Goal: Task Accomplishment & Management: Use online tool/utility

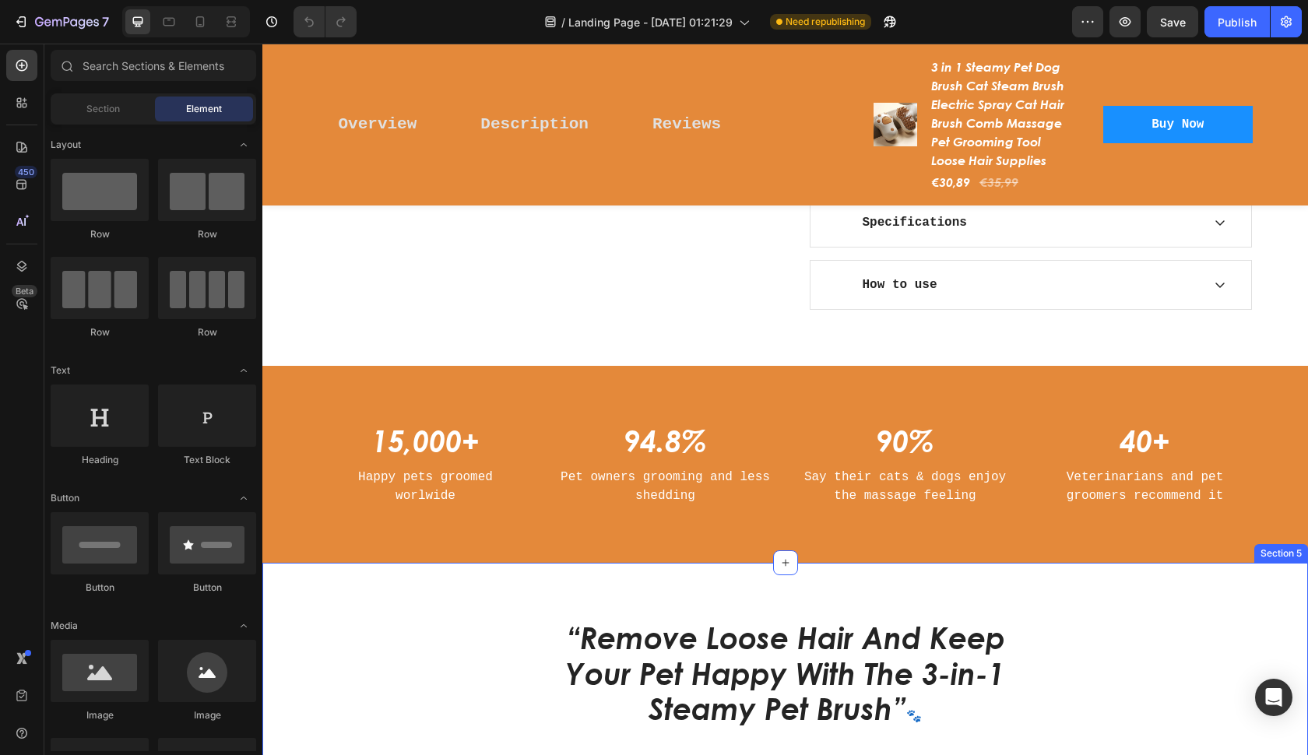
scroll to position [978, 0]
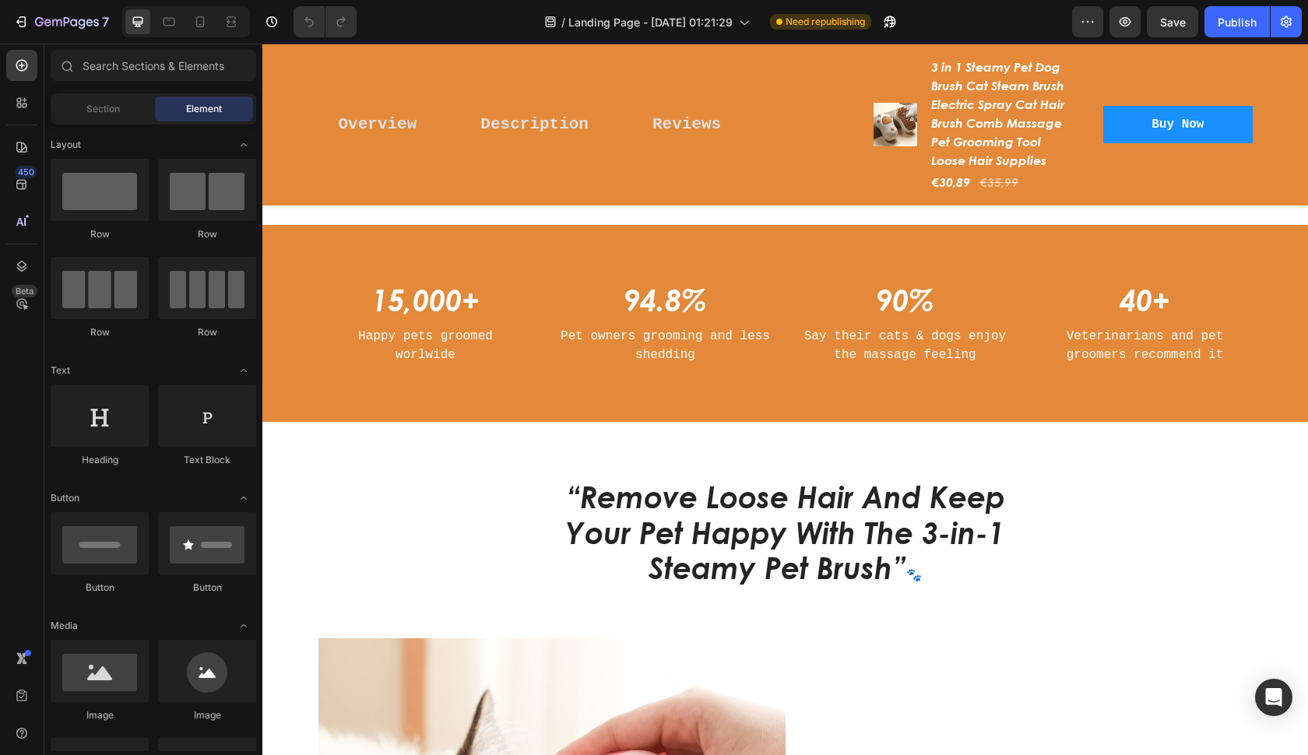
click at [1204, 32] on div "Preview Save Publish" at bounding box center [1187, 21] width 230 height 31
click at [1229, 27] on div "Publish" at bounding box center [1236, 22] width 39 height 16
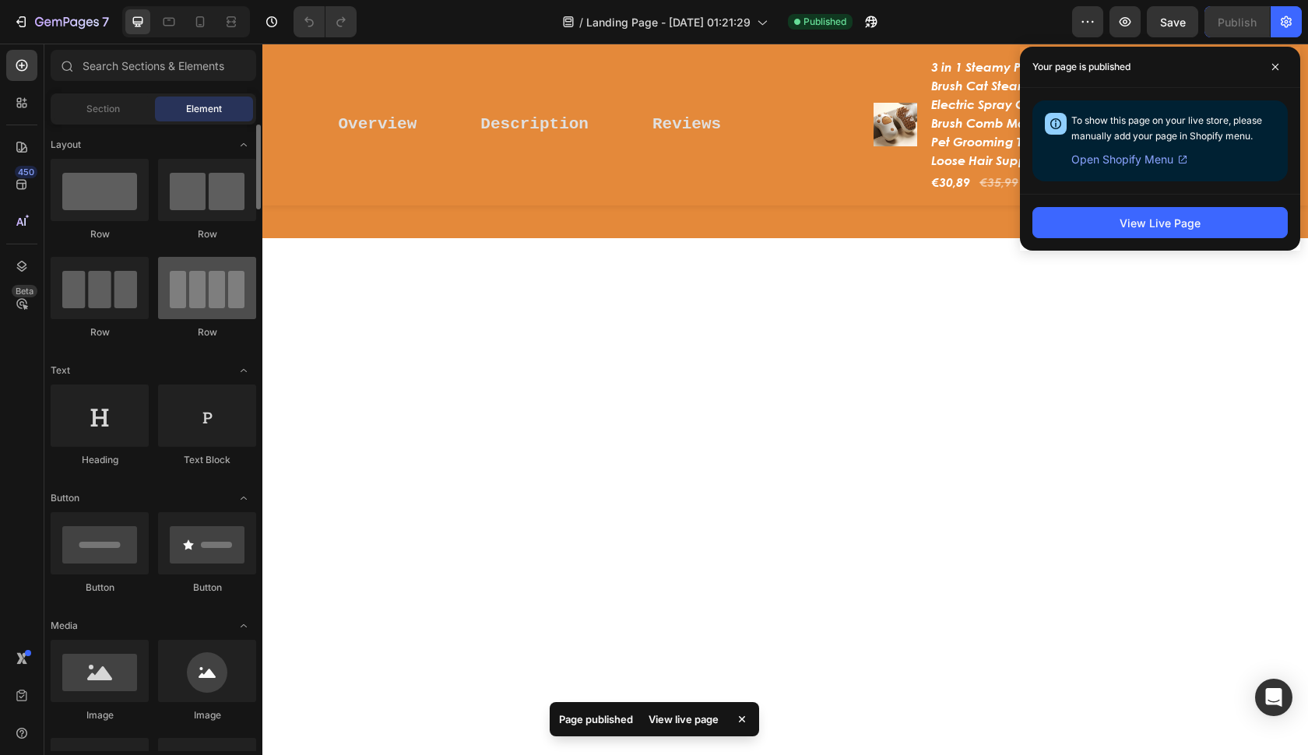
scroll to position [408, 0]
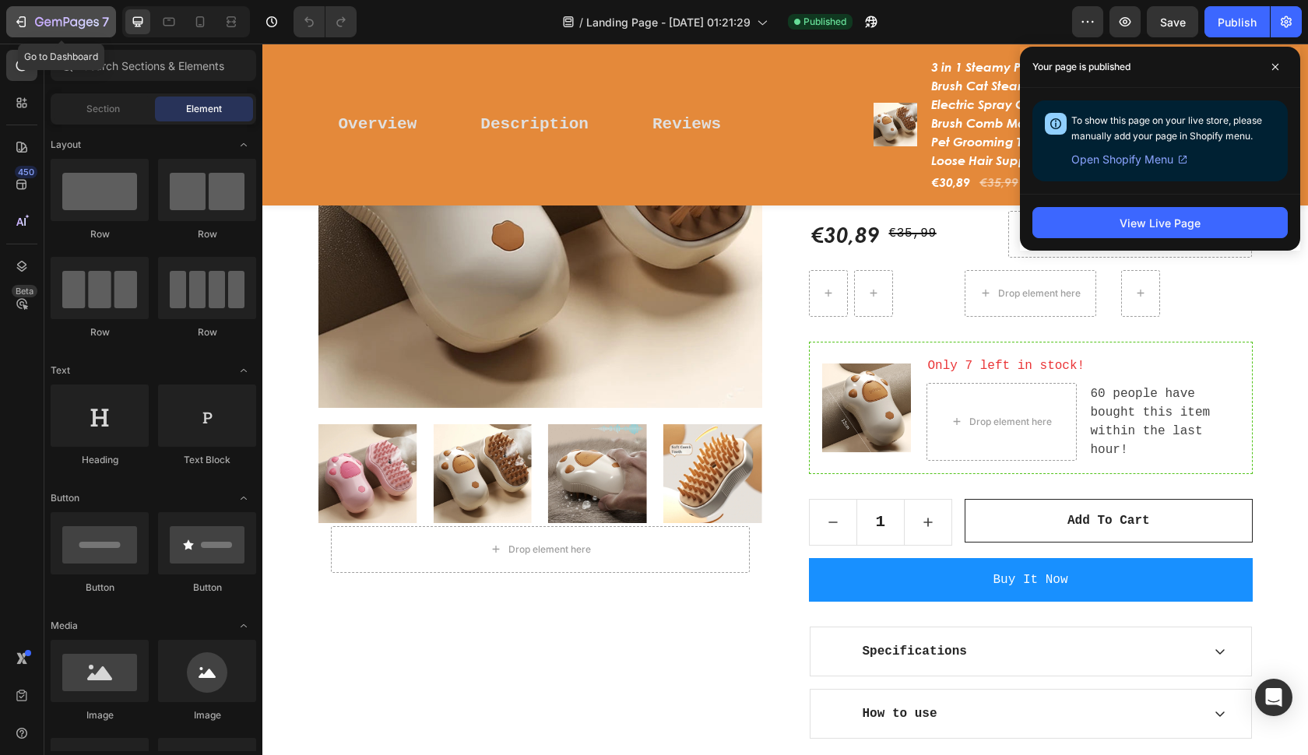
click at [75, 23] on icon "button" at bounding box center [67, 22] width 64 height 13
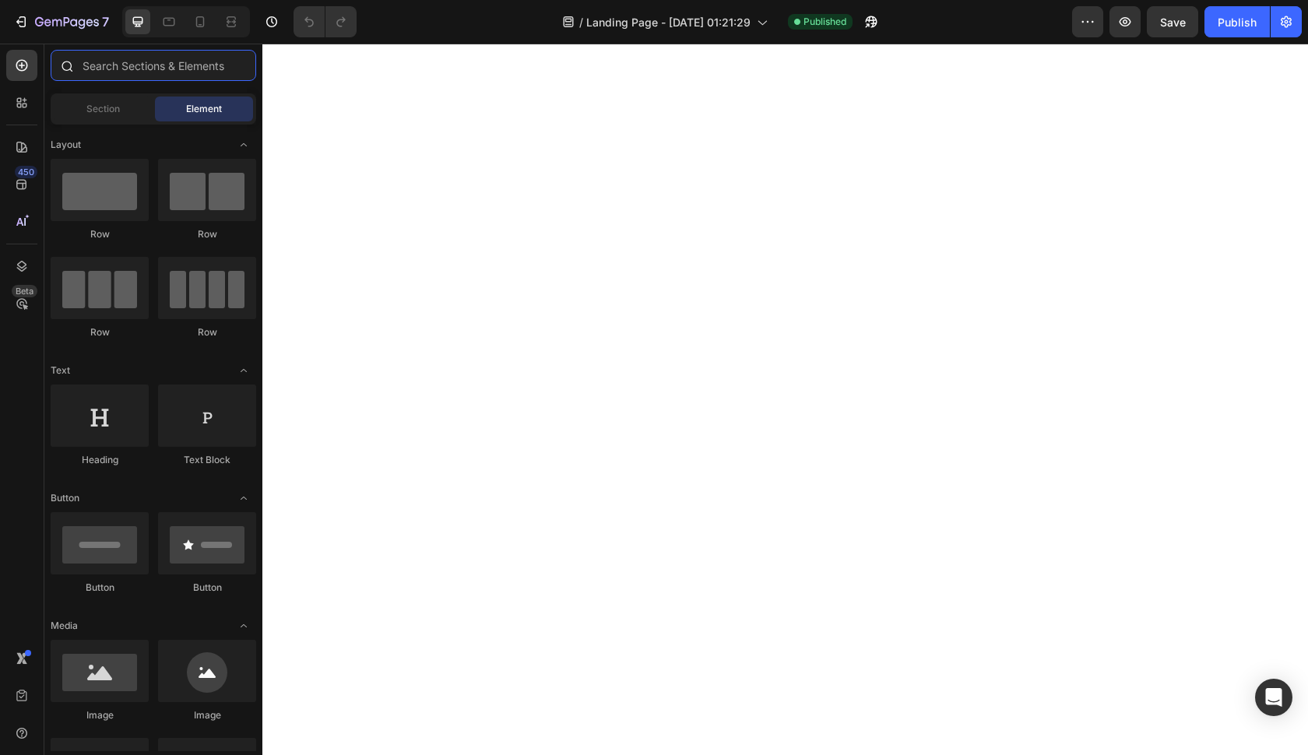
click at [107, 58] on input "text" at bounding box center [153, 65] width 205 height 31
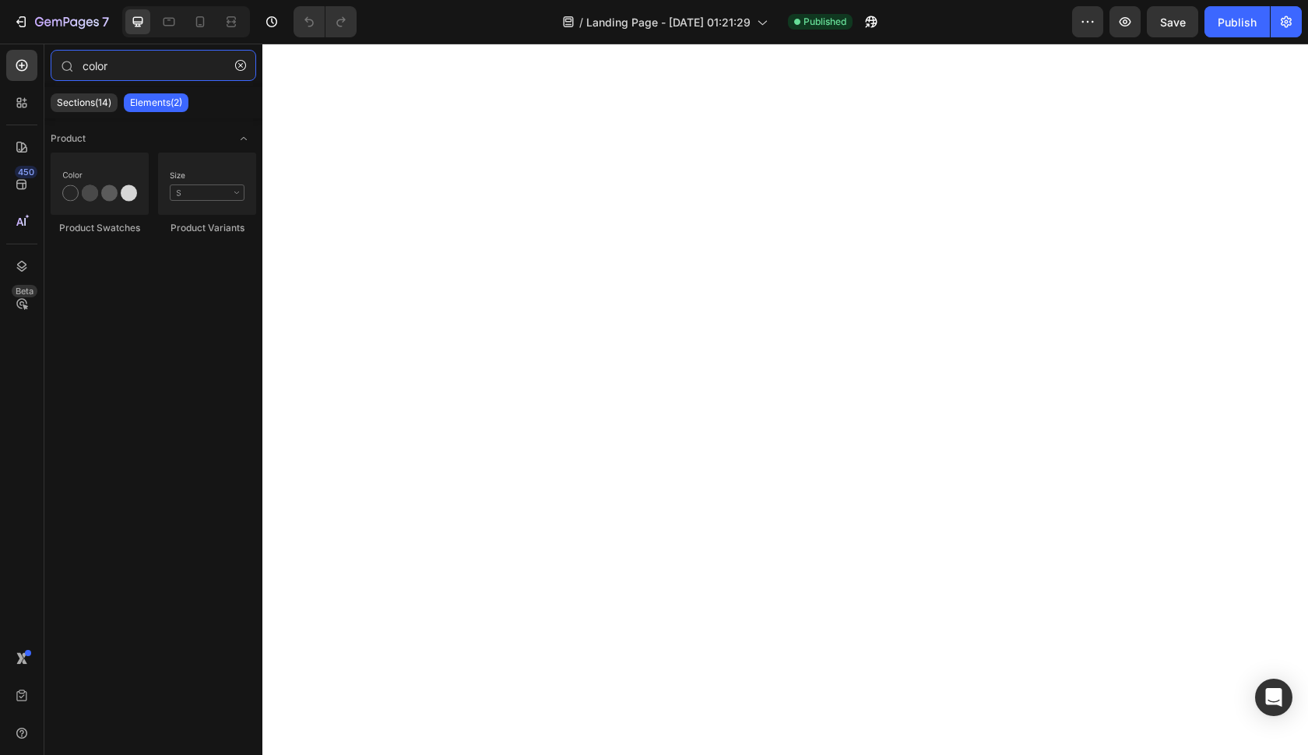
type input "color"
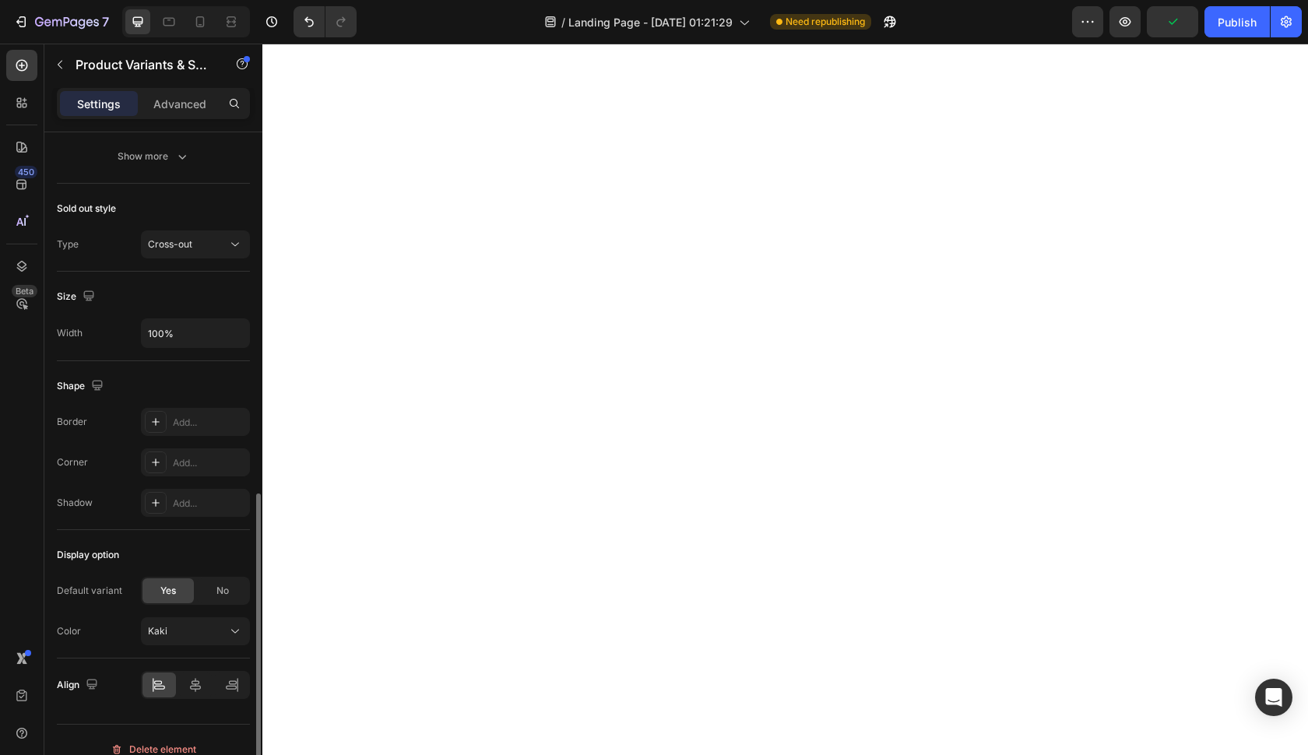
scroll to position [872, 0]
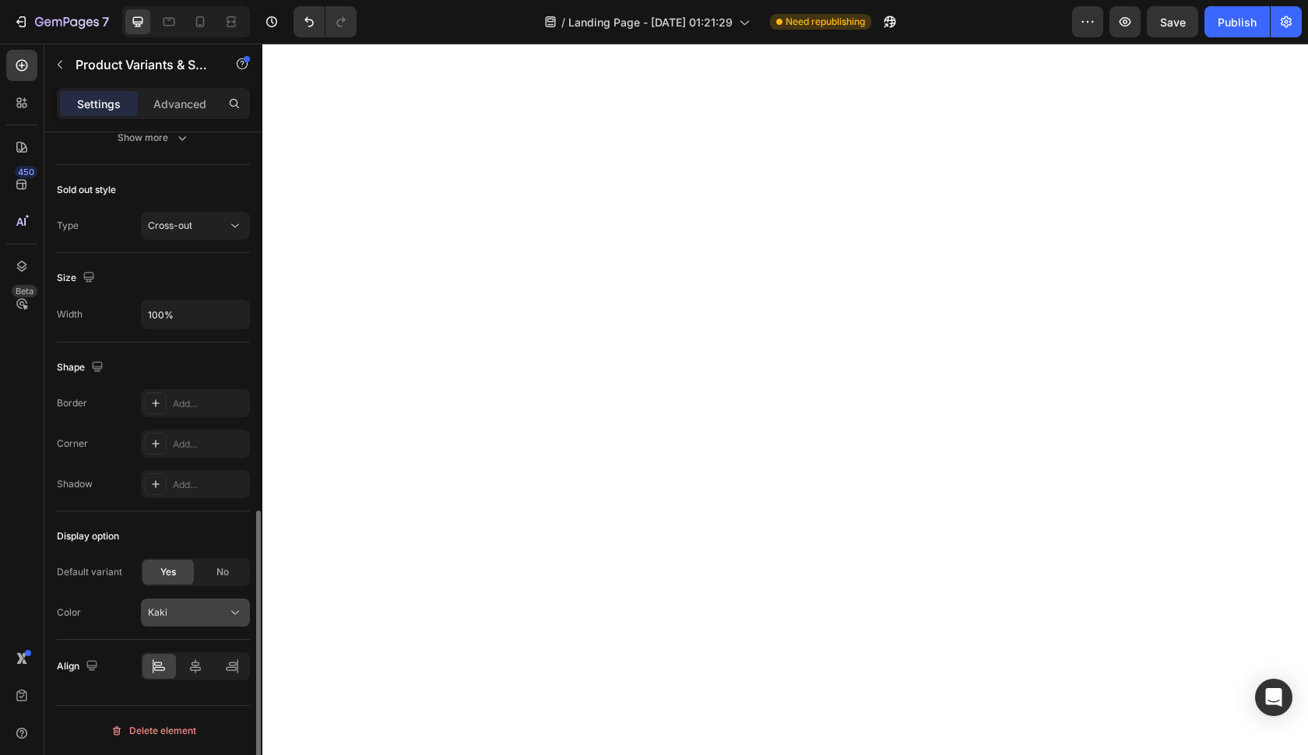
click at [184, 622] on button "Kaki" at bounding box center [195, 613] width 109 height 28
click at [185, 613] on div "Kaki" at bounding box center [186, 613] width 76 height 14
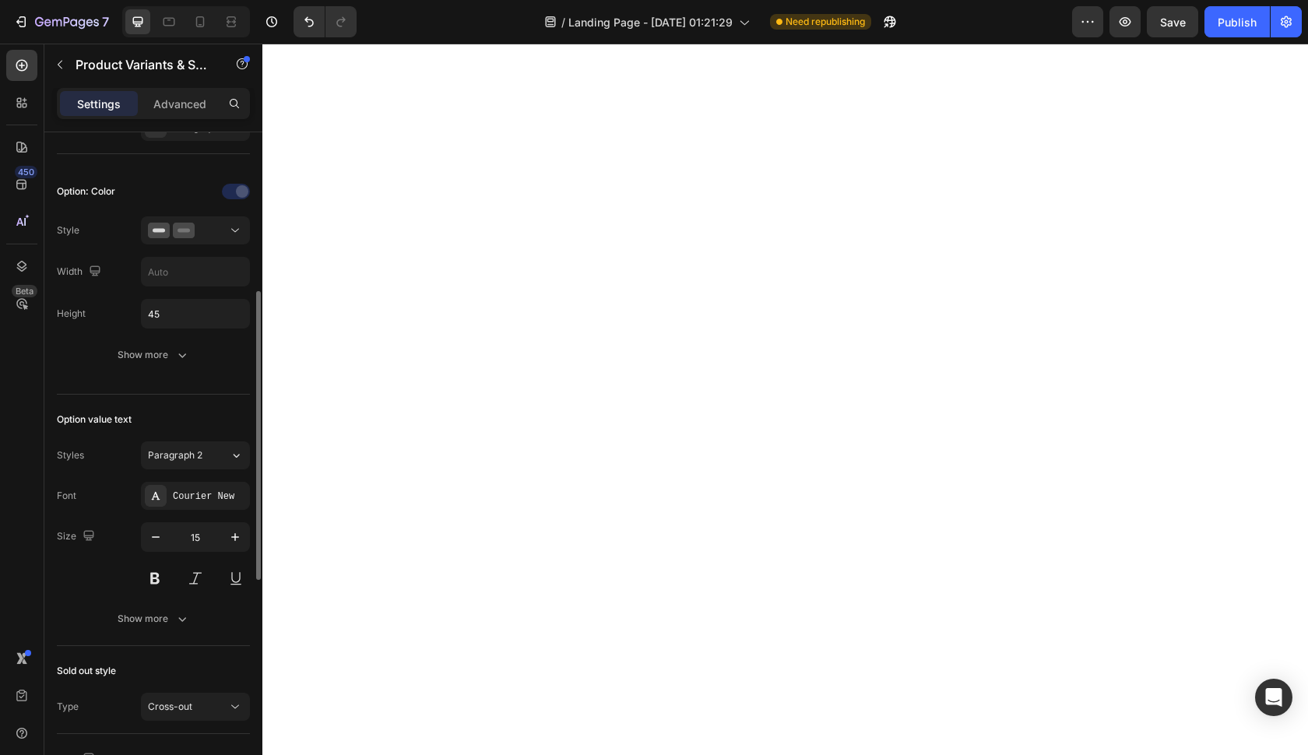
scroll to position [384, 0]
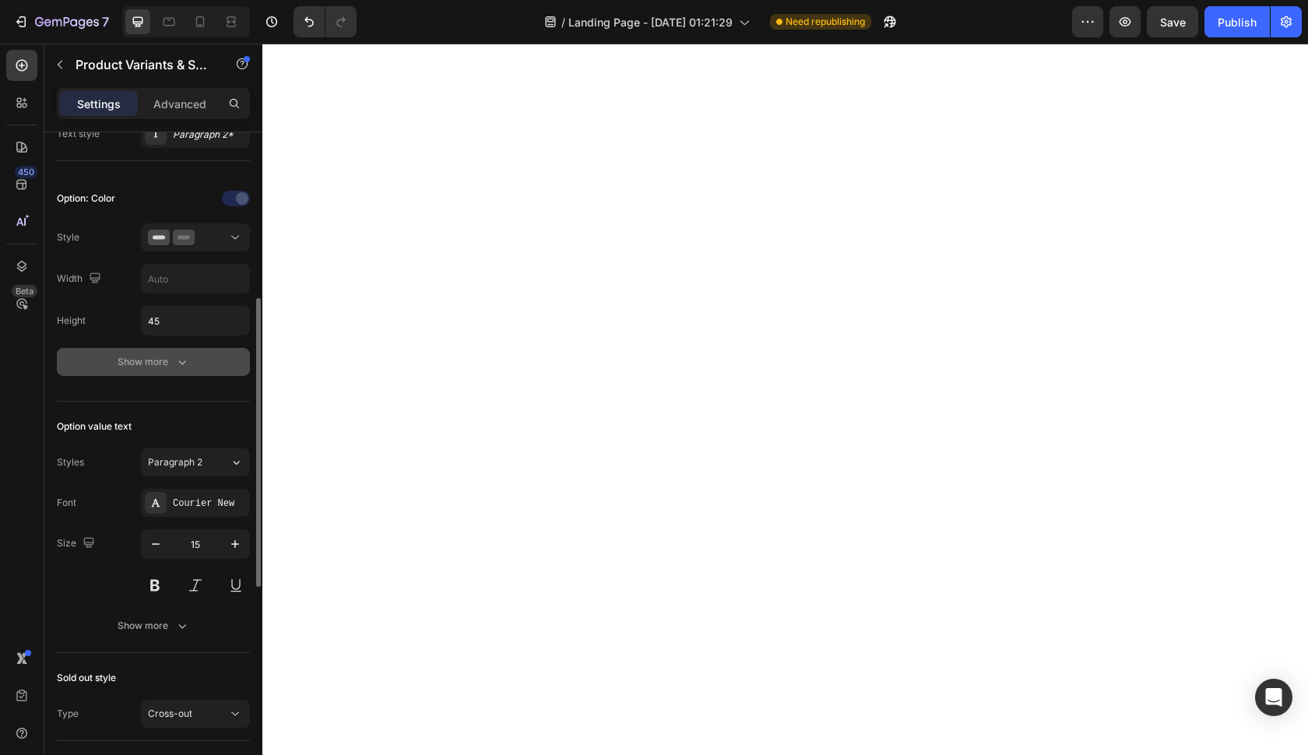
click at [165, 357] on div "Show more" at bounding box center [154, 362] width 72 height 16
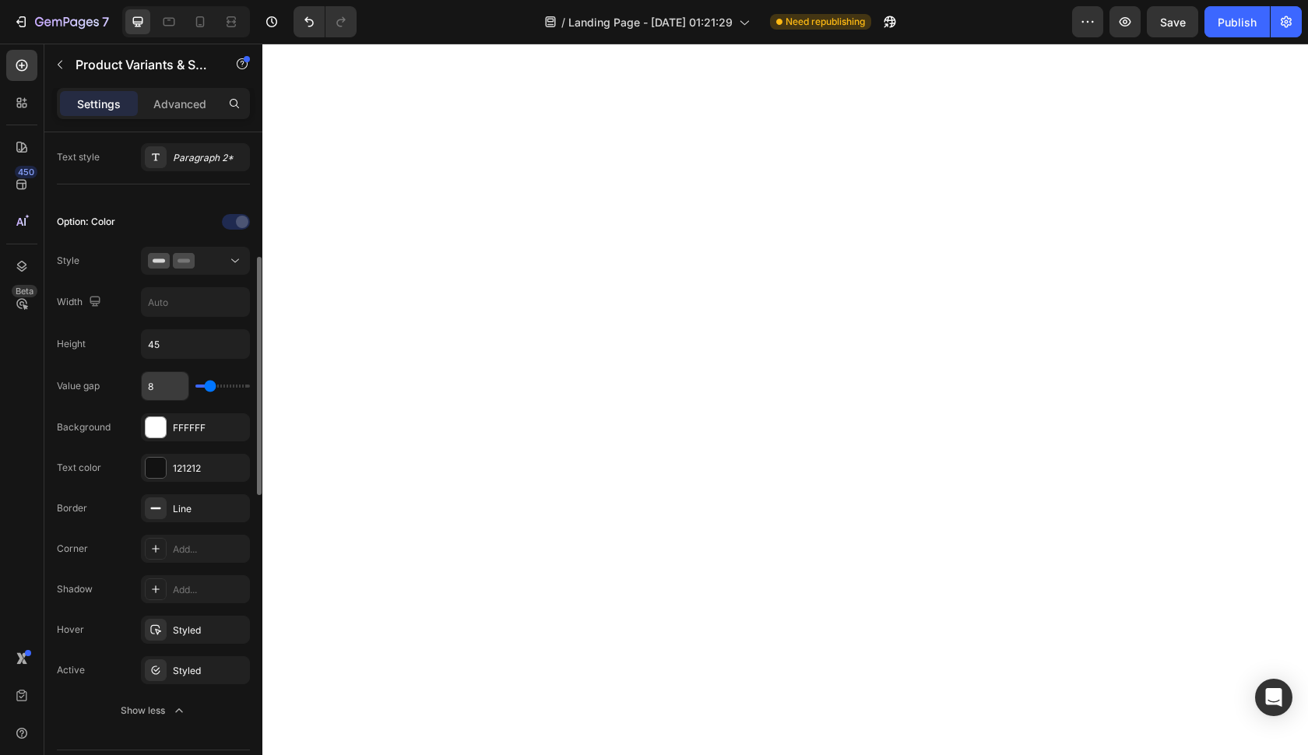
scroll to position [352, 0]
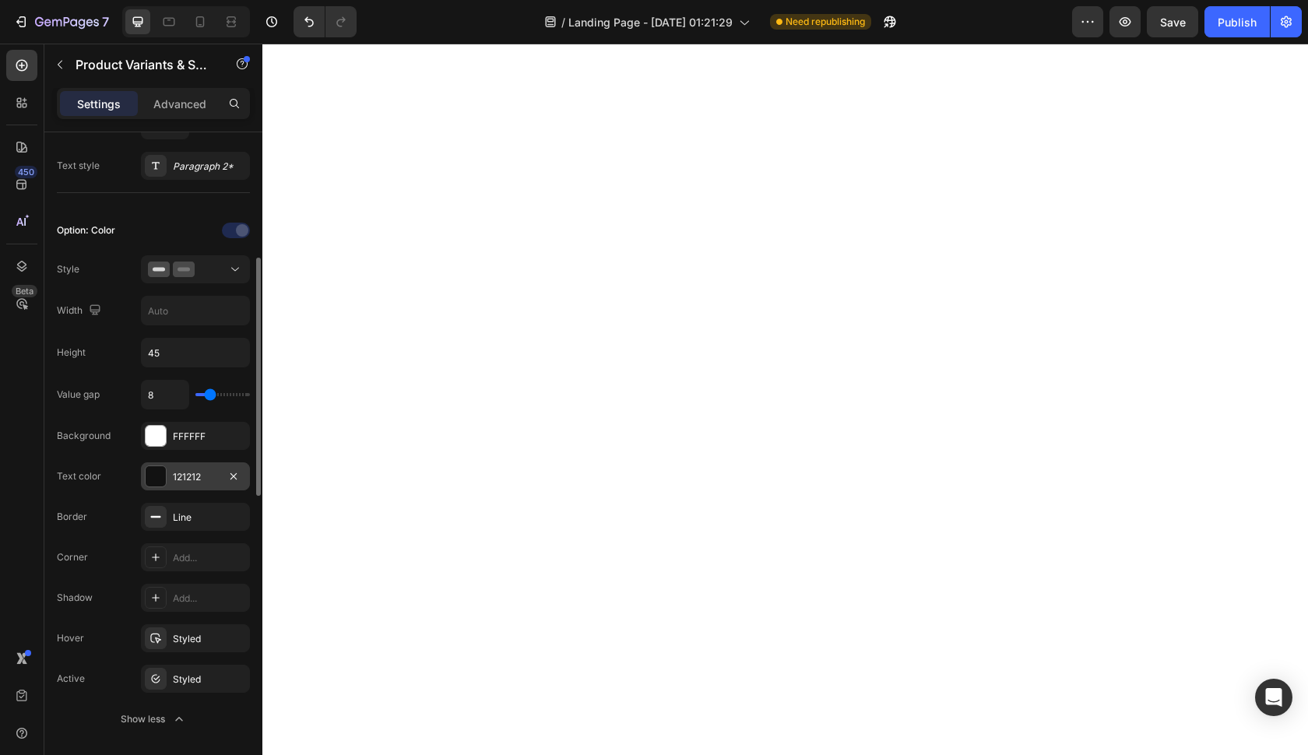
click at [156, 476] on div at bounding box center [156, 476] width 20 height 20
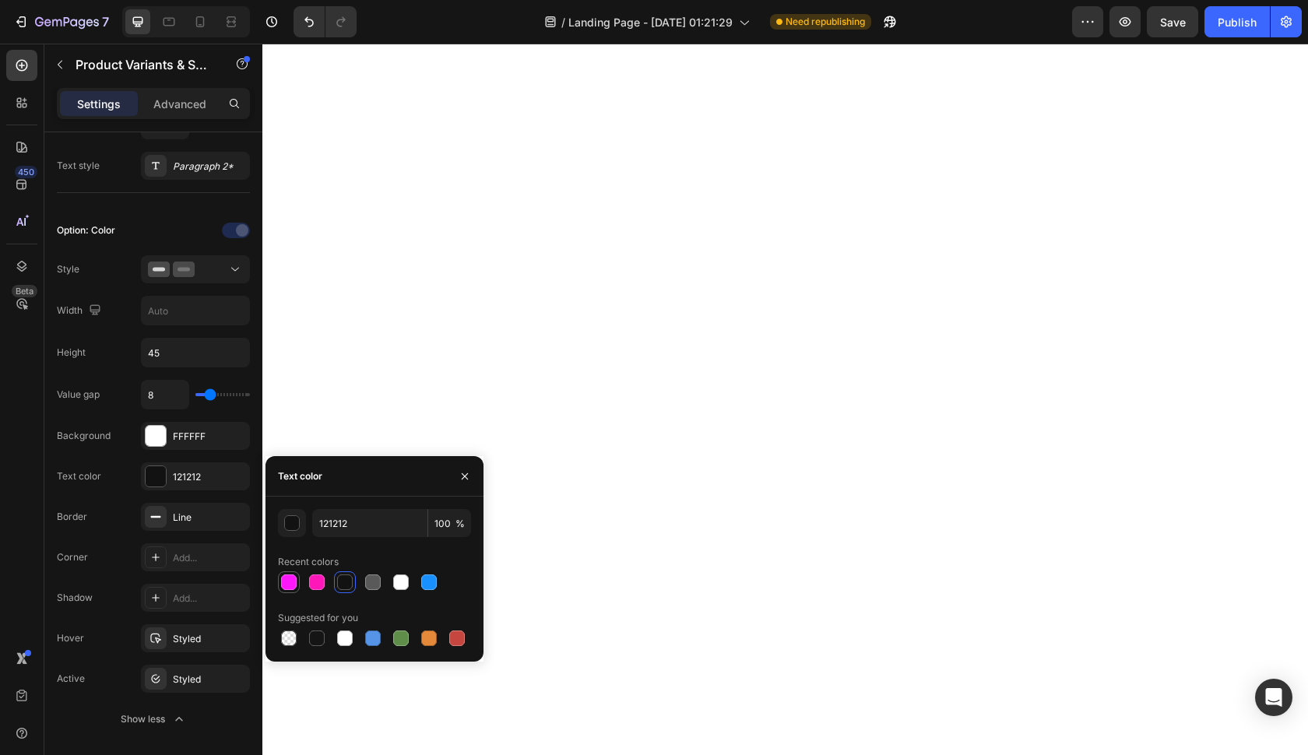
click at [297, 588] on div at bounding box center [288, 582] width 19 height 19
click at [313, 585] on div at bounding box center [317, 582] width 16 height 16
click at [296, 581] on div at bounding box center [289, 582] width 16 height 16
click at [421, 633] on div at bounding box center [429, 638] width 16 height 16
click at [436, 580] on div at bounding box center [429, 582] width 16 height 16
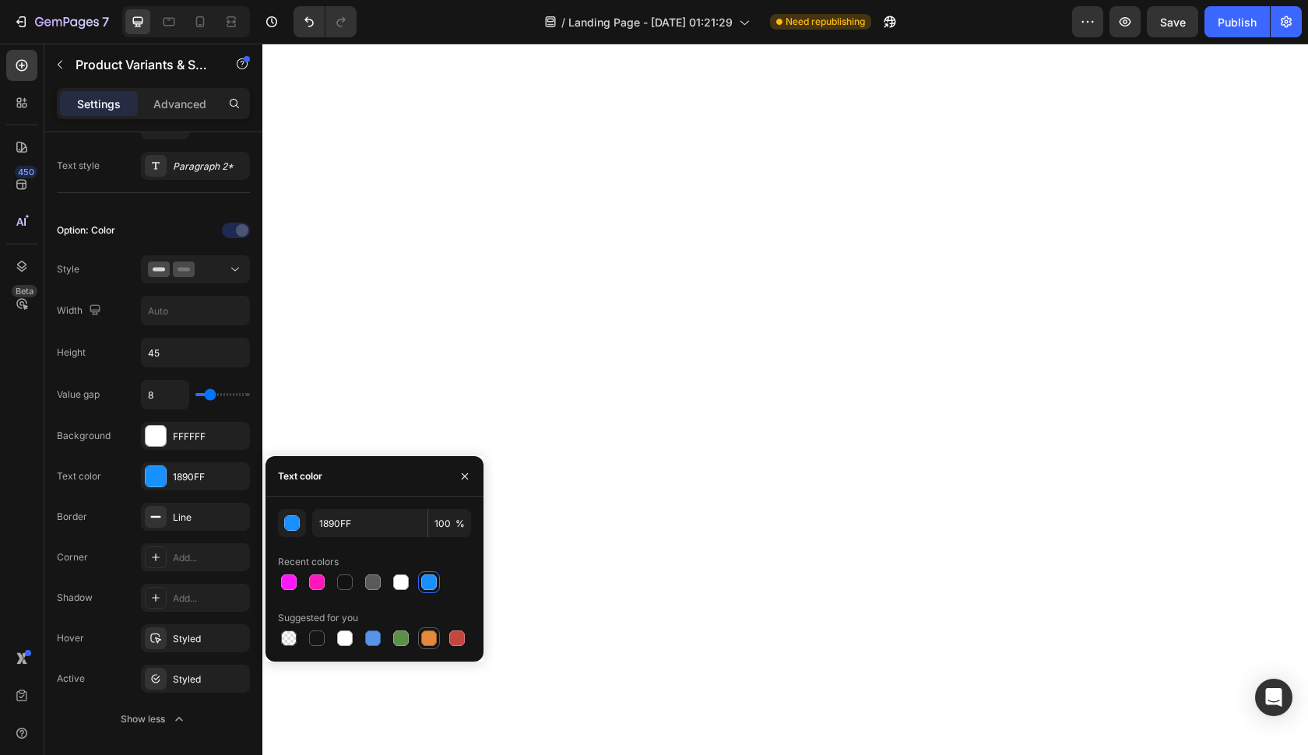
click at [429, 646] on div at bounding box center [429, 638] width 16 height 16
type input "E4893A"
click at [220, 430] on div "FFFFFF" at bounding box center [195, 436] width 109 height 28
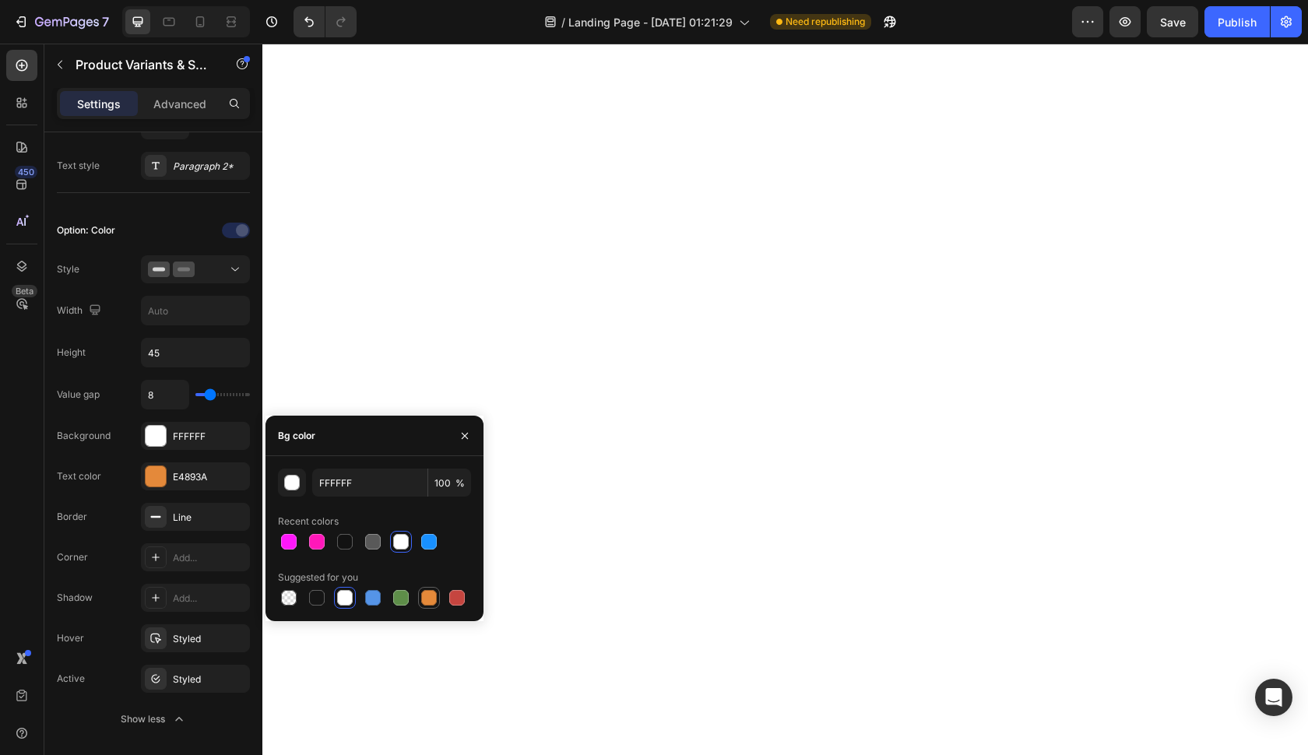
click at [423, 592] on div at bounding box center [429, 598] width 16 height 16
type input "E4893A"
click at [192, 483] on div "E4893A" at bounding box center [195, 477] width 45 height 14
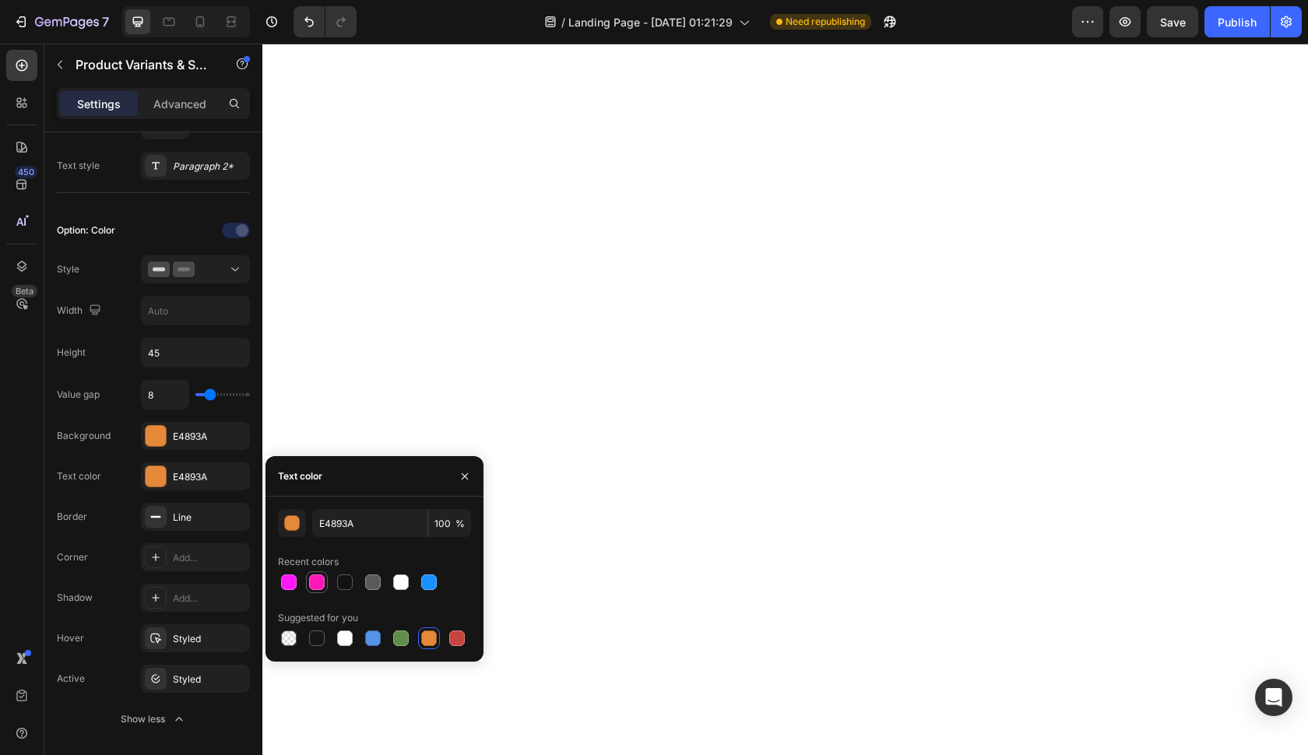
click at [314, 581] on div at bounding box center [317, 582] width 16 height 16
click at [401, 582] on div at bounding box center [401, 582] width 16 height 16
type input "FFFFFF"
click at [163, 433] on div at bounding box center [156, 436] width 20 height 20
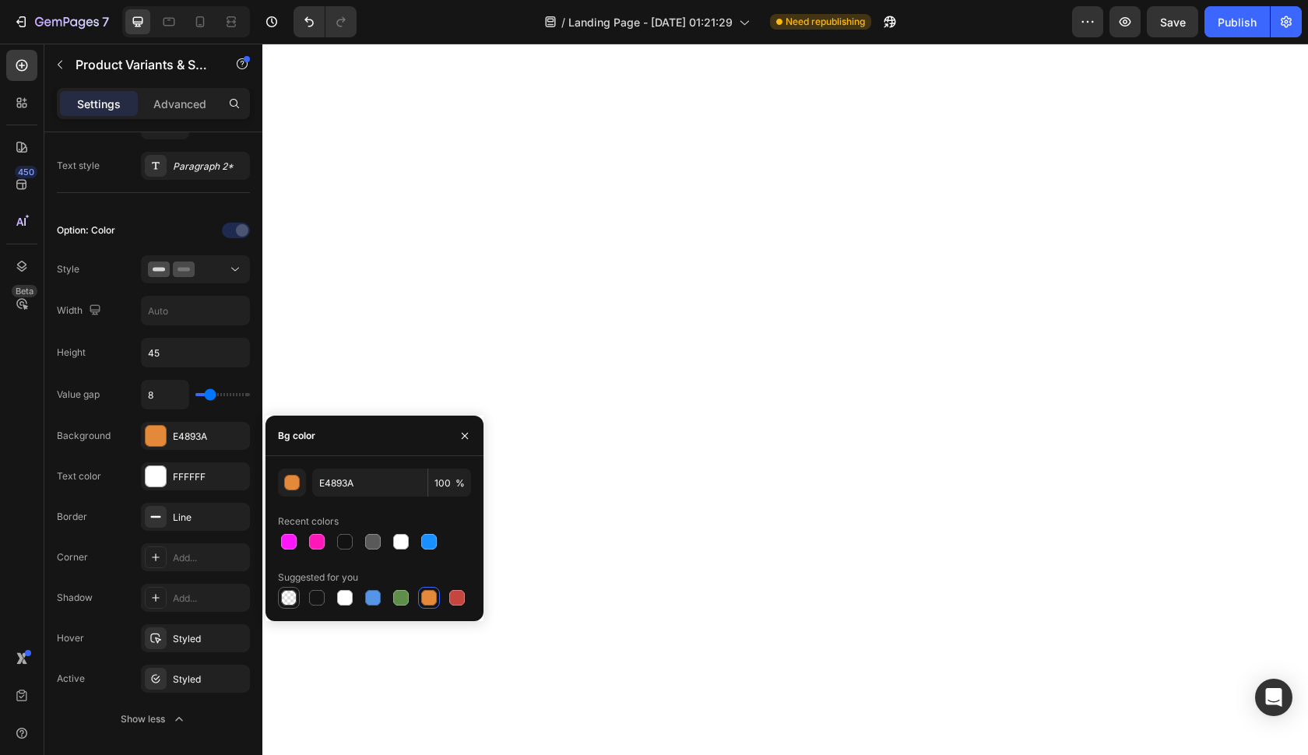
click at [293, 591] on div at bounding box center [289, 598] width 16 height 16
type input "000000"
type input "0"
click at [319, 602] on div at bounding box center [317, 598] width 16 height 16
type input "151515"
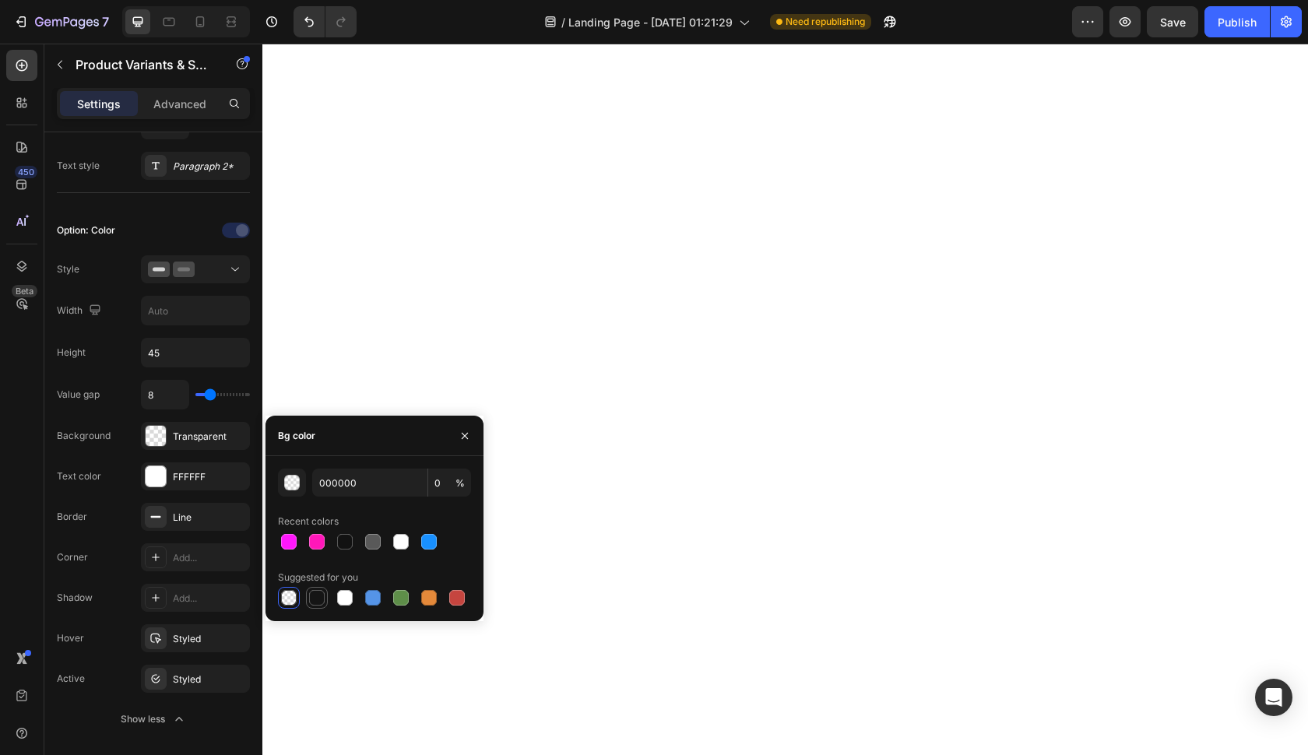
type input "100"
click at [409, 543] on div at bounding box center [401, 541] width 19 height 19
type input "FFFFFF"
click at [214, 486] on div "FFFFFF" at bounding box center [195, 476] width 109 height 28
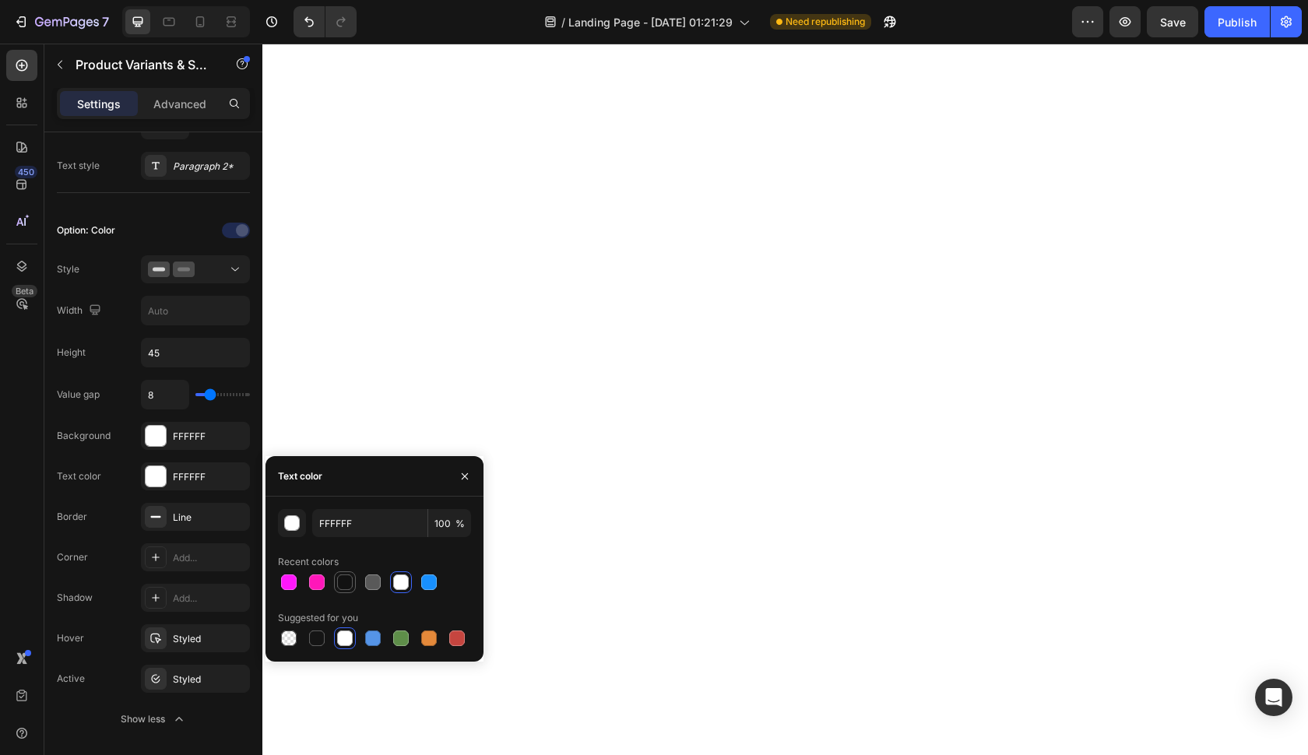
click at [335, 574] on div at bounding box center [345, 582] width 22 height 22
type input "121212"
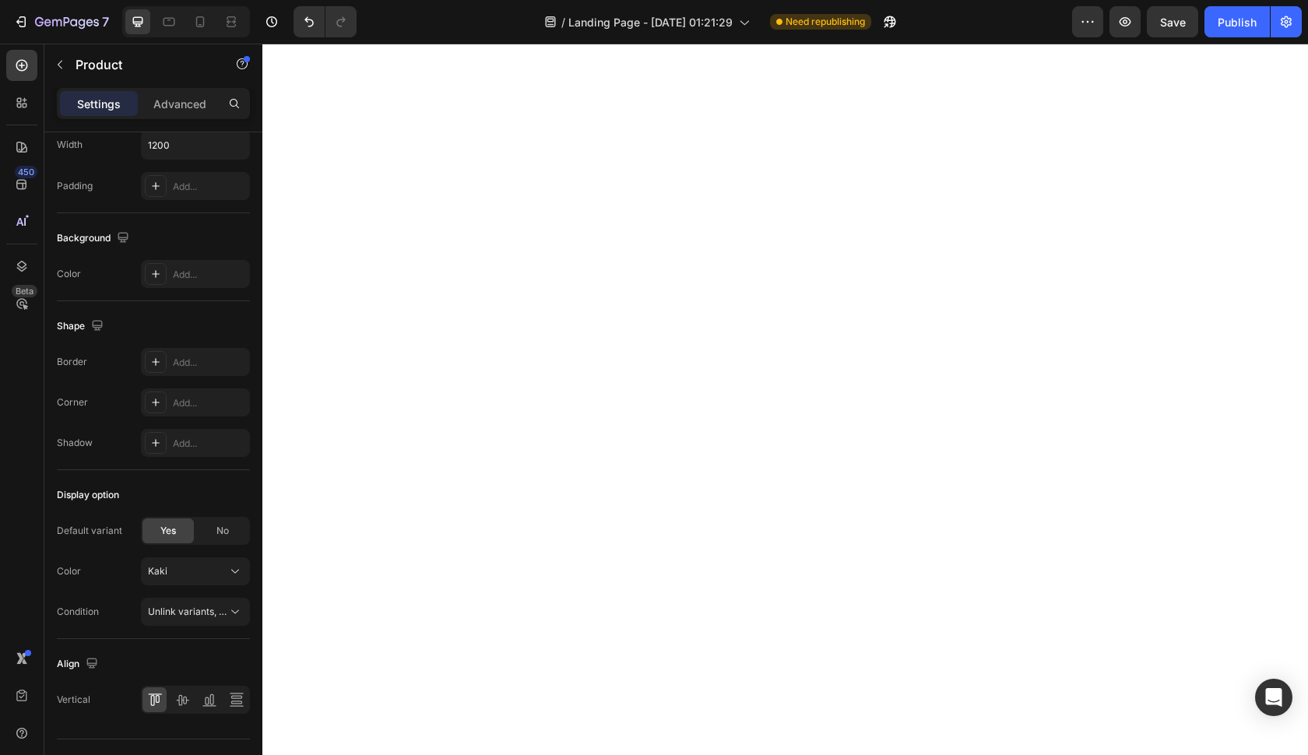
scroll to position [0, 0]
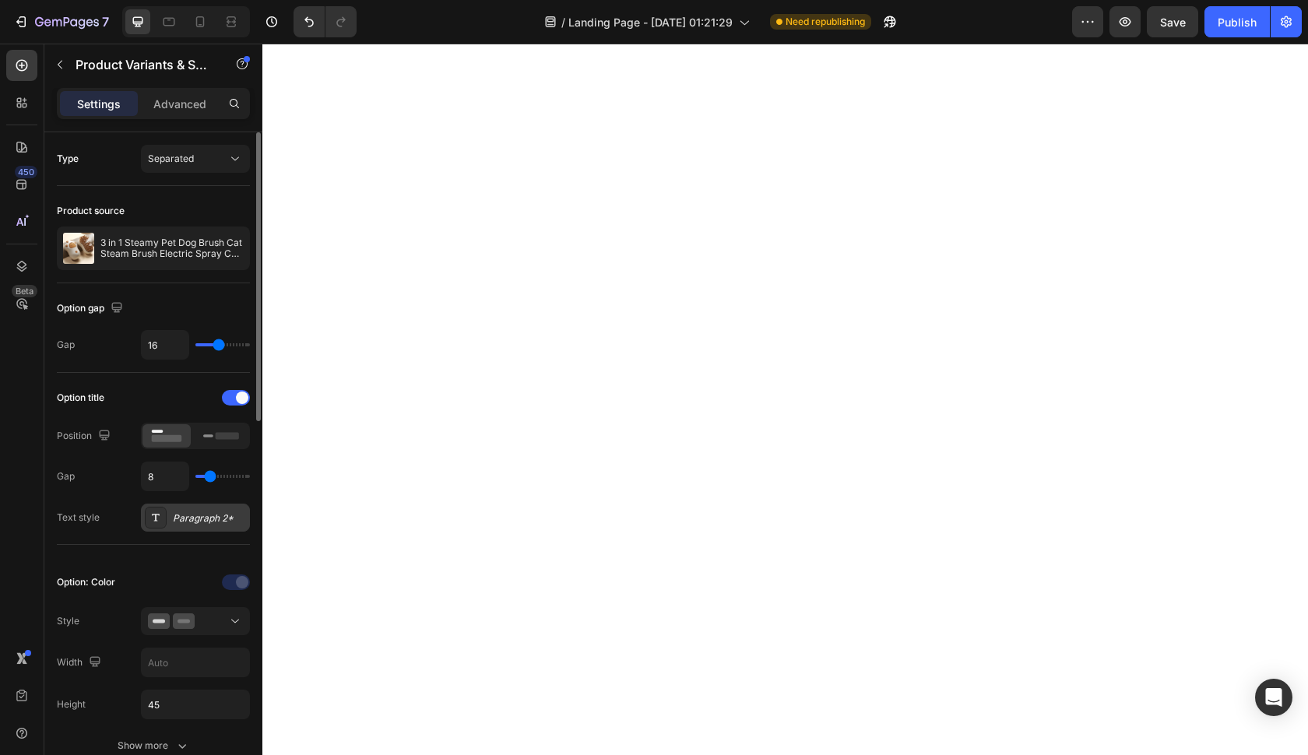
click at [174, 508] on div "Paragraph 2*" at bounding box center [195, 518] width 109 height 28
click at [35, 72] on div at bounding box center [21, 65] width 31 height 31
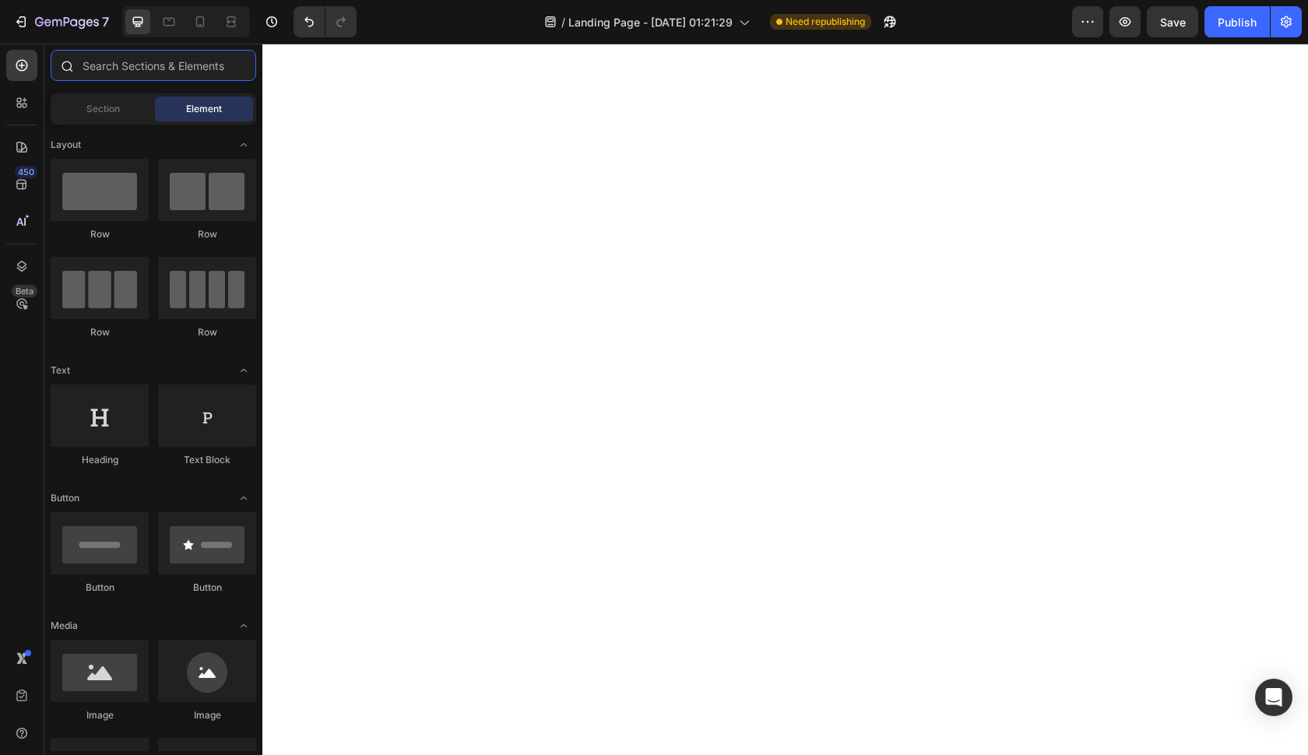
click at [111, 72] on input "text" at bounding box center [153, 65] width 205 height 31
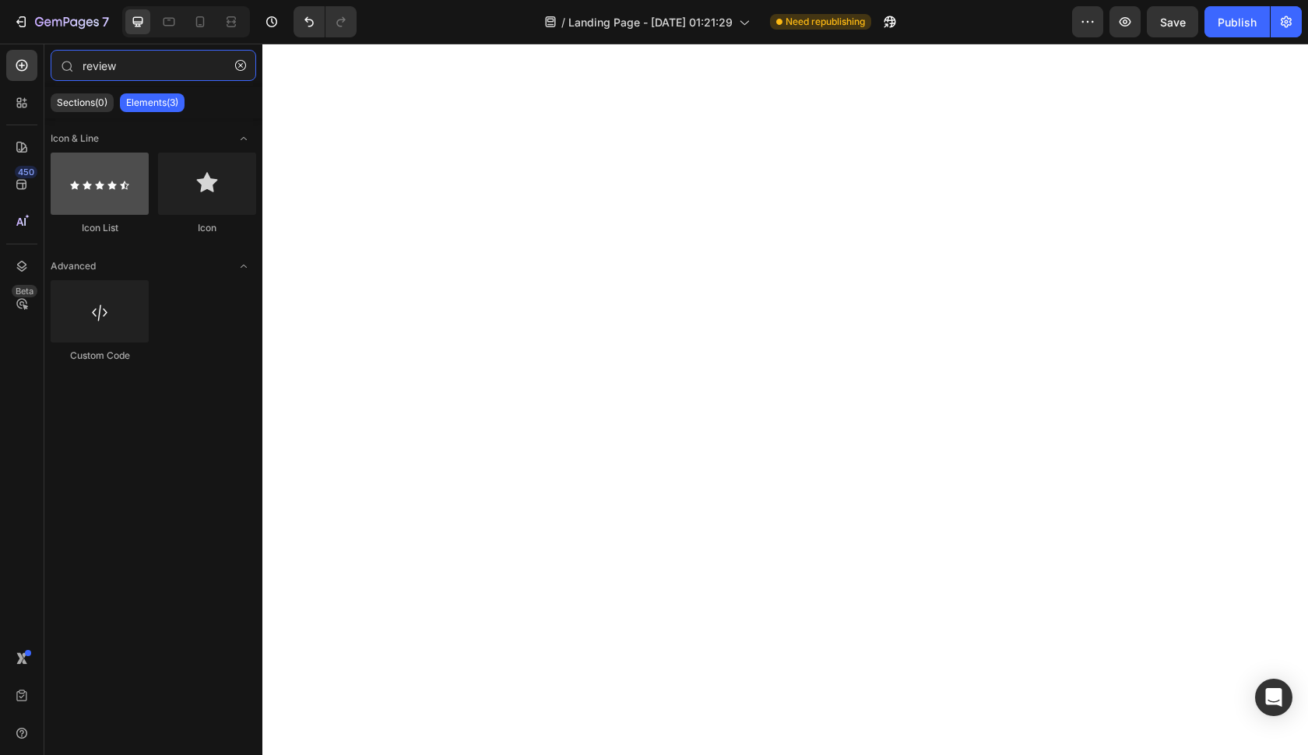
type input "review"
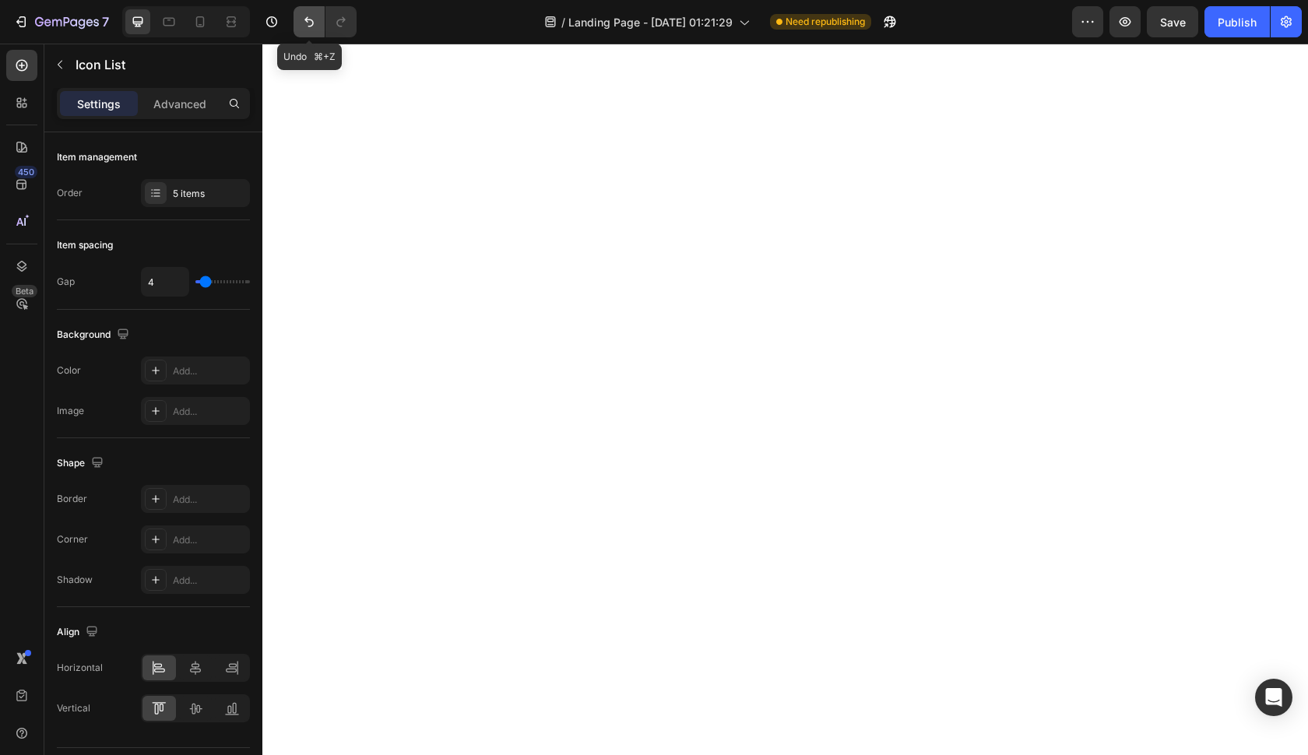
click at [318, 23] on button "Undo/Redo" at bounding box center [308, 21] width 31 height 31
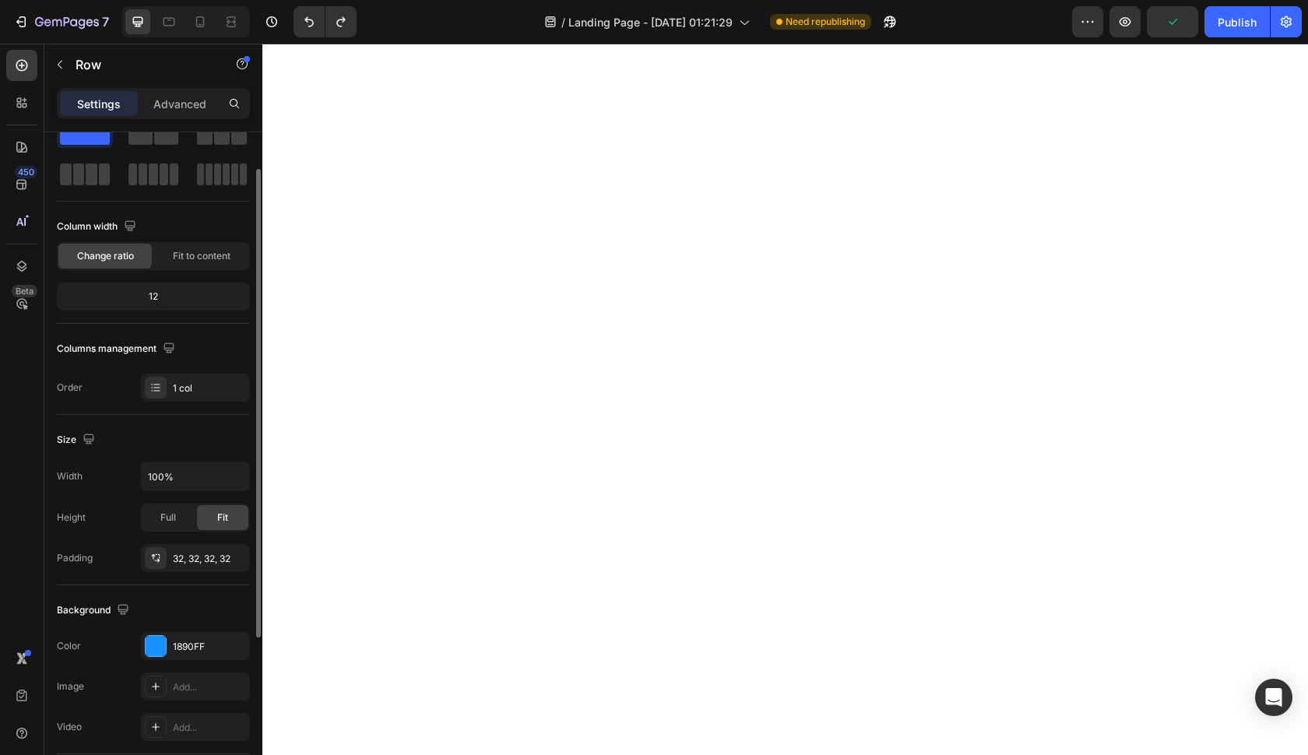
scroll to position [56, 0]
click at [215, 642] on div "1890FF" at bounding box center [195, 644] width 45 height 14
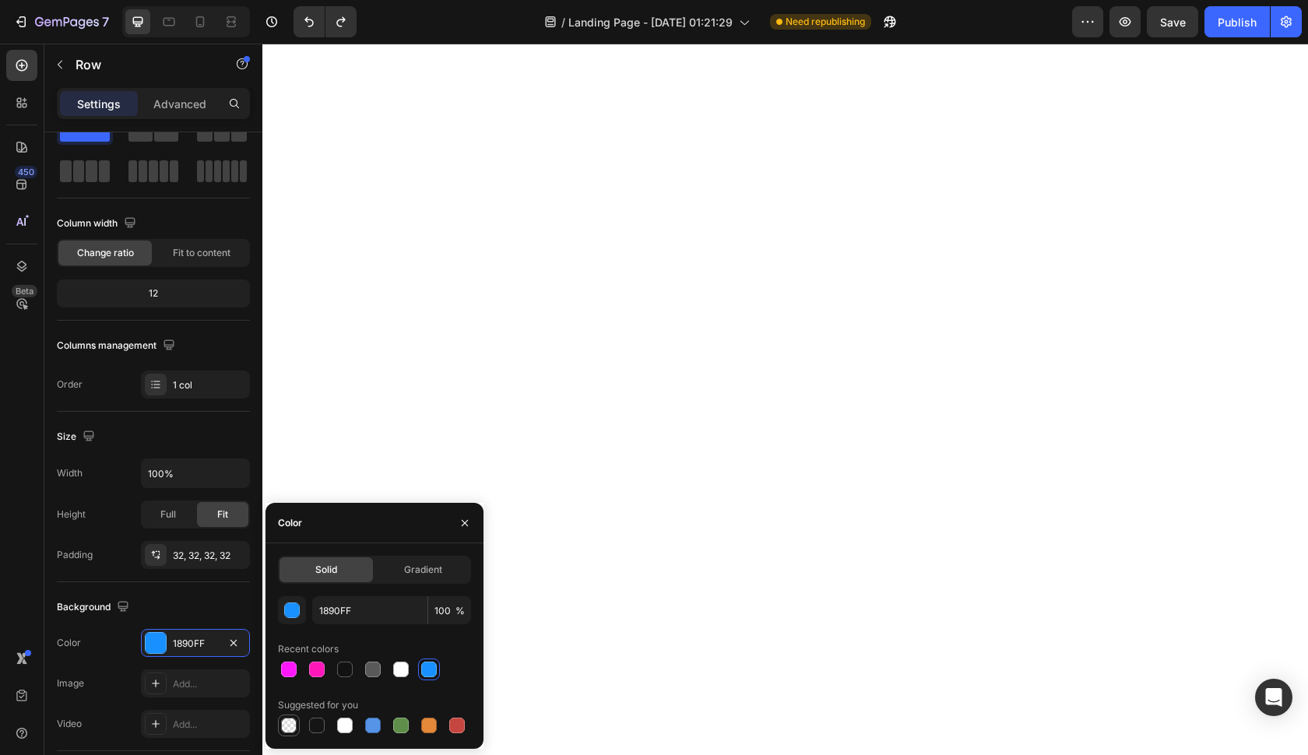
click at [297, 735] on div at bounding box center [289, 726] width 22 height 22
type input "000000"
type input "0"
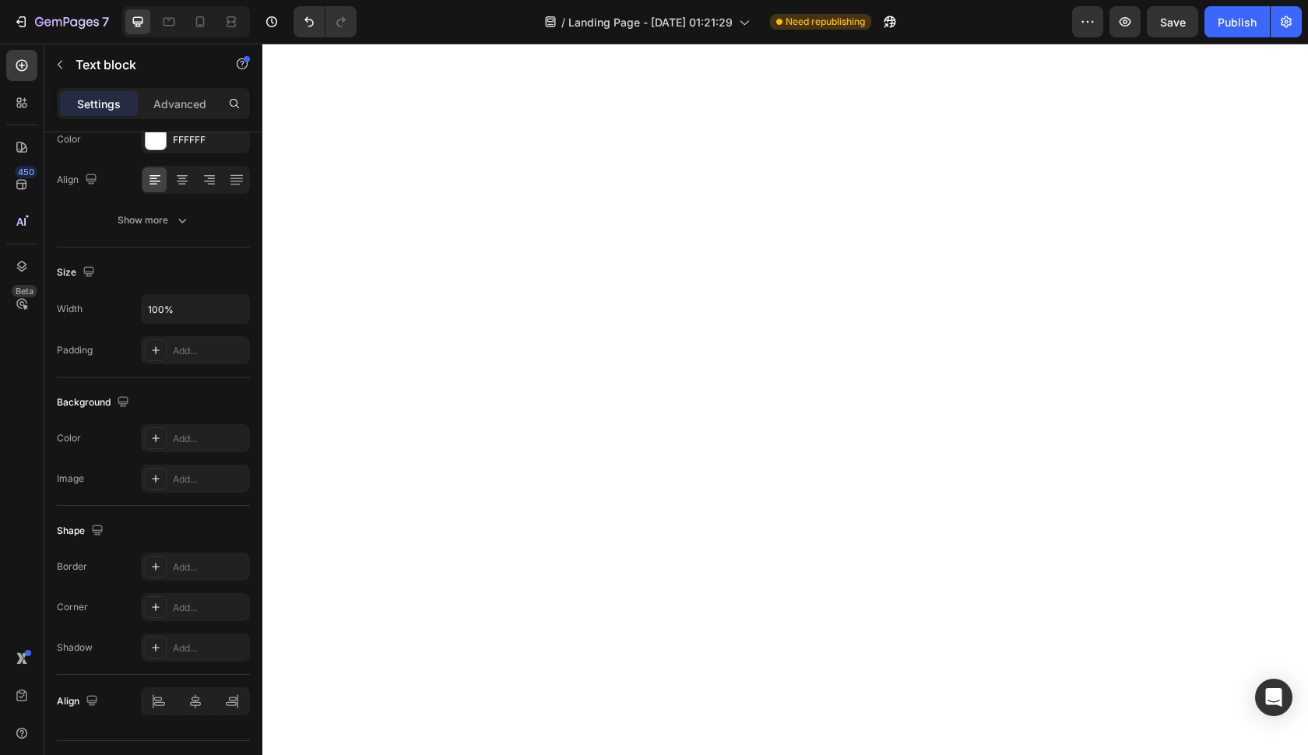
scroll to position [0, 0]
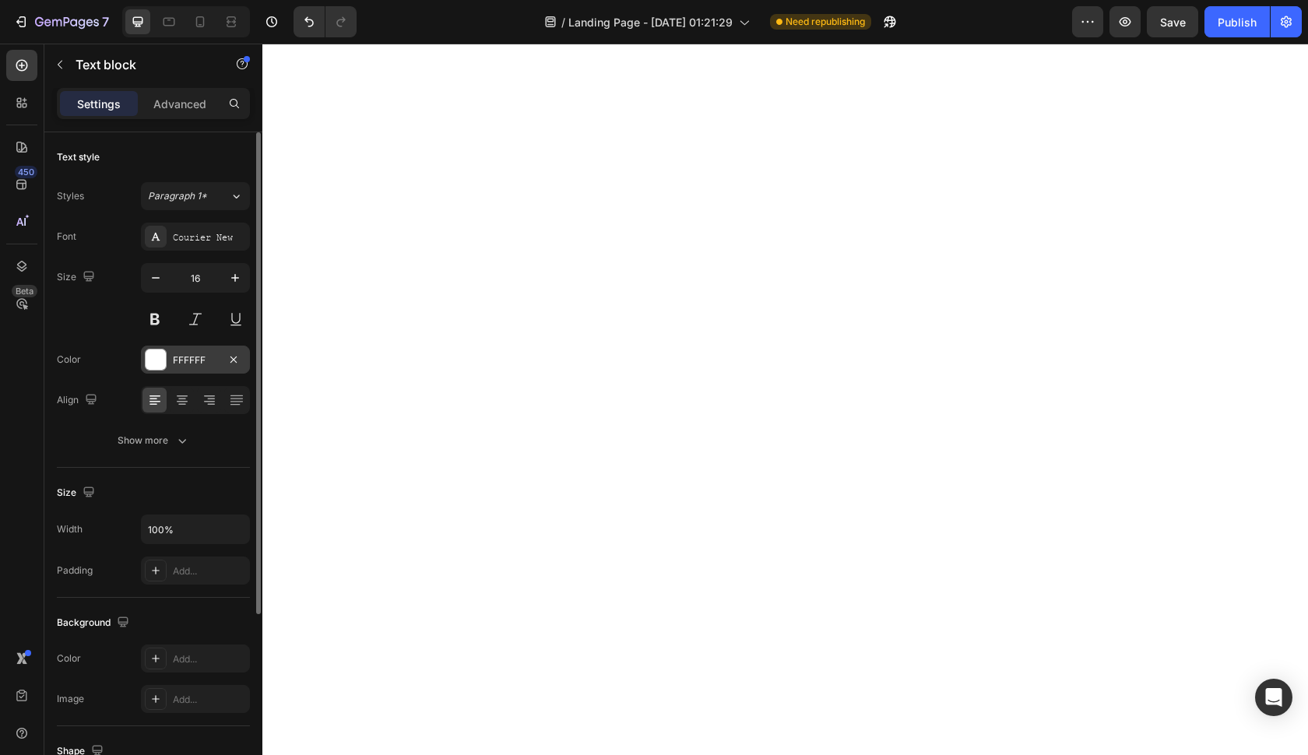
click at [212, 357] on div "FFFFFF" at bounding box center [195, 360] width 45 height 14
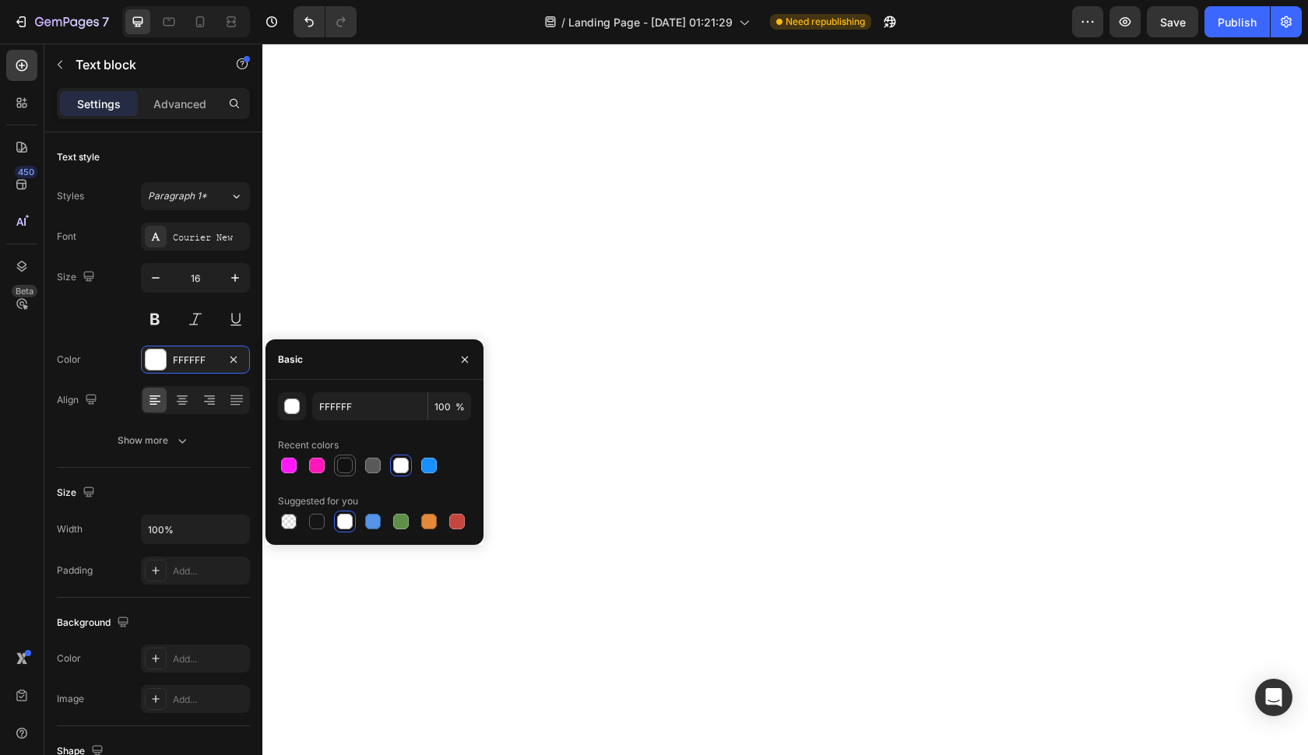
click at [335, 465] on div at bounding box center [345, 466] width 22 height 22
type input "121212"
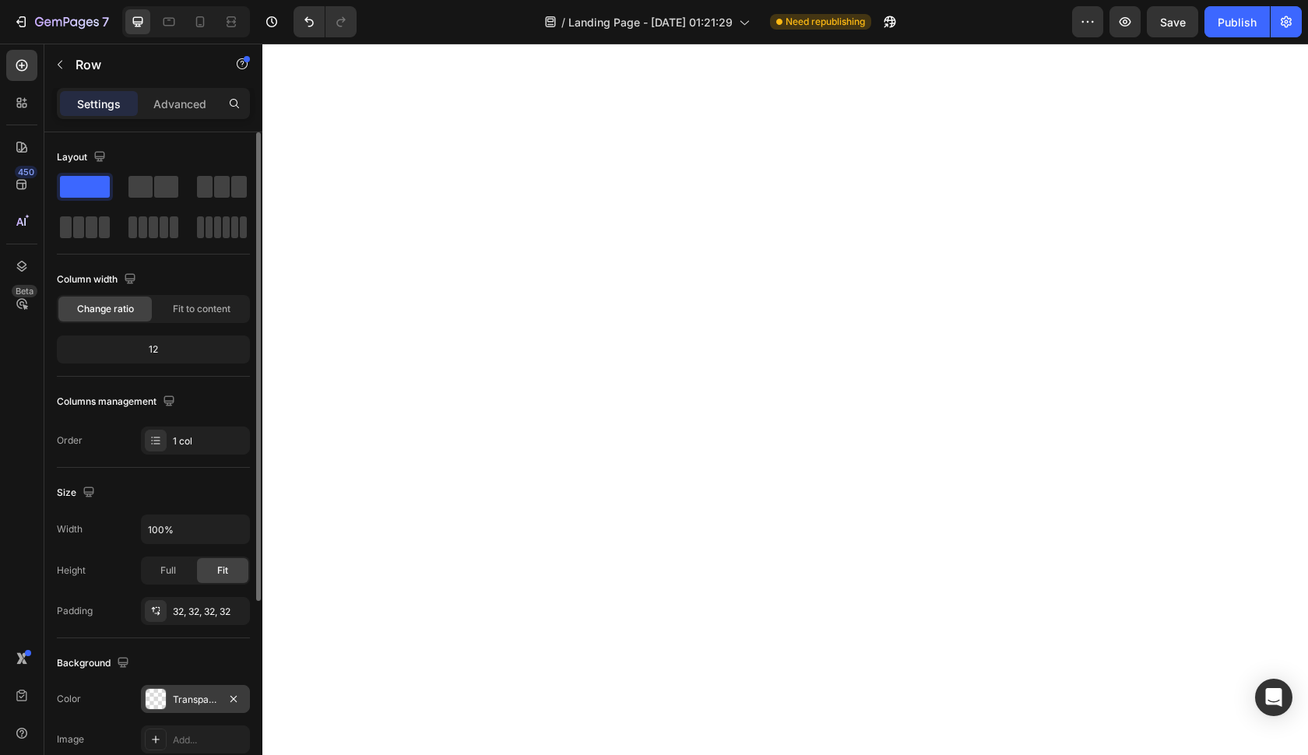
click at [175, 685] on div "Transparent" at bounding box center [195, 699] width 109 height 28
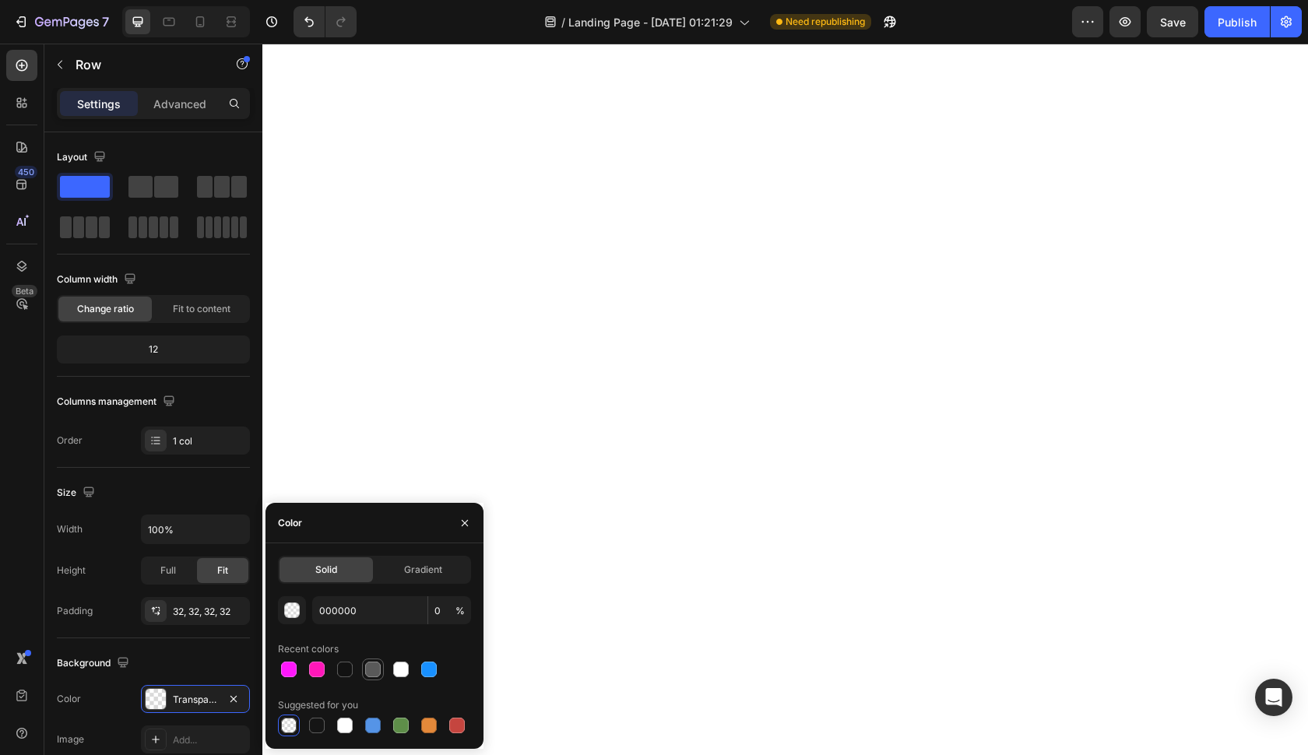
click at [375, 669] on div at bounding box center [373, 670] width 16 height 16
type input "595959"
type input "100"
click at [396, 673] on div at bounding box center [401, 670] width 16 height 16
click at [319, 732] on div at bounding box center [317, 726] width 16 height 16
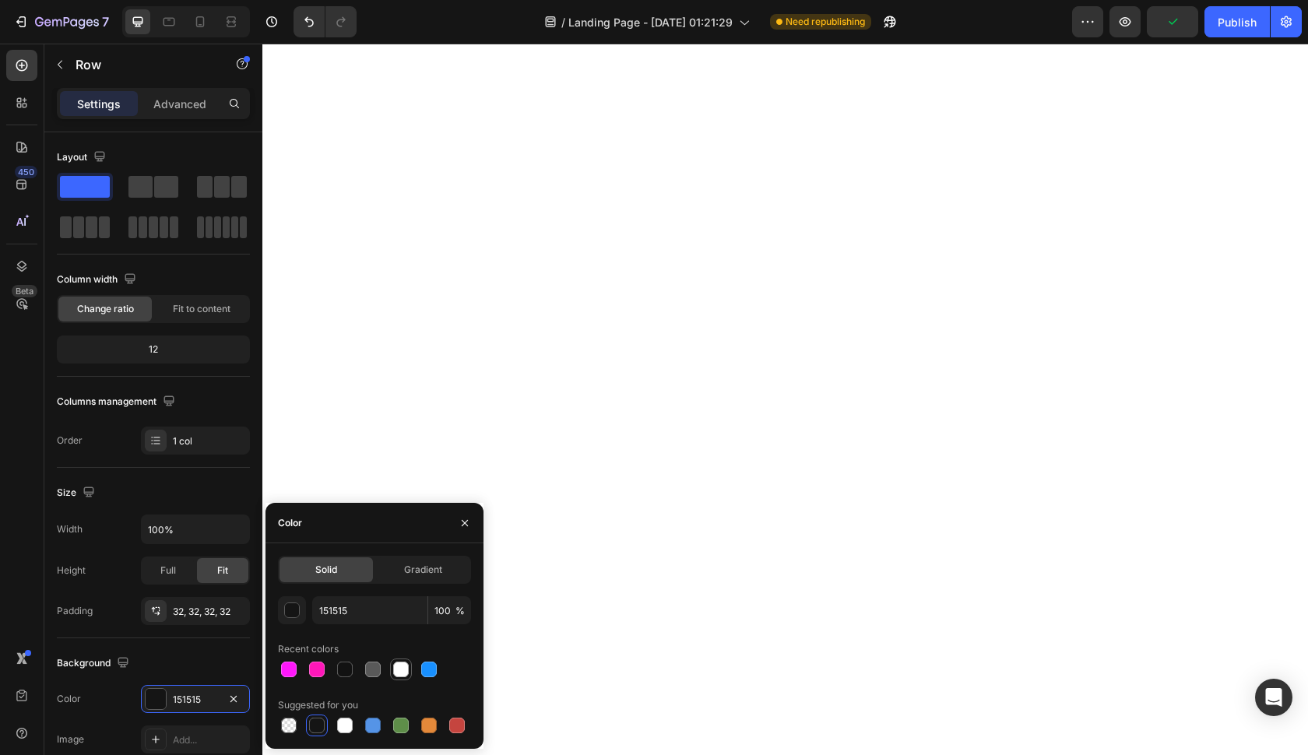
click at [403, 666] on div at bounding box center [401, 670] width 16 height 16
type input "FFFFFF"
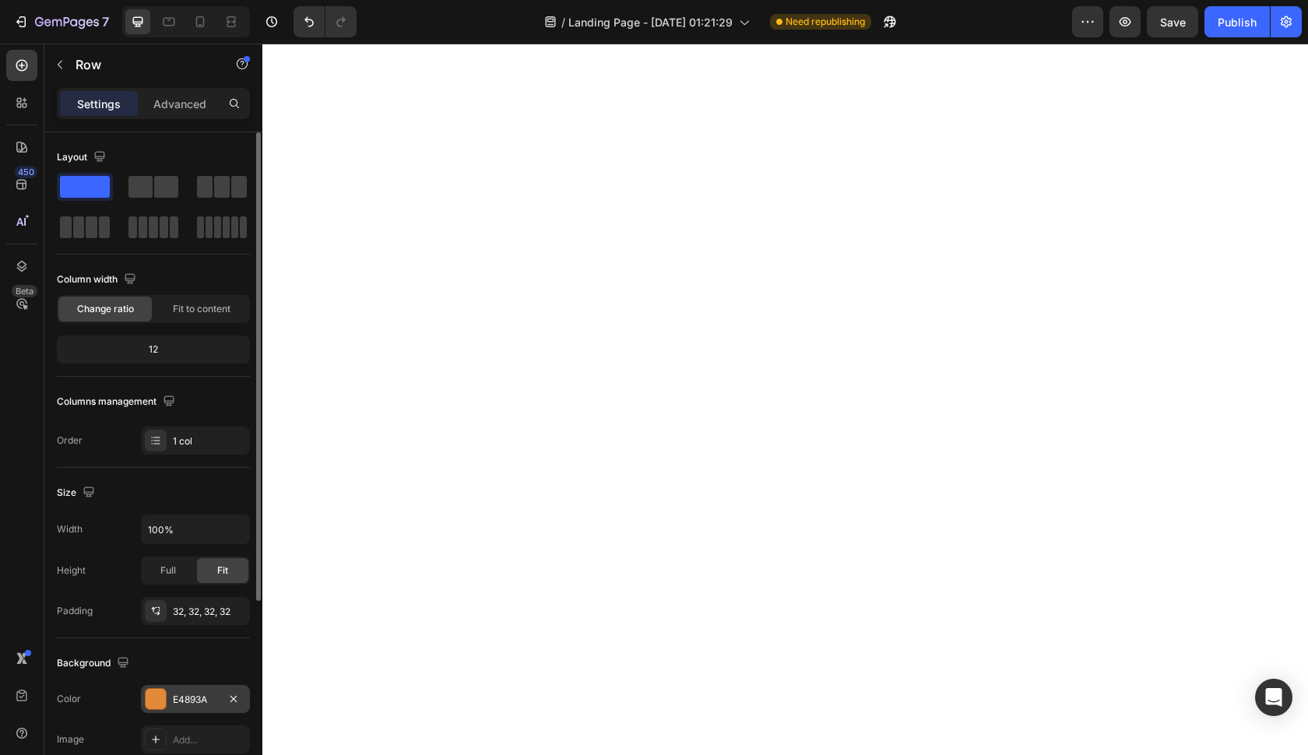
click at [161, 708] on div at bounding box center [156, 699] width 20 height 20
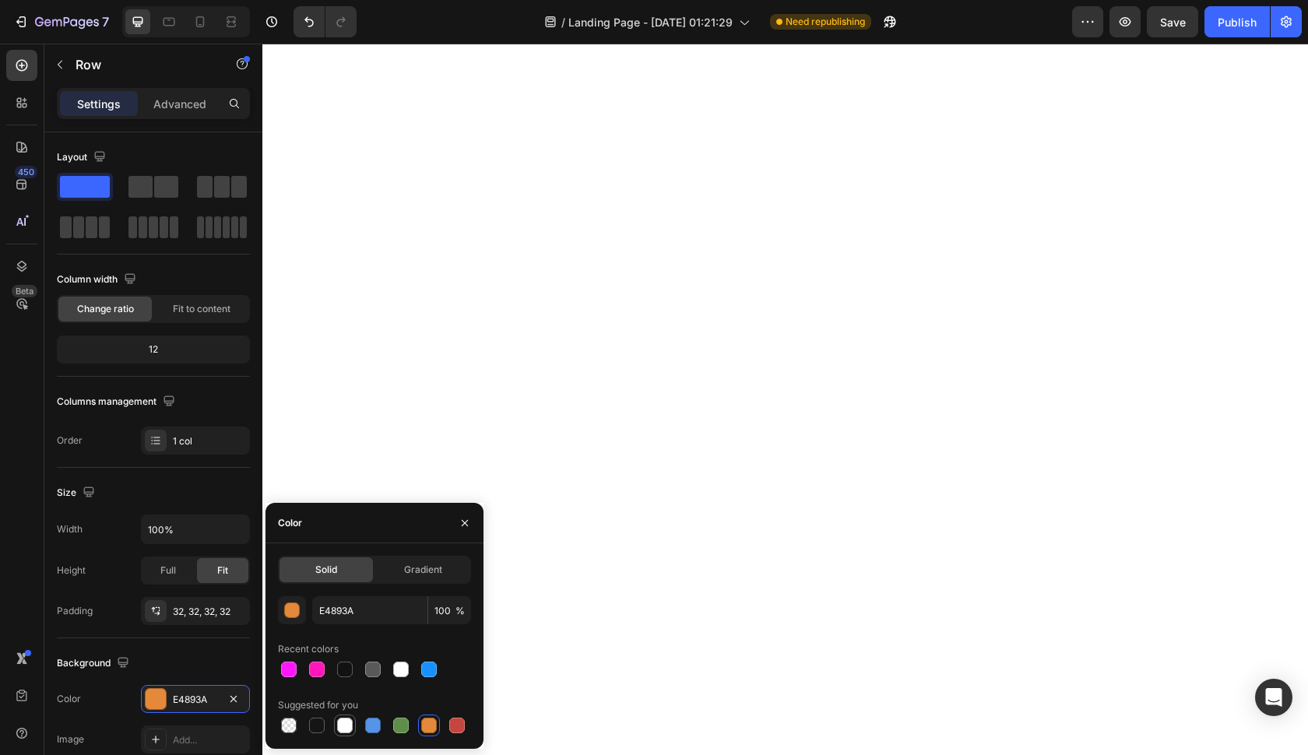
click at [344, 725] on div at bounding box center [345, 726] width 16 height 16
type input "FFFFFF"
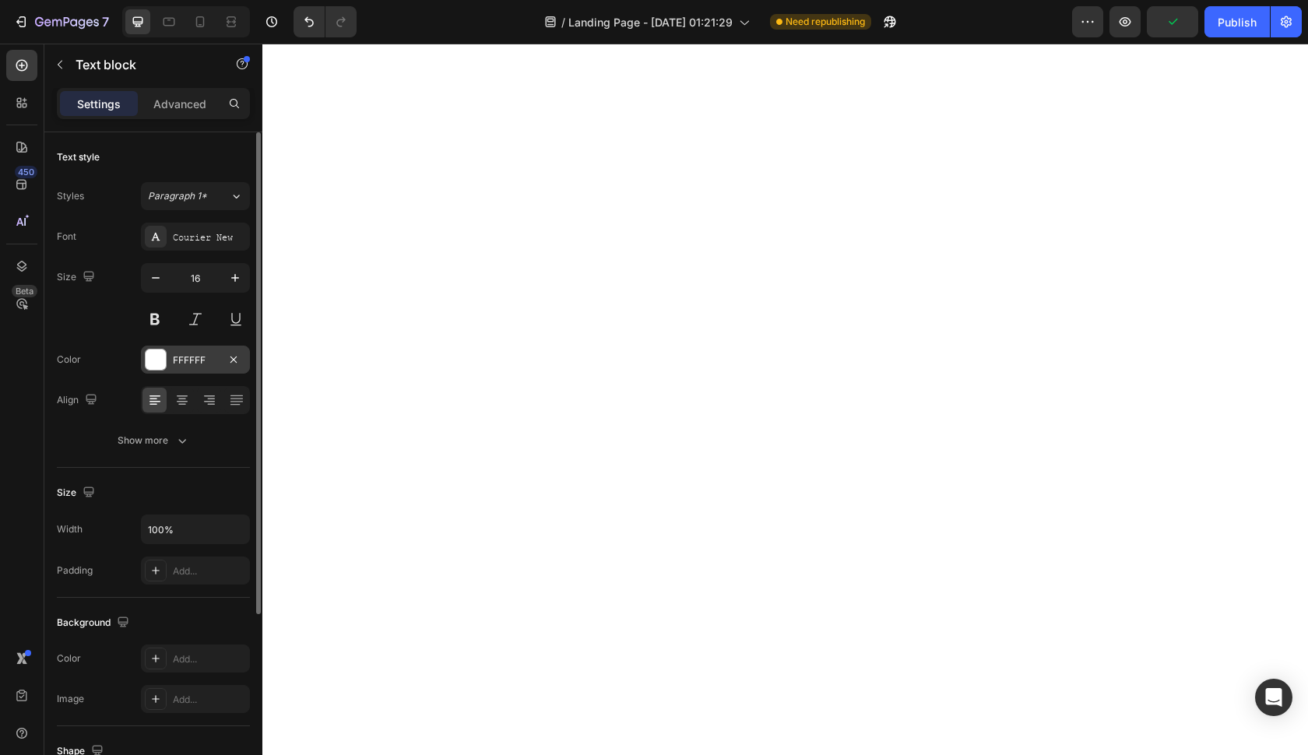
click at [209, 360] on div "FFFFFF" at bounding box center [195, 360] width 45 height 14
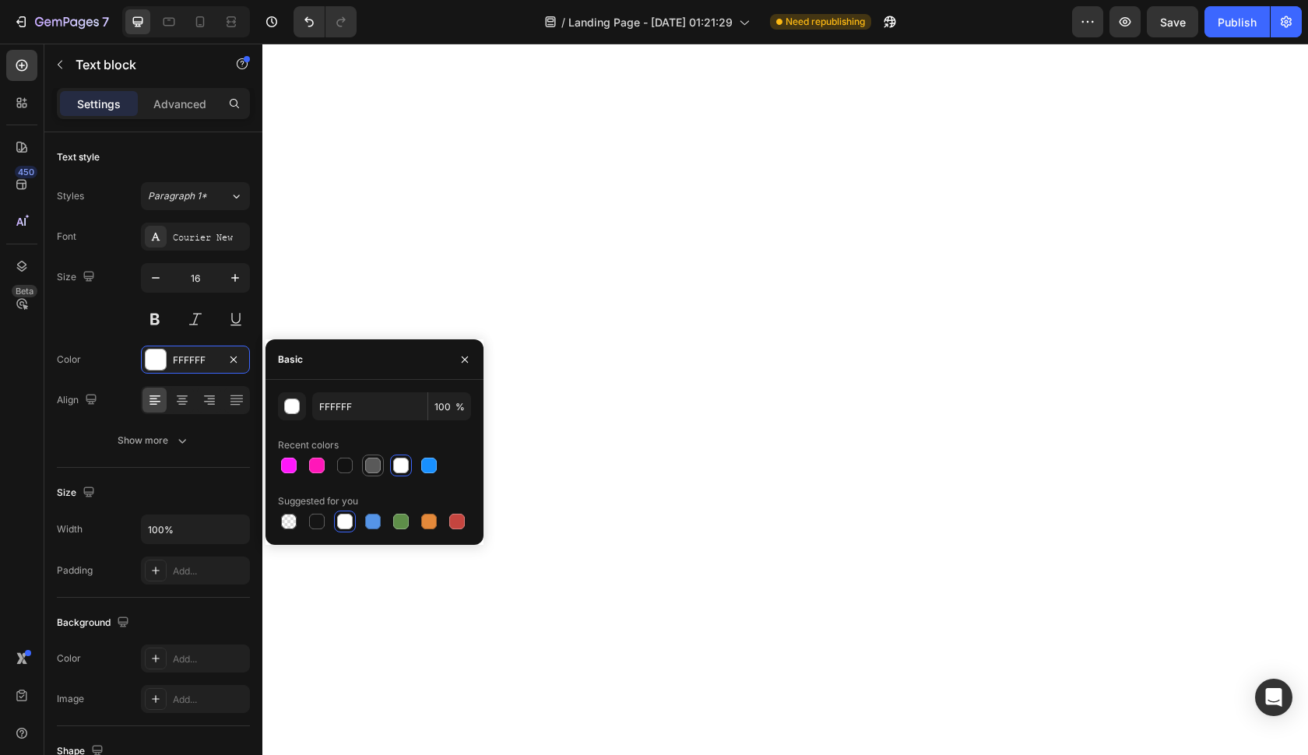
click at [380, 456] on div at bounding box center [373, 465] width 19 height 19
type input "595959"
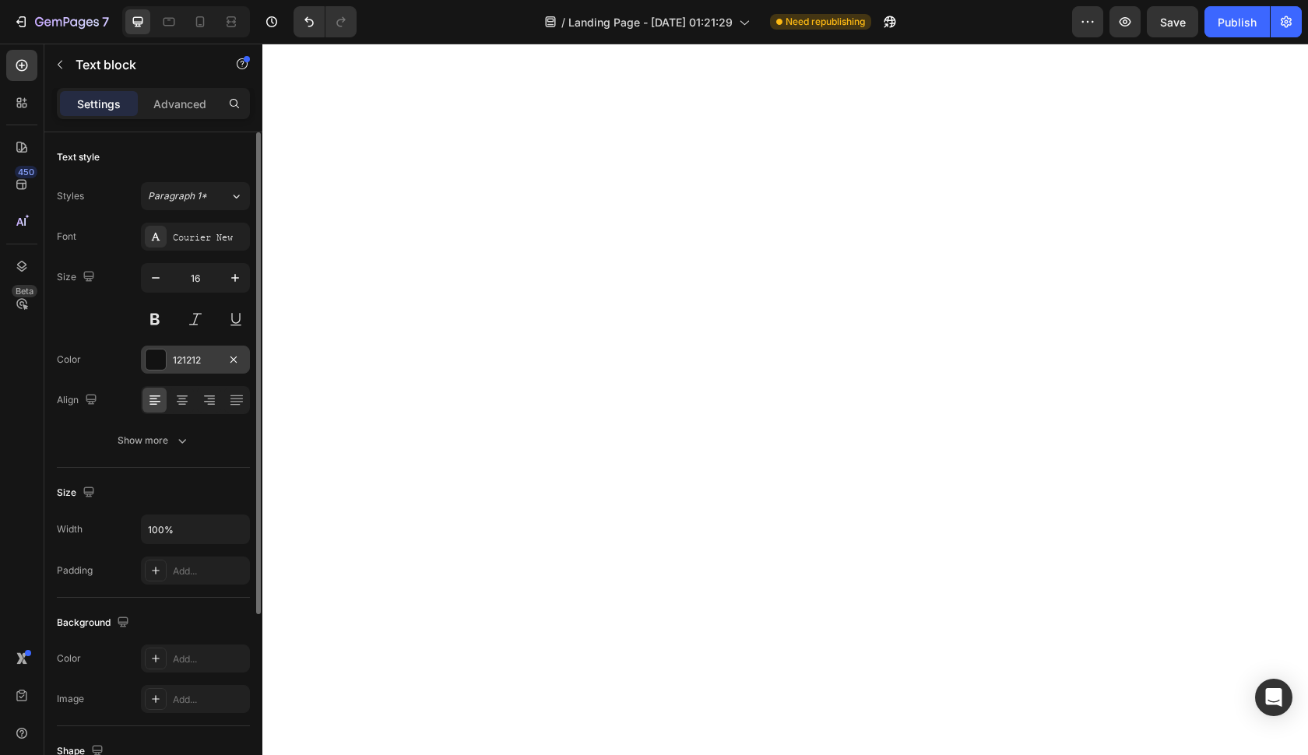
click at [211, 364] on div "121212" at bounding box center [195, 360] width 45 height 14
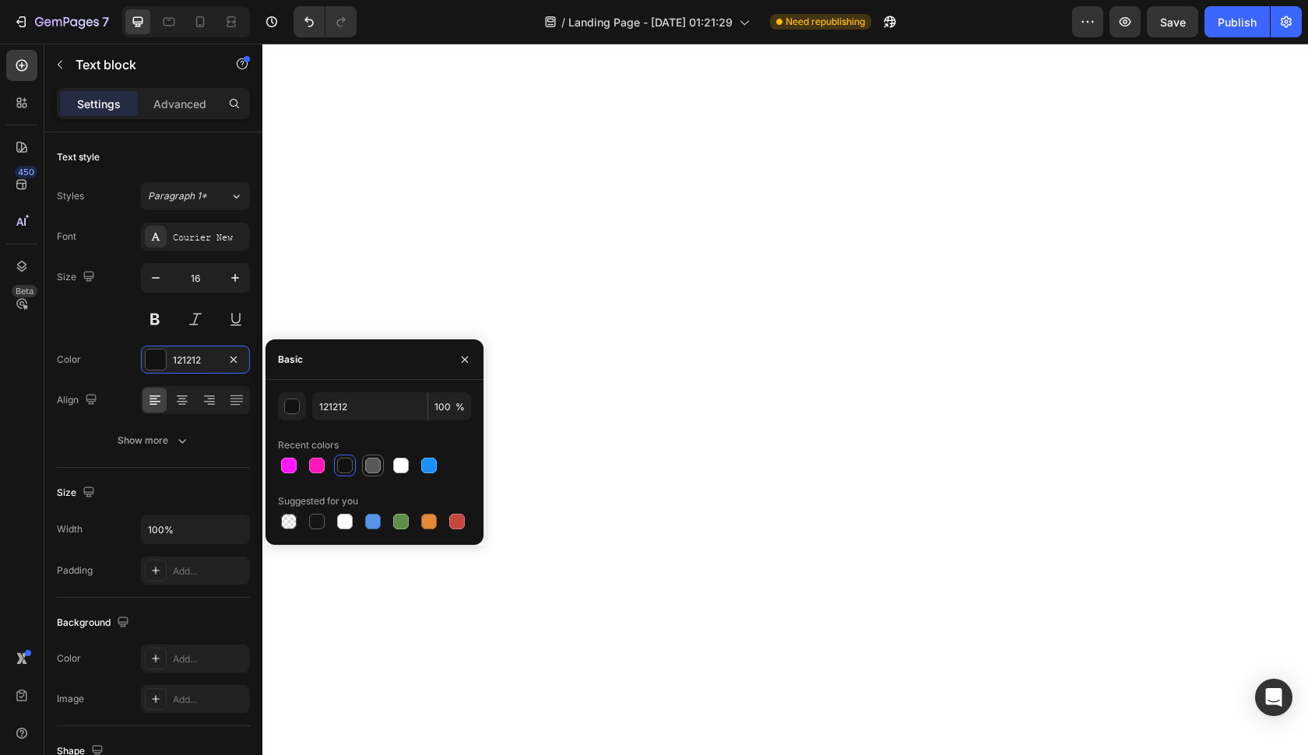
click at [372, 463] on div at bounding box center [373, 466] width 16 height 16
type input "595959"
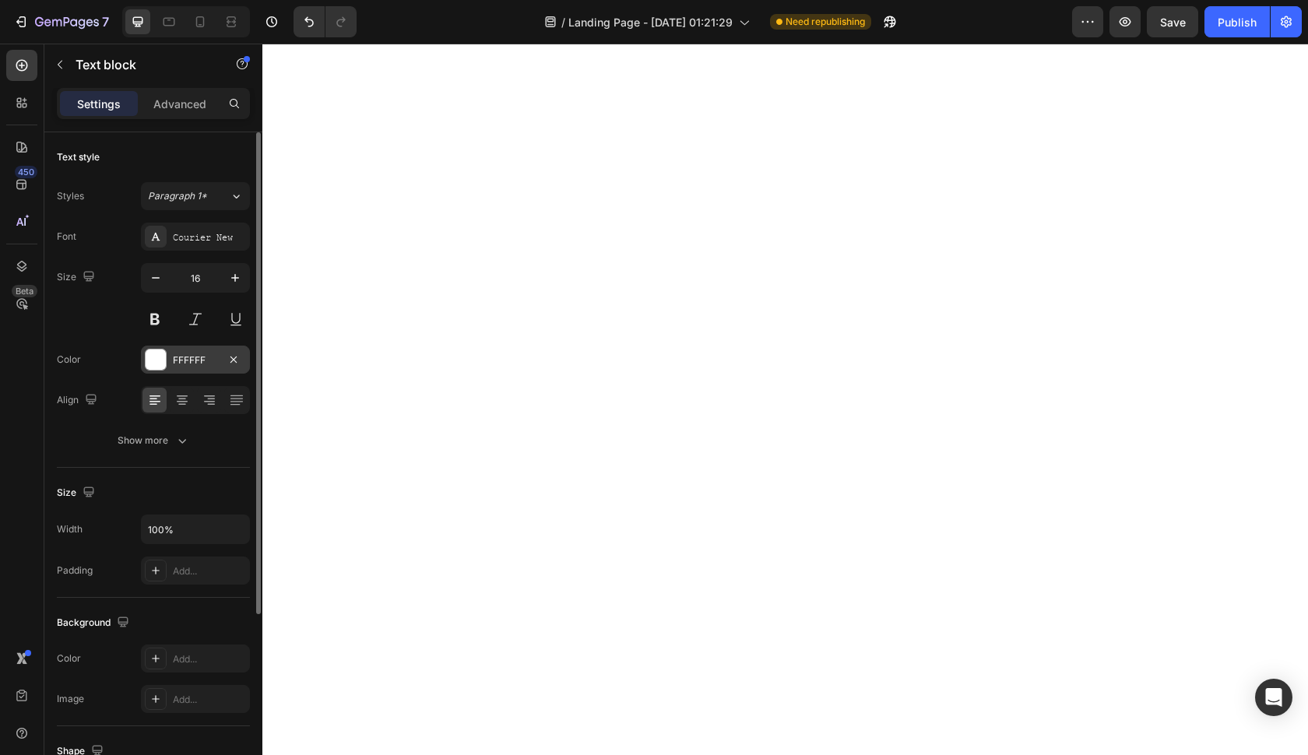
click at [191, 361] on div "FFFFFF" at bounding box center [195, 360] width 45 height 14
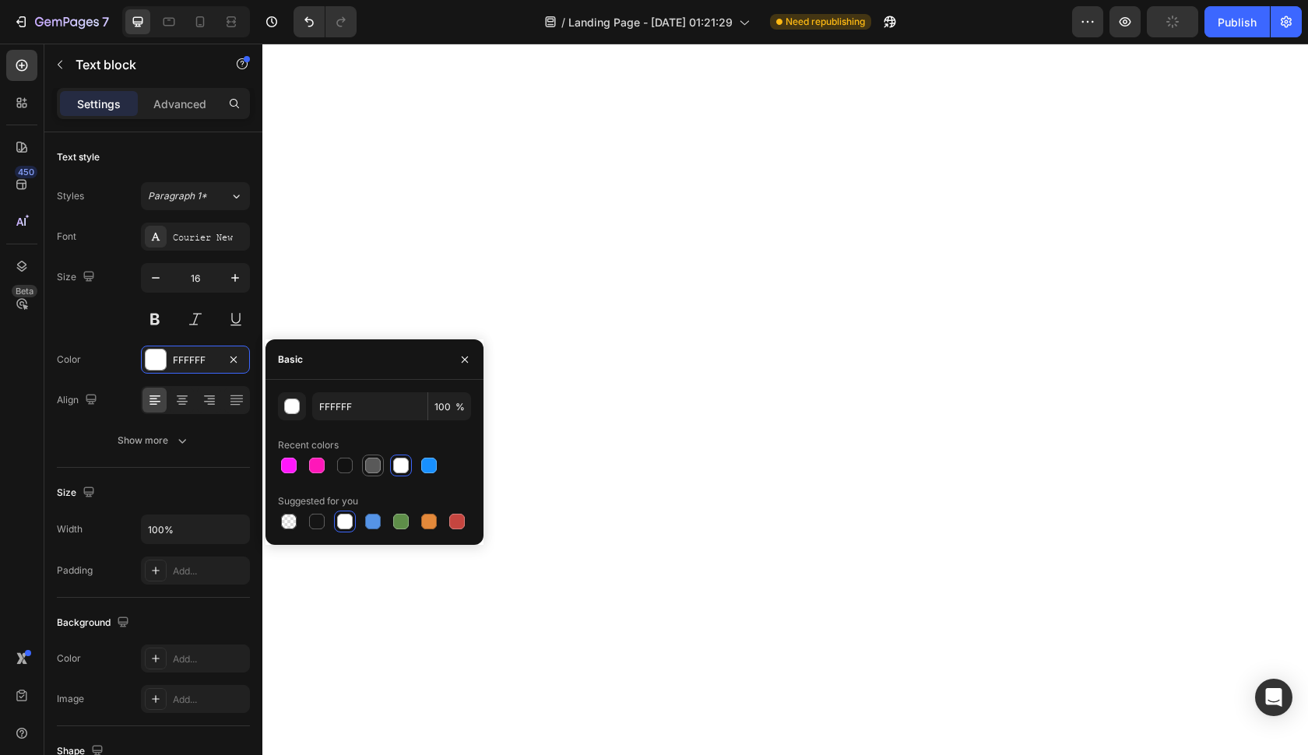
click at [370, 463] on div at bounding box center [373, 466] width 16 height 16
type input "595959"
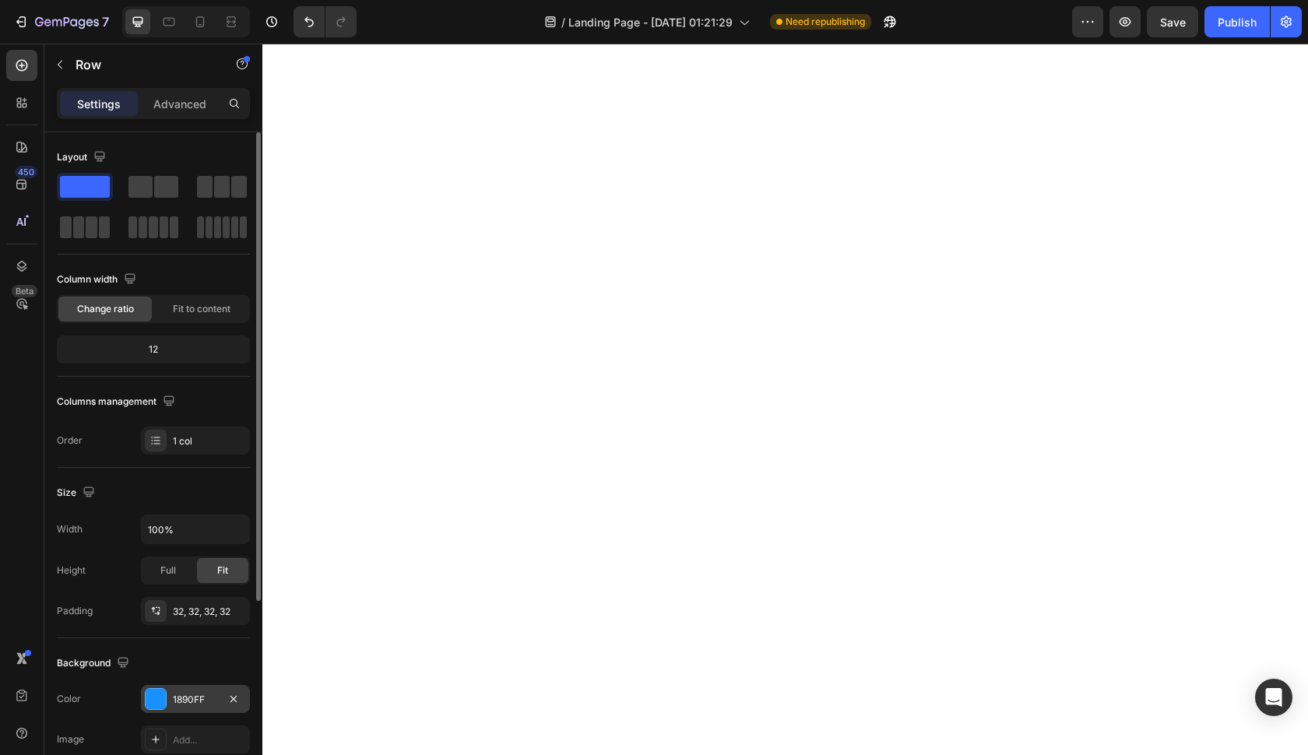
click at [188, 694] on div "1890FF" at bounding box center [195, 700] width 45 height 14
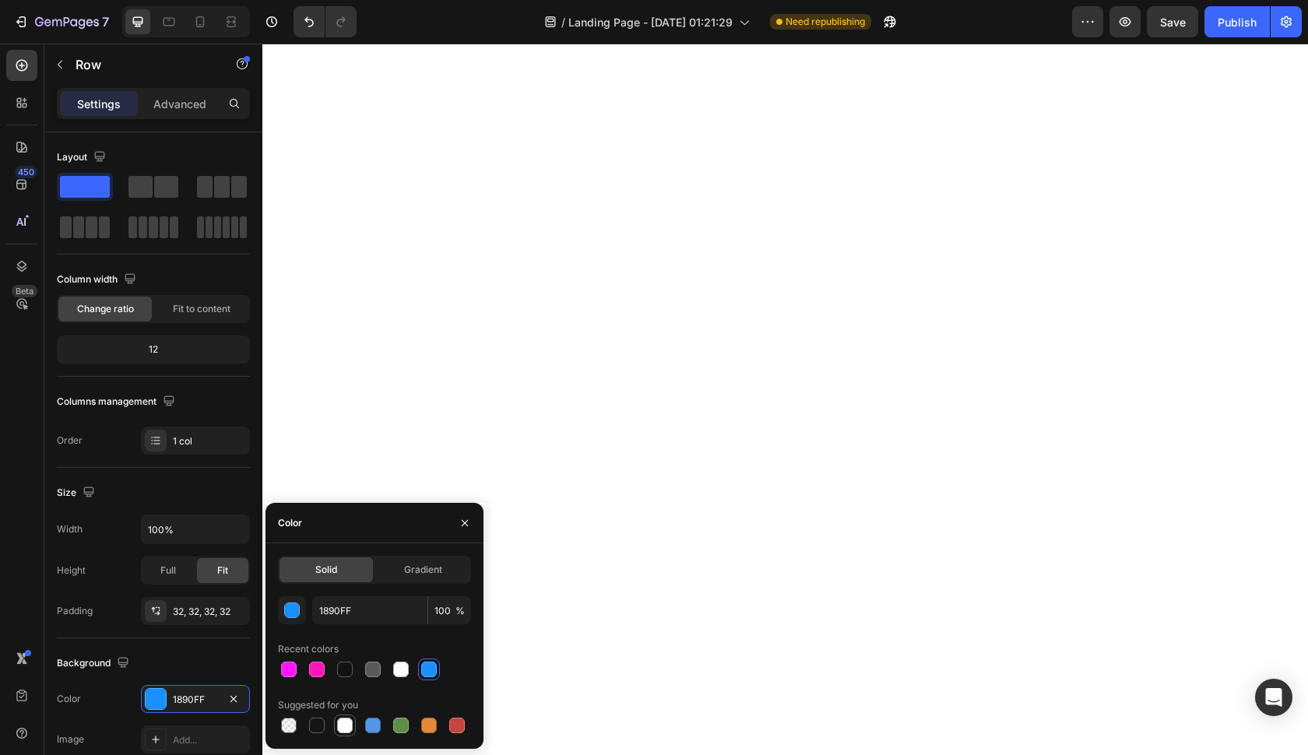
click at [346, 718] on div at bounding box center [345, 726] width 16 height 16
type input "FFFFFF"
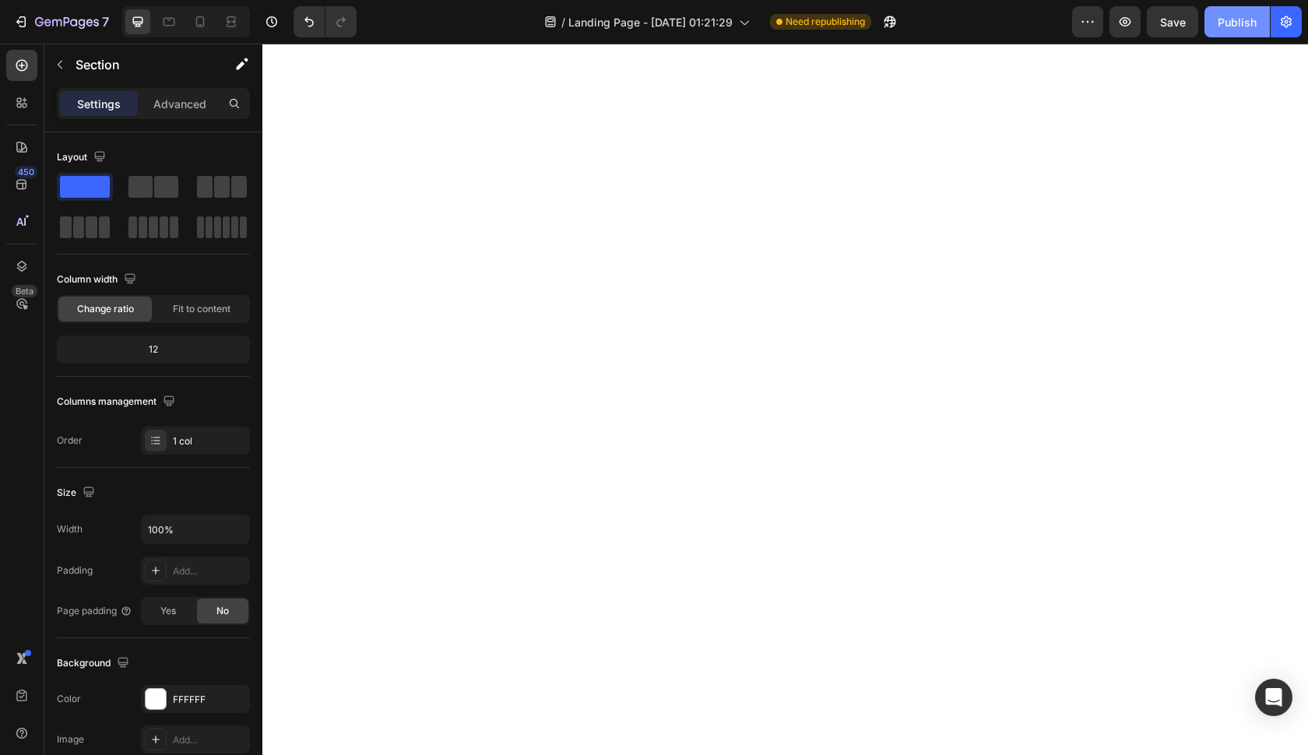
click at [1216, 30] on button "Publish" at bounding box center [1236, 21] width 65 height 31
click at [77, 67] on p "Section" at bounding box center [140, 64] width 128 height 19
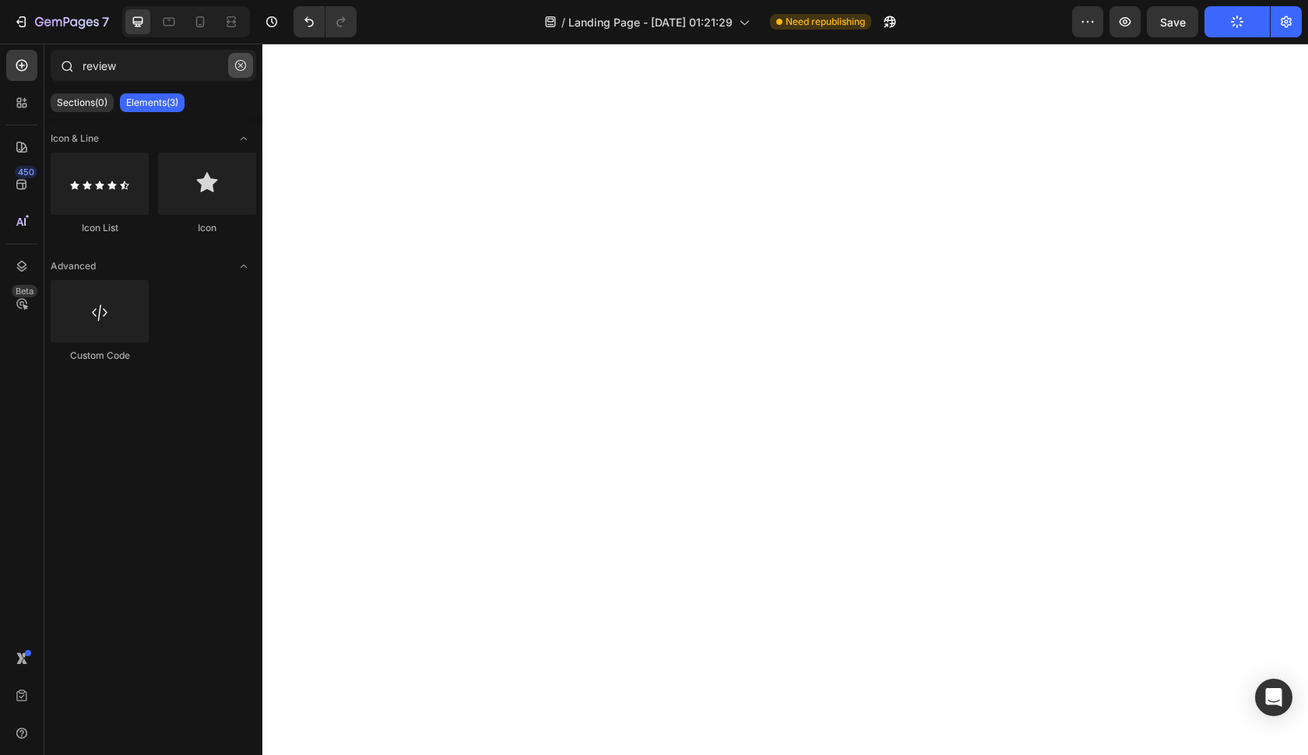
click at [244, 65] on icon "button" at bounding box center [240, 65] width 11 height 11
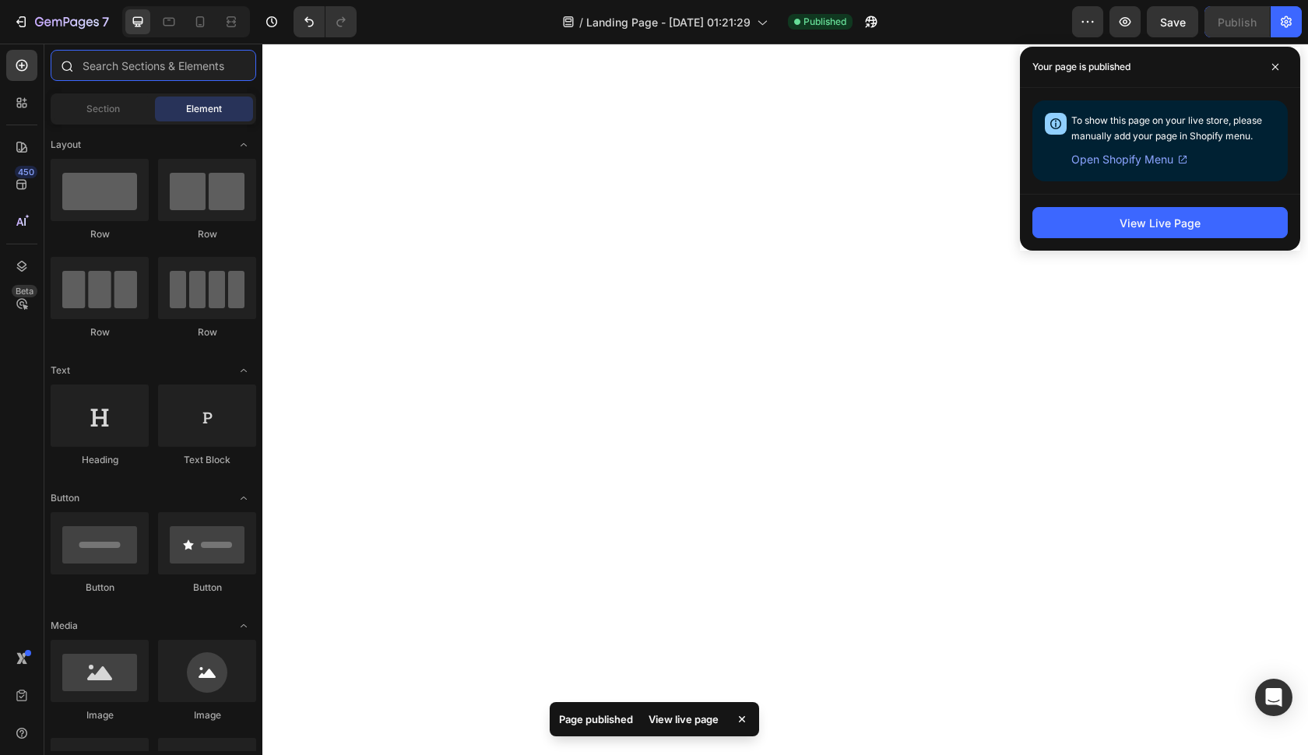
click at [154, 68] on input "text" at bounding box center [153, 65] width 205 height 31
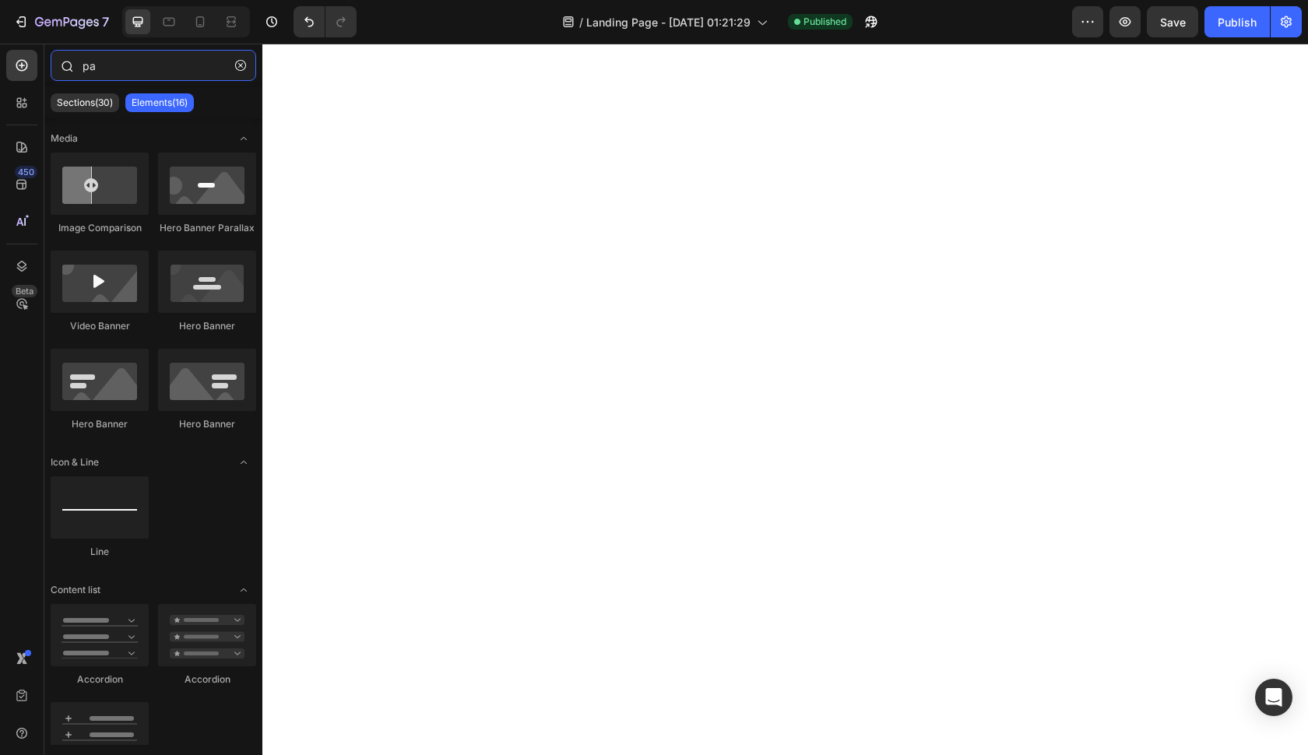
type input "p"
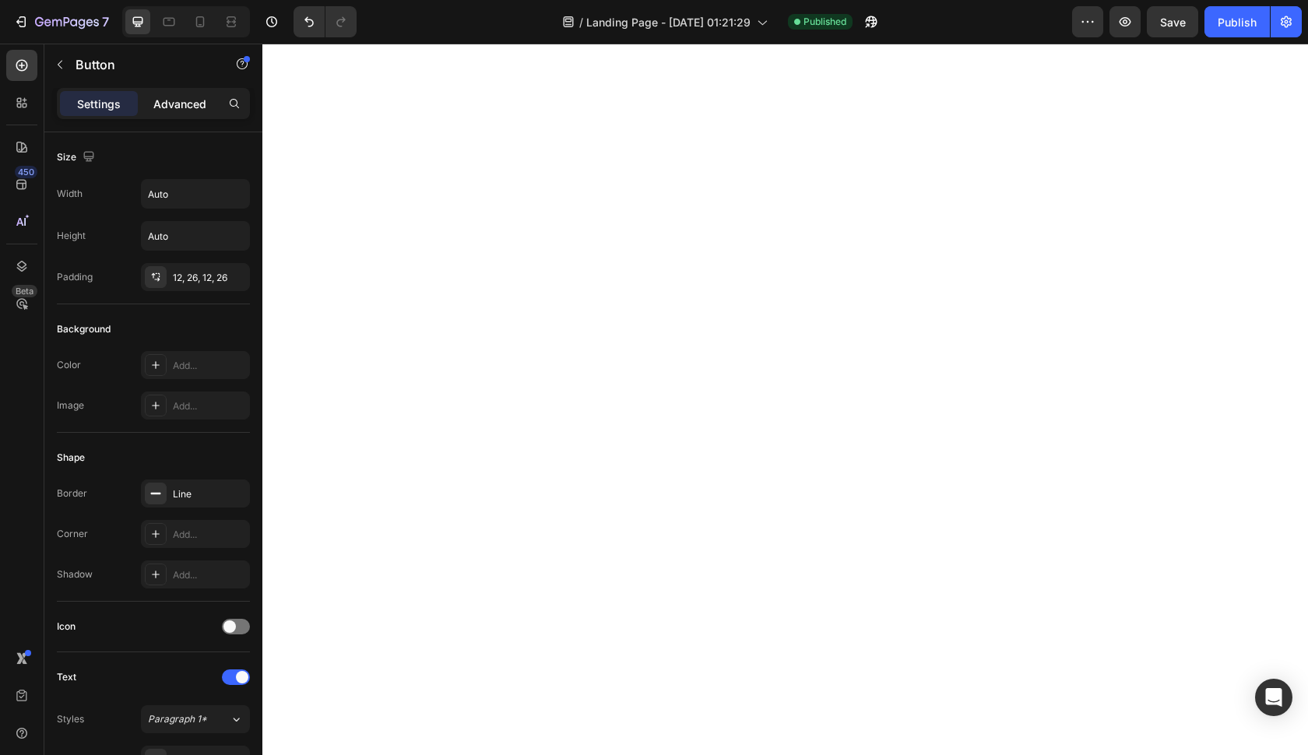
click at [196, 97] on p "Advanced" at bounding box center [179, 104] width 53 height 16
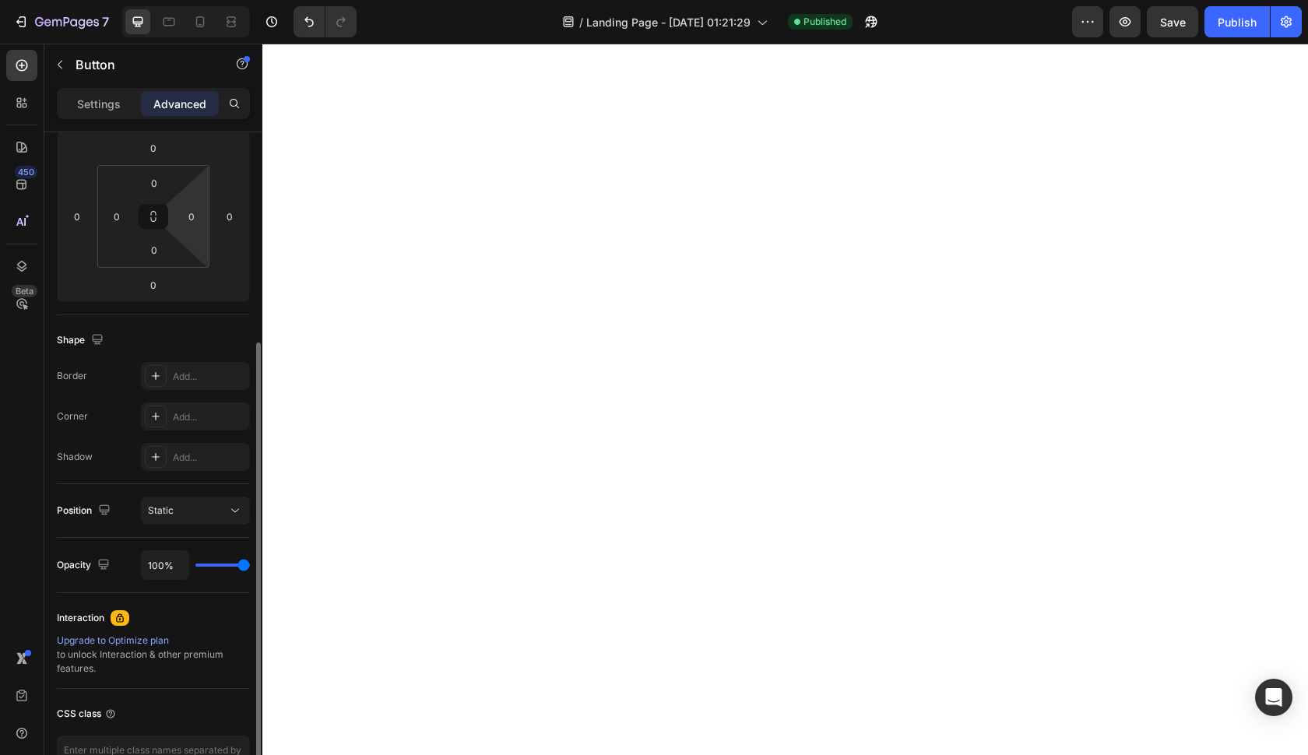
scroll to position [318, 0]
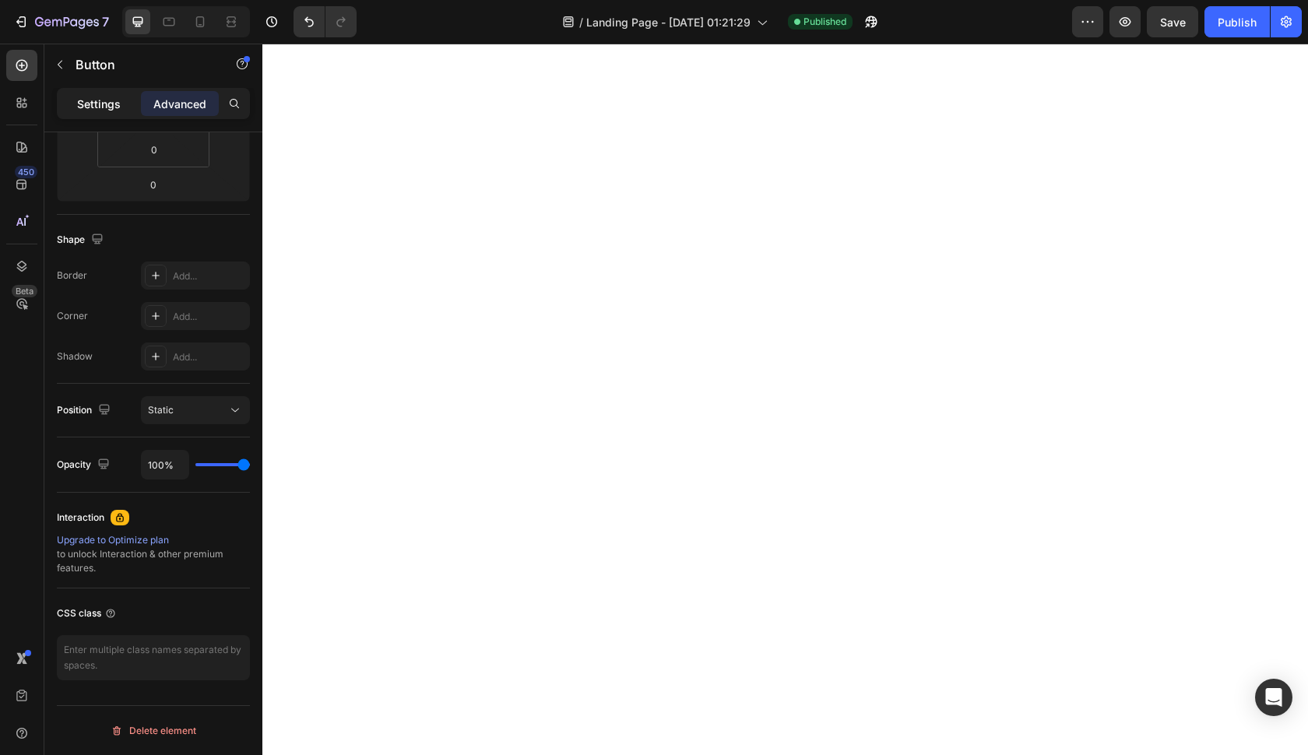
click at [123, 104] on div "Settings" at bounding box center [99, 103] width 78 height 25
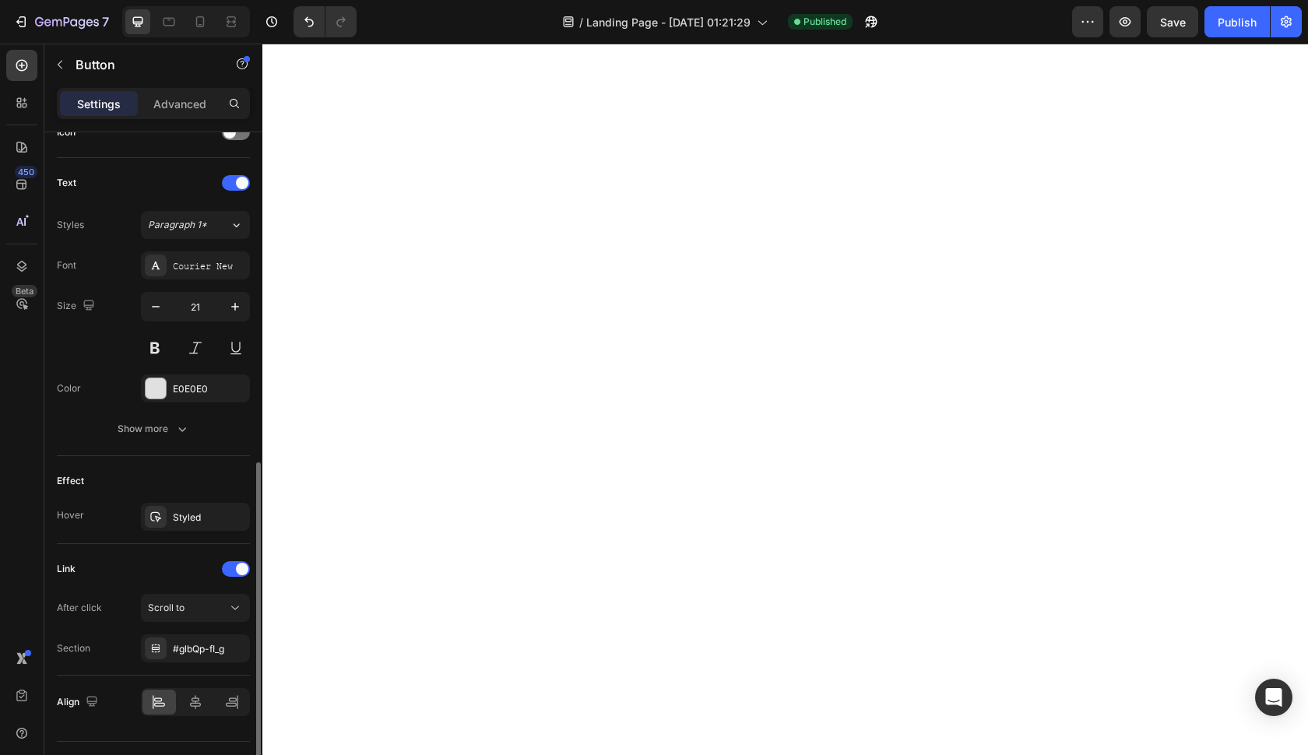
scroll to position [530, 0]
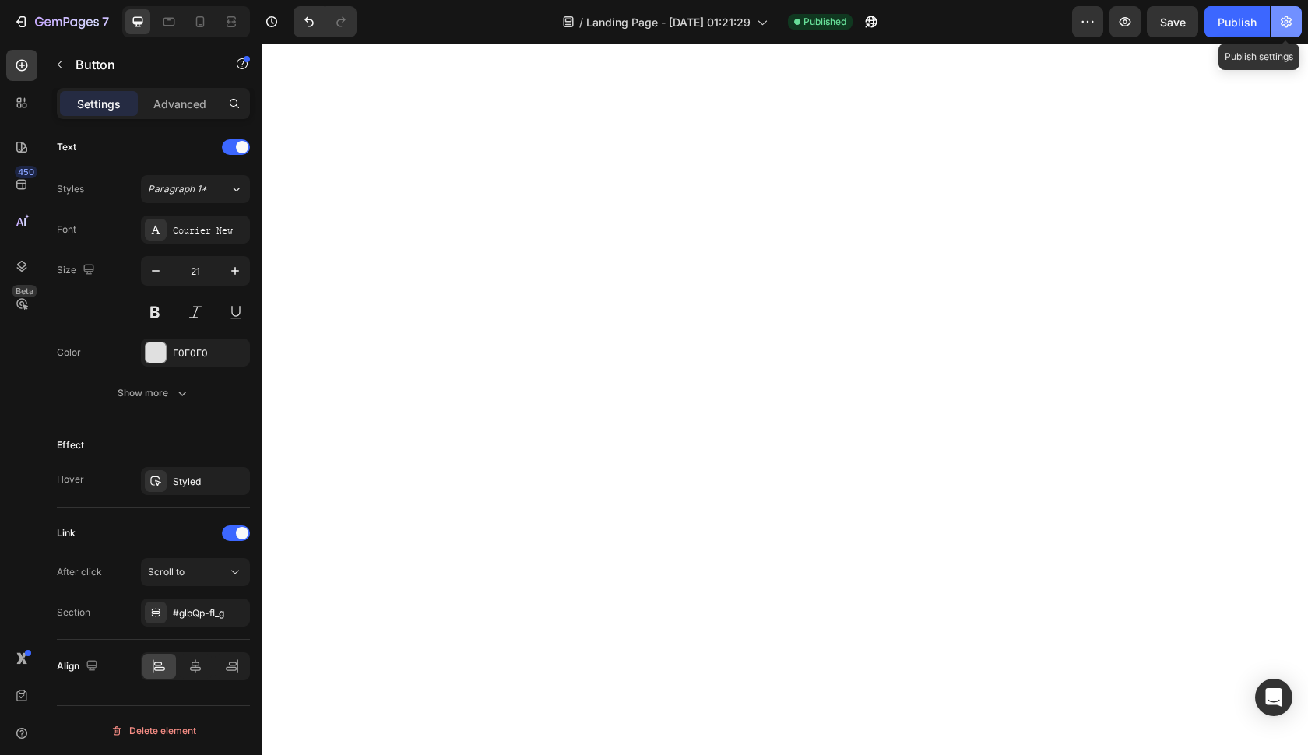
click at [1277, 30] on button "button" at bounding box center [1285, 21] width 31 height 31
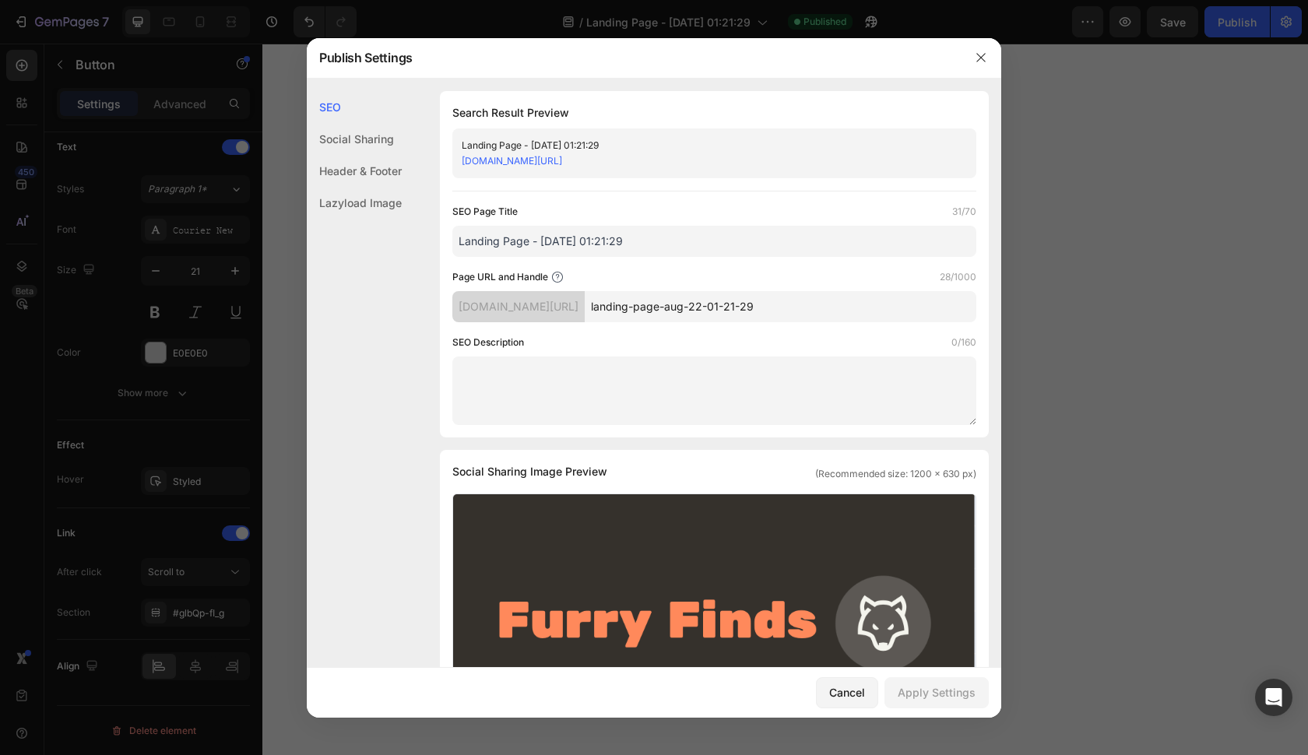
drag, startPoint x: 1277, startPoint y: 30, endPoint x: 1235, endPoint y: 29, distance: 42.8
click at [1235, 0] on body "7 / Landing Page - [DATE] 01:21:29 Published Preview Save Publish 450 Beta Sect…" at bounding box center [654, 0] width 1308 height 0
click at [1235, 29] on div at bounding box center [654, 377] width 1308 height 755
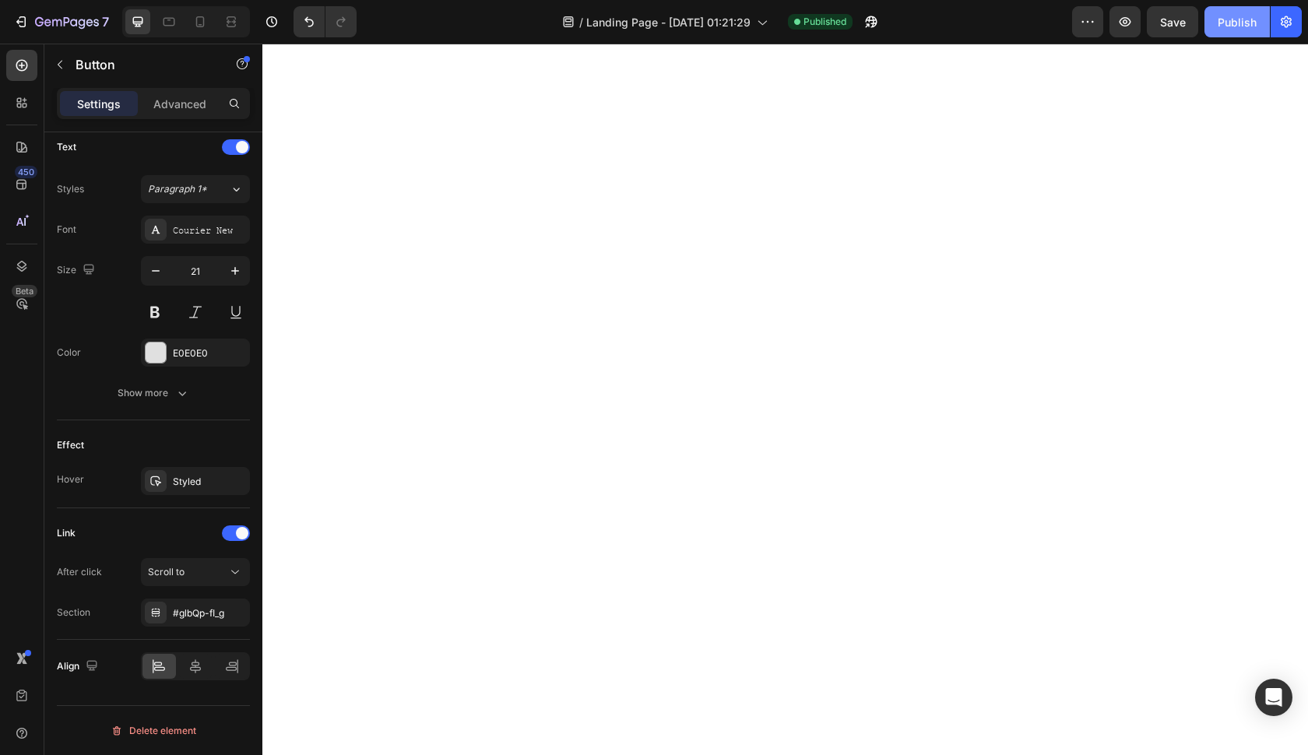
click at [1234, 26] on div "Publish" at bounding box center [1236, 22] width 39 height 16
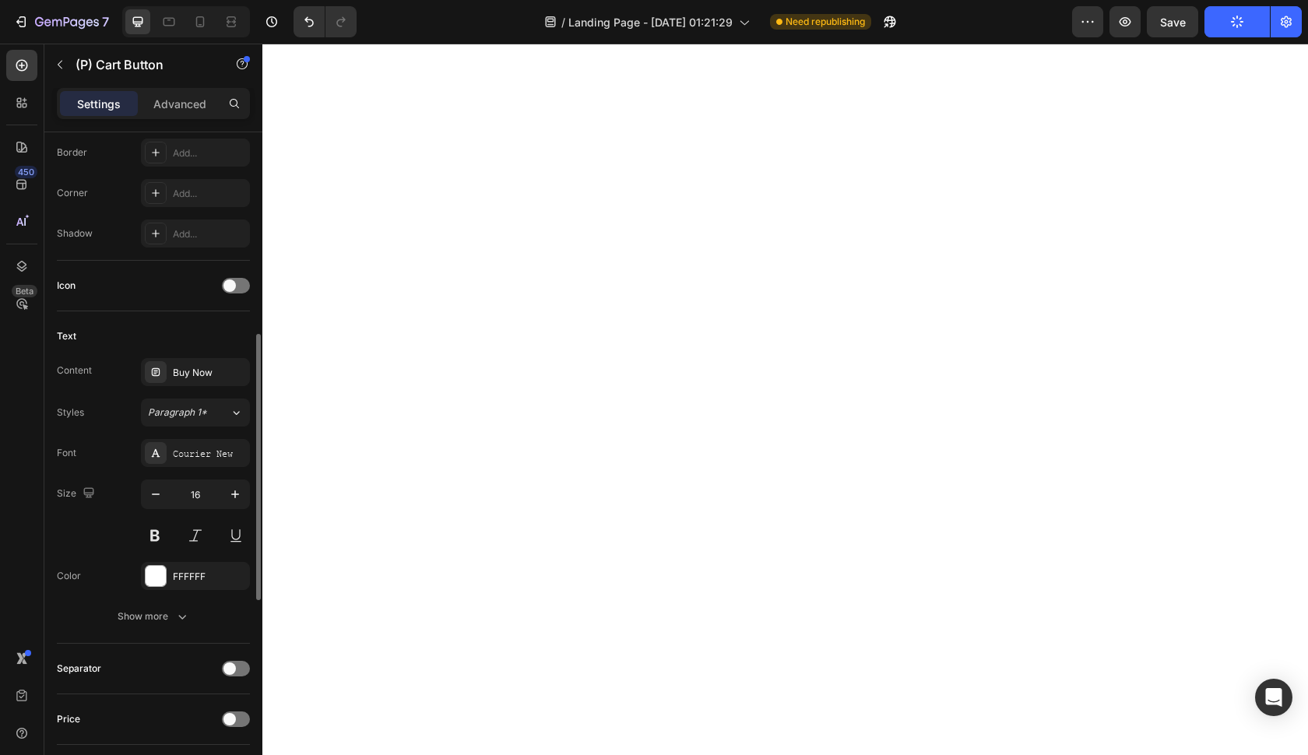
scroll to position [512, 0]
click at [125, 609] on div "Show more" at bounding box center [154, 615] width 72 height 16
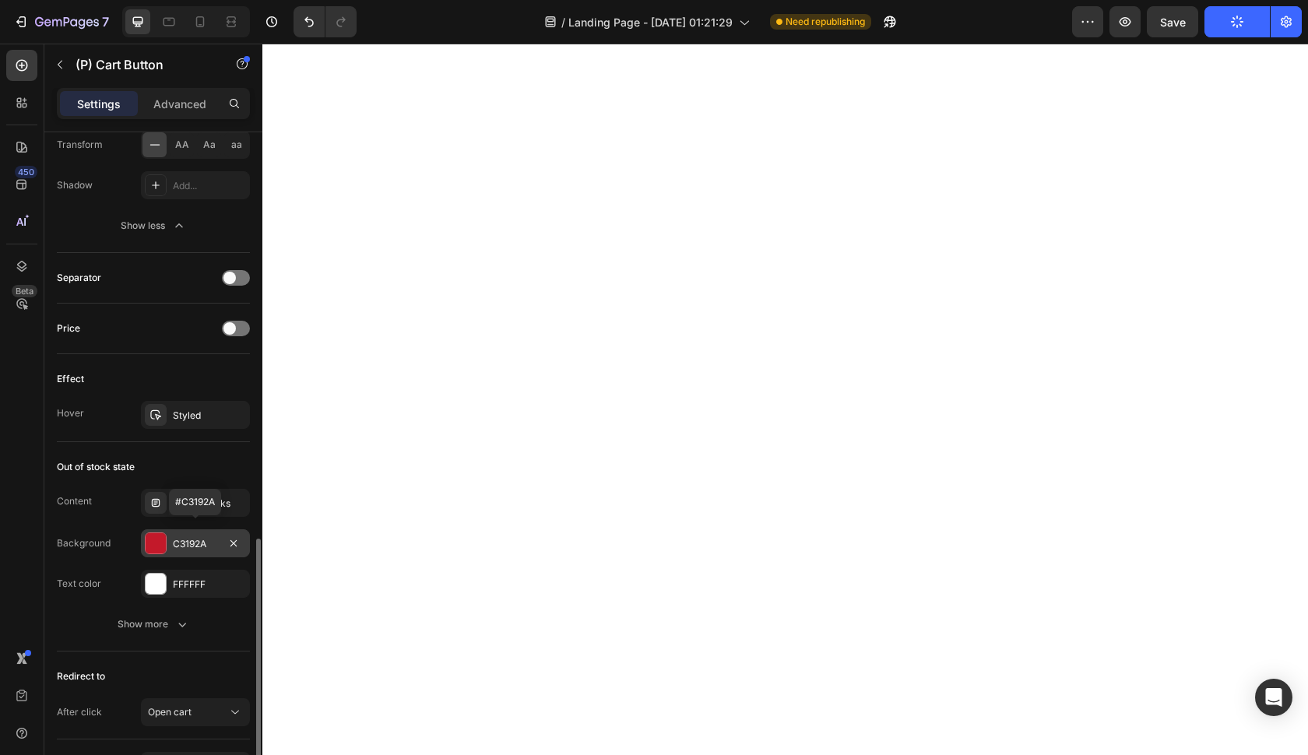
scroll to position [1118, 0]
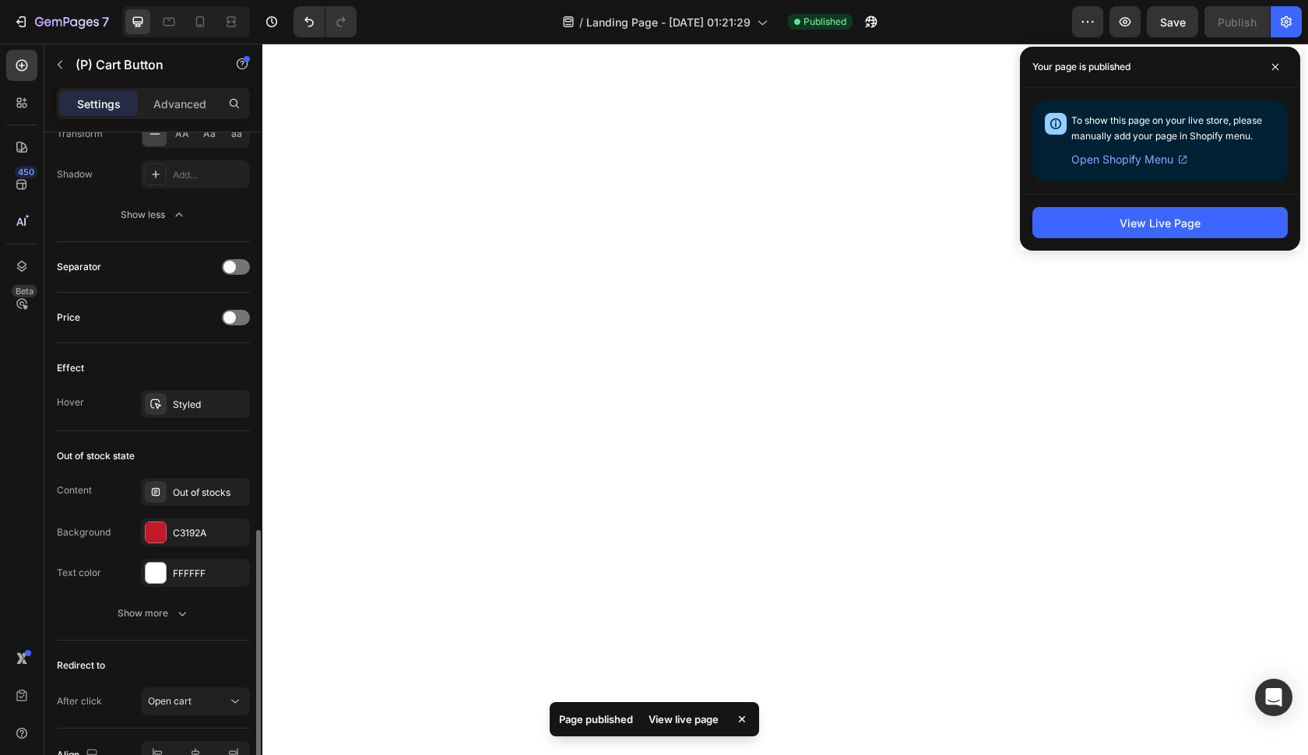
click at [183, 547] on div "Content Out of stocks Background C3192A Text color FFFFFF" at bounding box center [153, 532] width 193 height 109
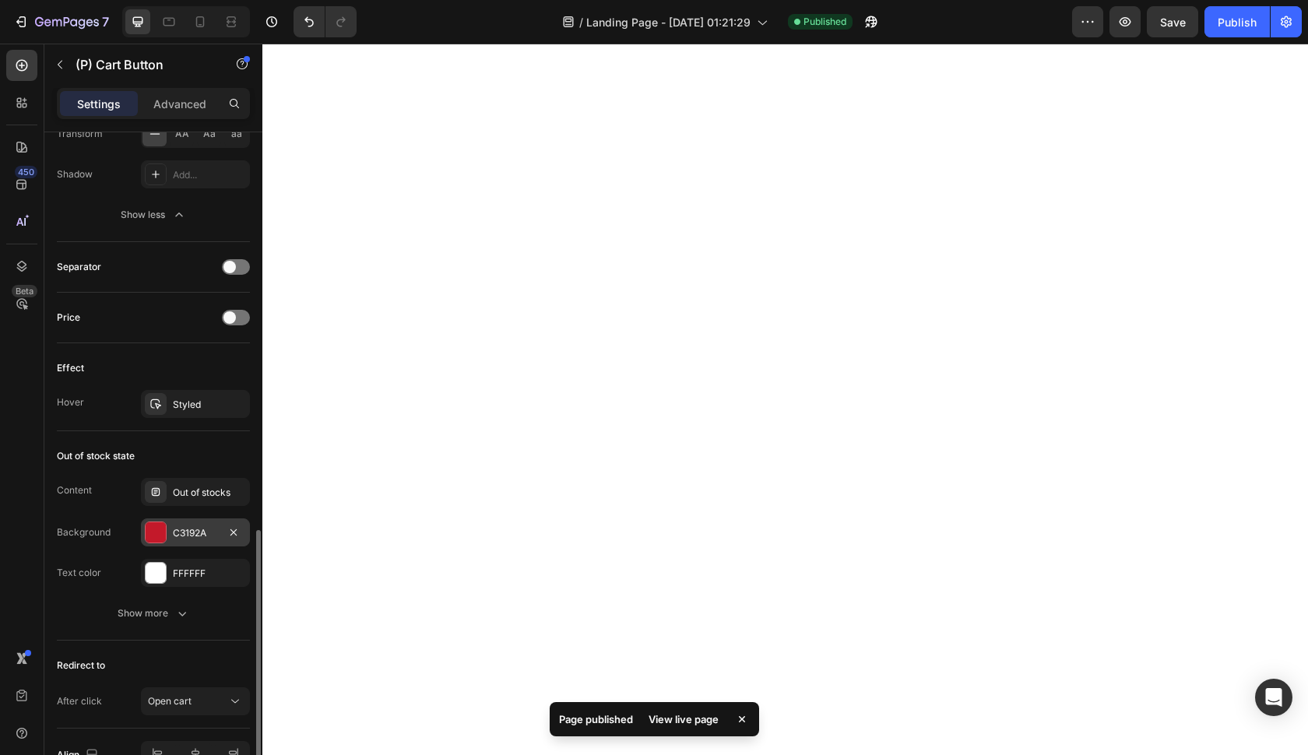
click at [183, 546] on div "C3192A" at bounding box center [195, 532] width 109 height 28
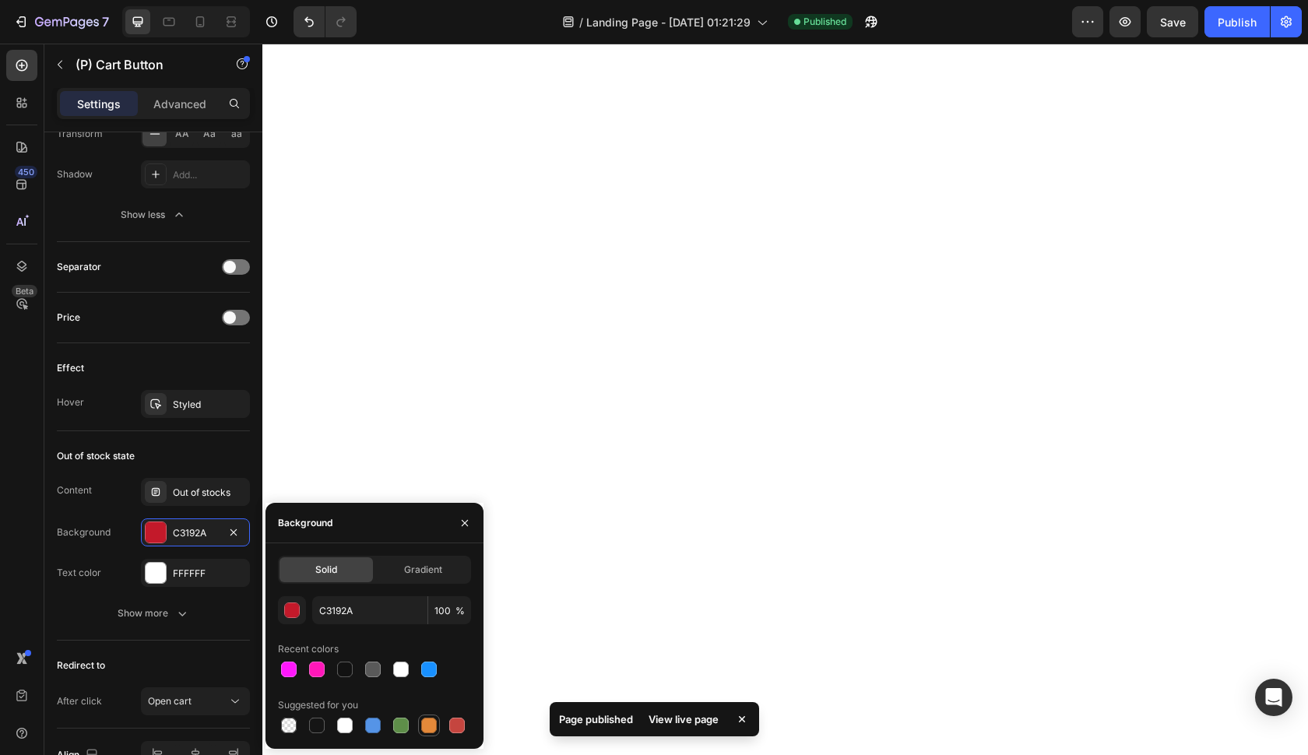
click at [430, 732] on div at bounding box center [429, 726] width 16 height 16
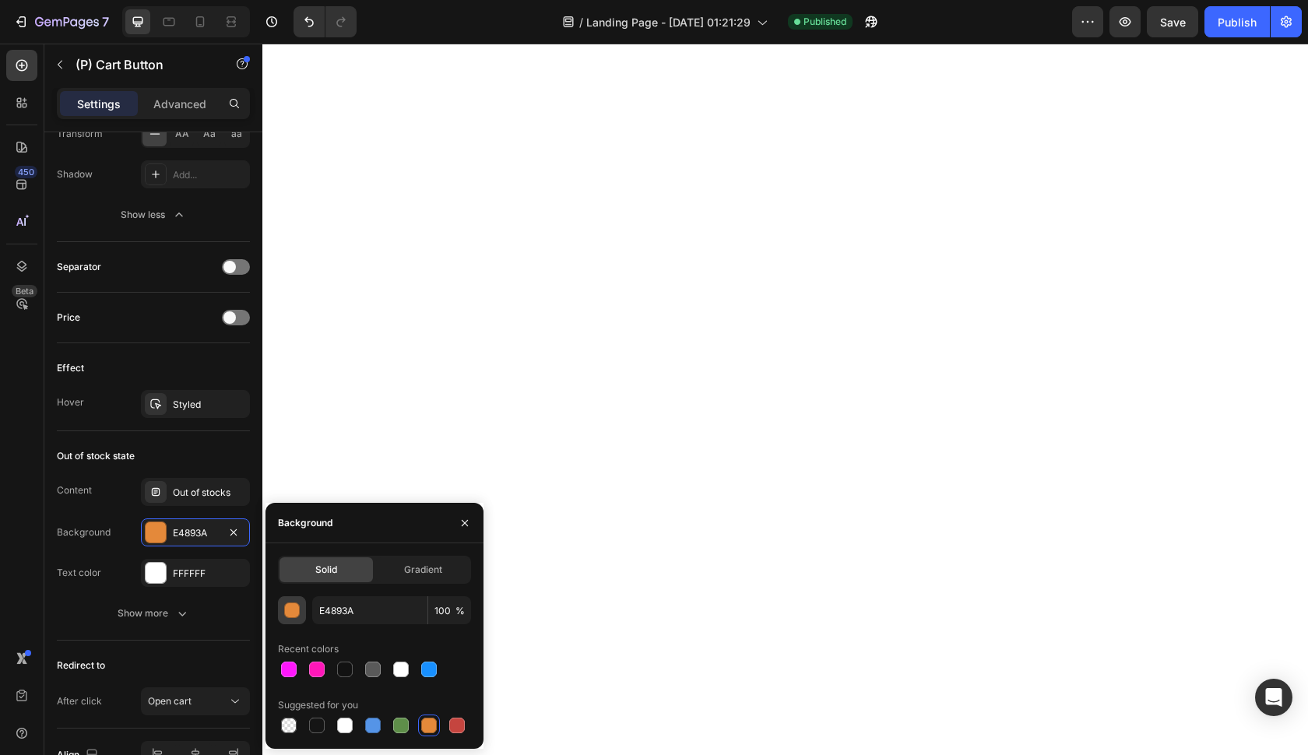
click at [300, 616] on button "button" at bounding box center [292, 610] width 28 height 28
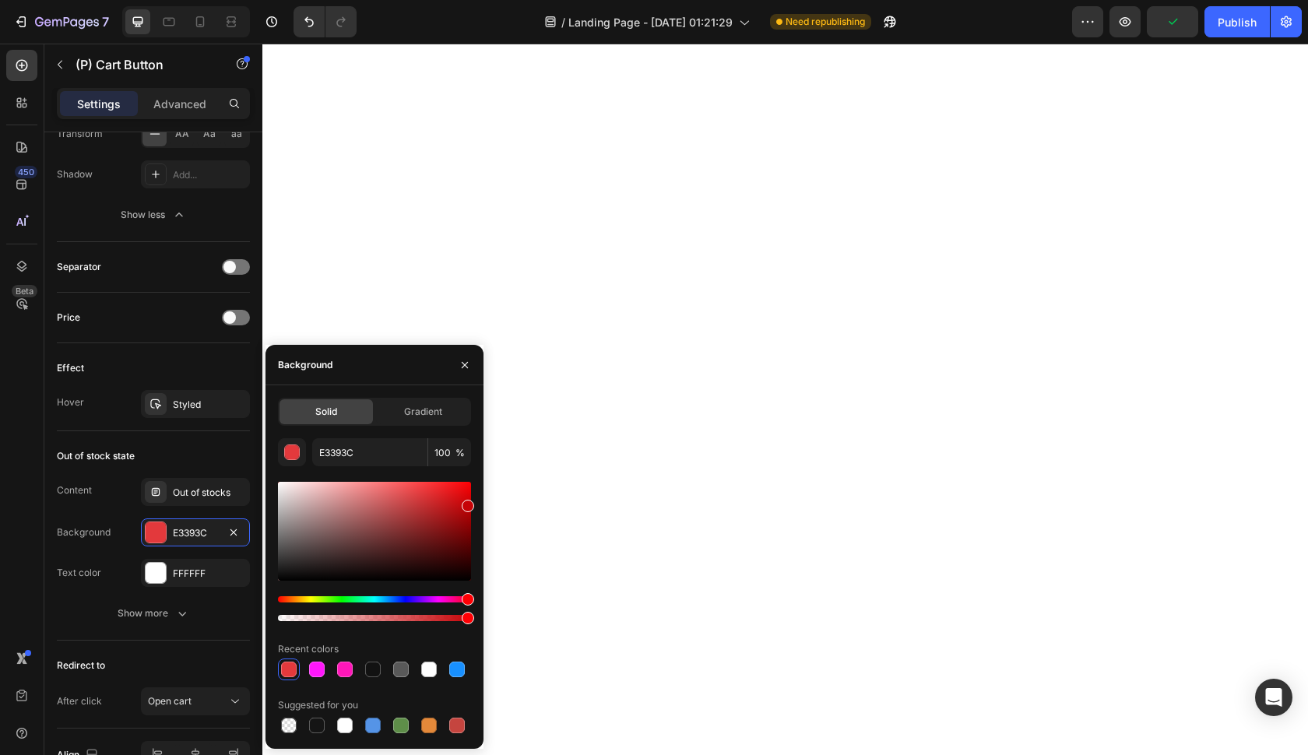
click at [468, 503] on div at bounding box center [374, 531] width 193 height 99
drag, startPoint x: 468, startPoint y: 499, endPoint x: 476, endPoint y: 459, distance: 40.5
click at [476, 459] on div "Solid Gradient E3393C 100 % Recent colors Suggested for you" at bounding box center [374, 567] width 218 height 339
type input "FF0004"
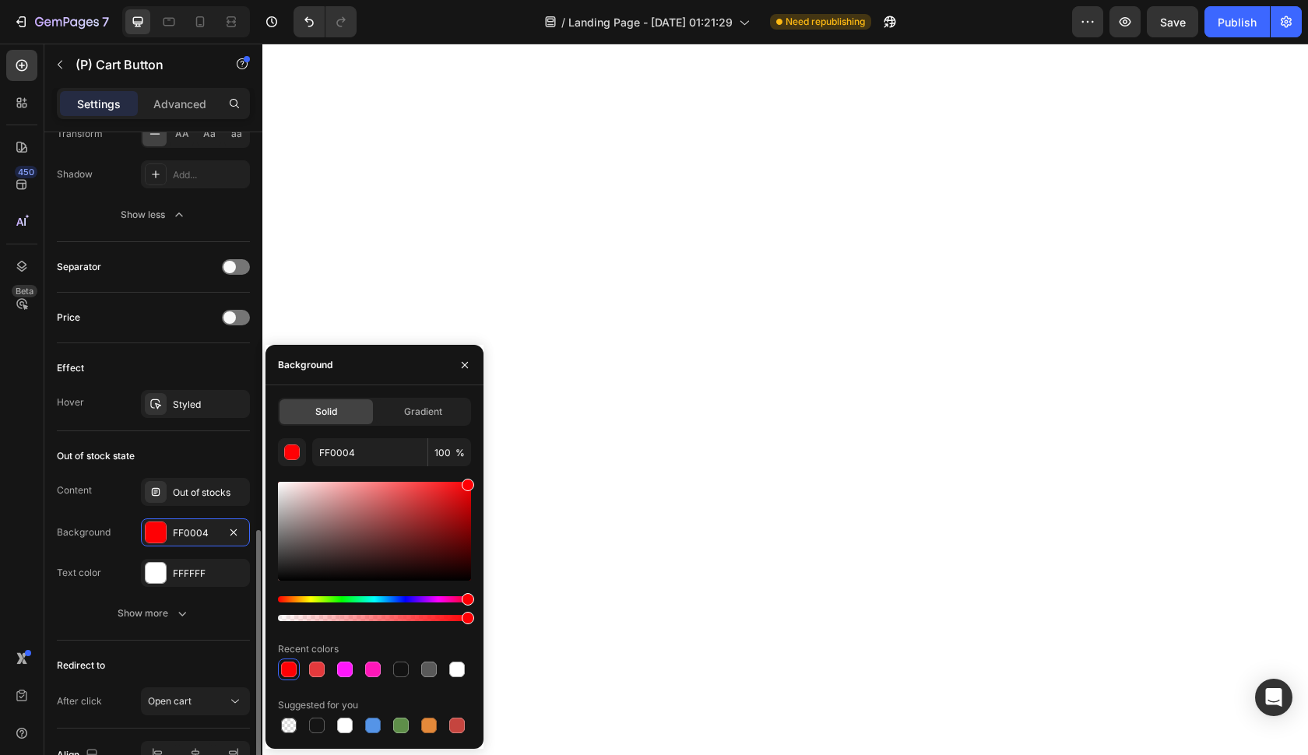
click at [221, 450] on div "Out of stock state" at bounding box center [153, 456] width 193 height 25
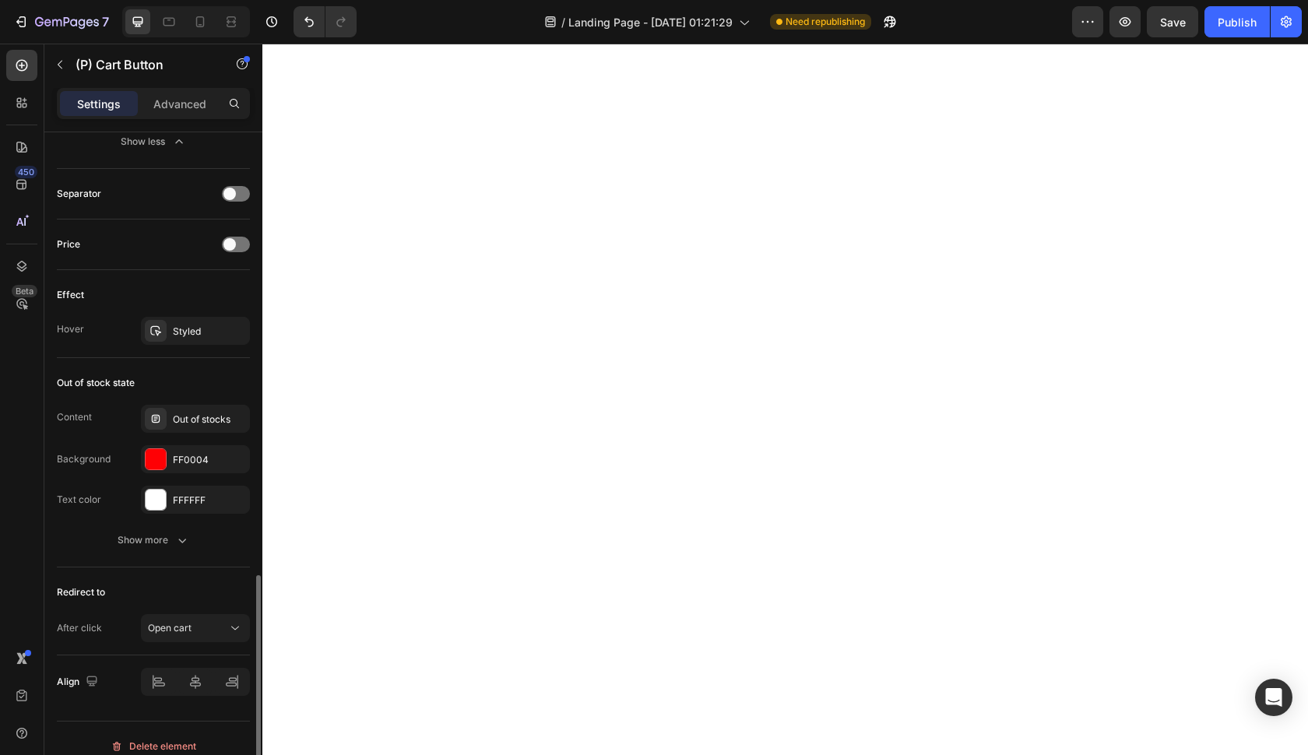
scroll to position [1205, 0]
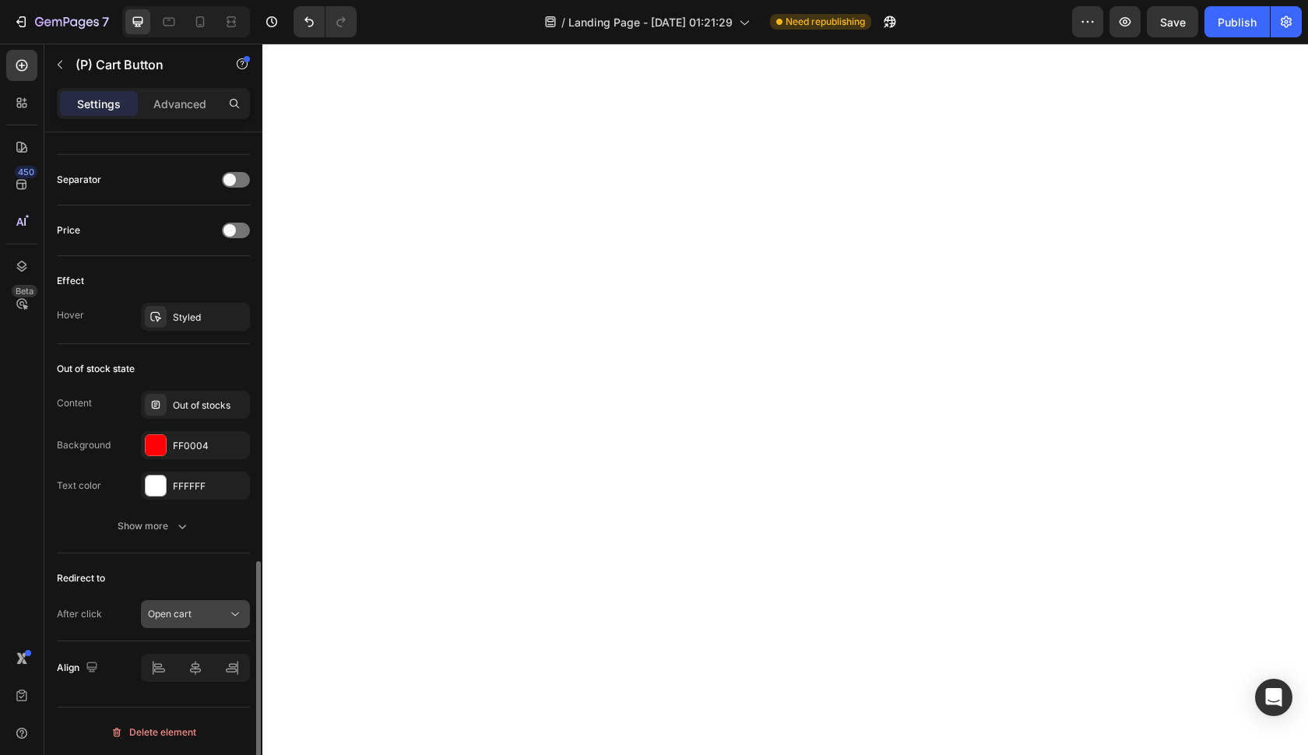
click at [223, 613] on div "Open cart" at bounding box center [187, 614] width 79 height 14
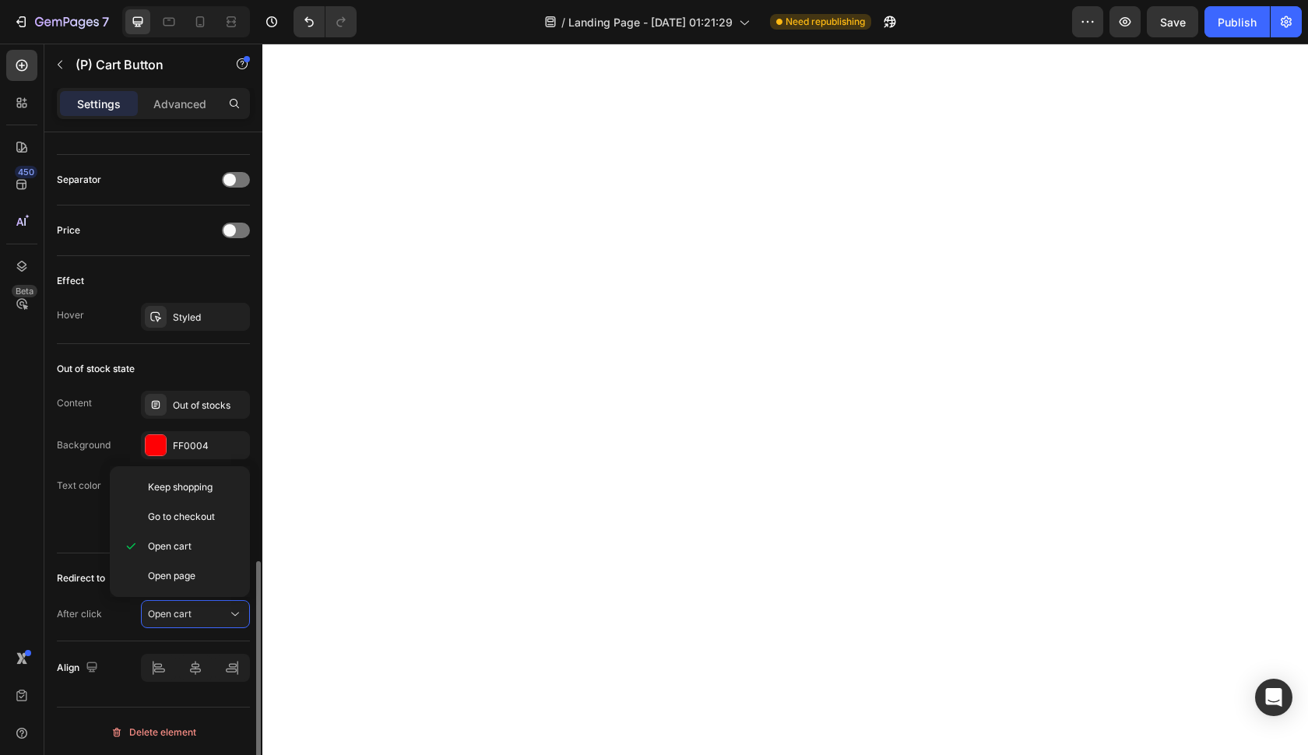
click at [213, 374] on div "Out of stock state" at bounding box center [153, 369] width 193 height 25
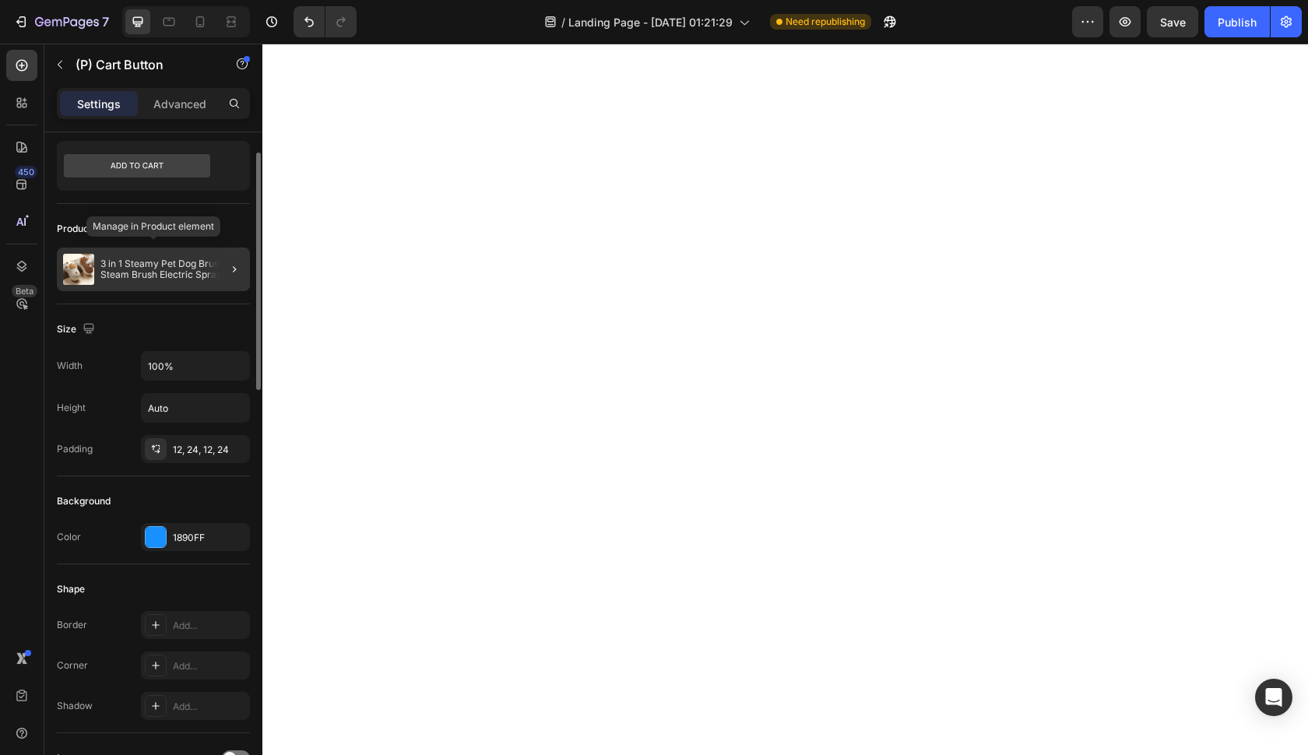
scroll to position [44, 0]
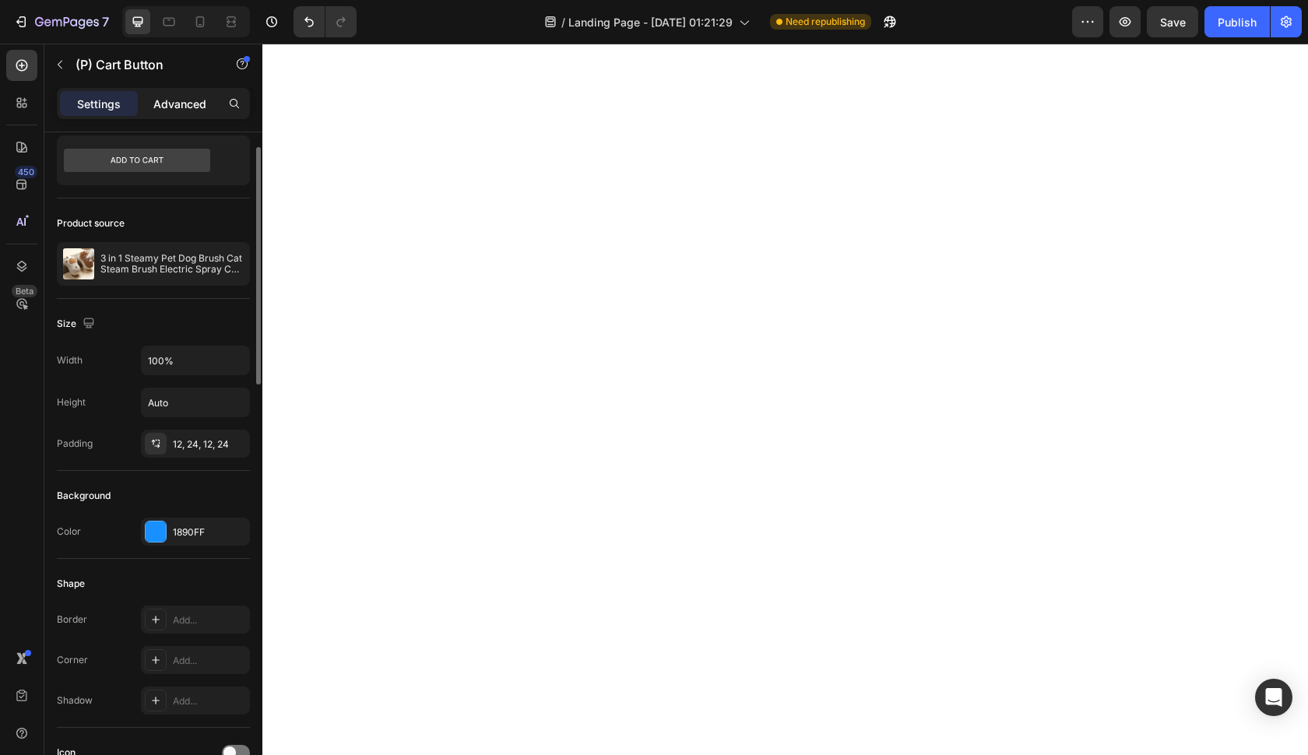
click at [197, 98] on p "Advanced" at bounding box center [179, 104] width 53 height 16
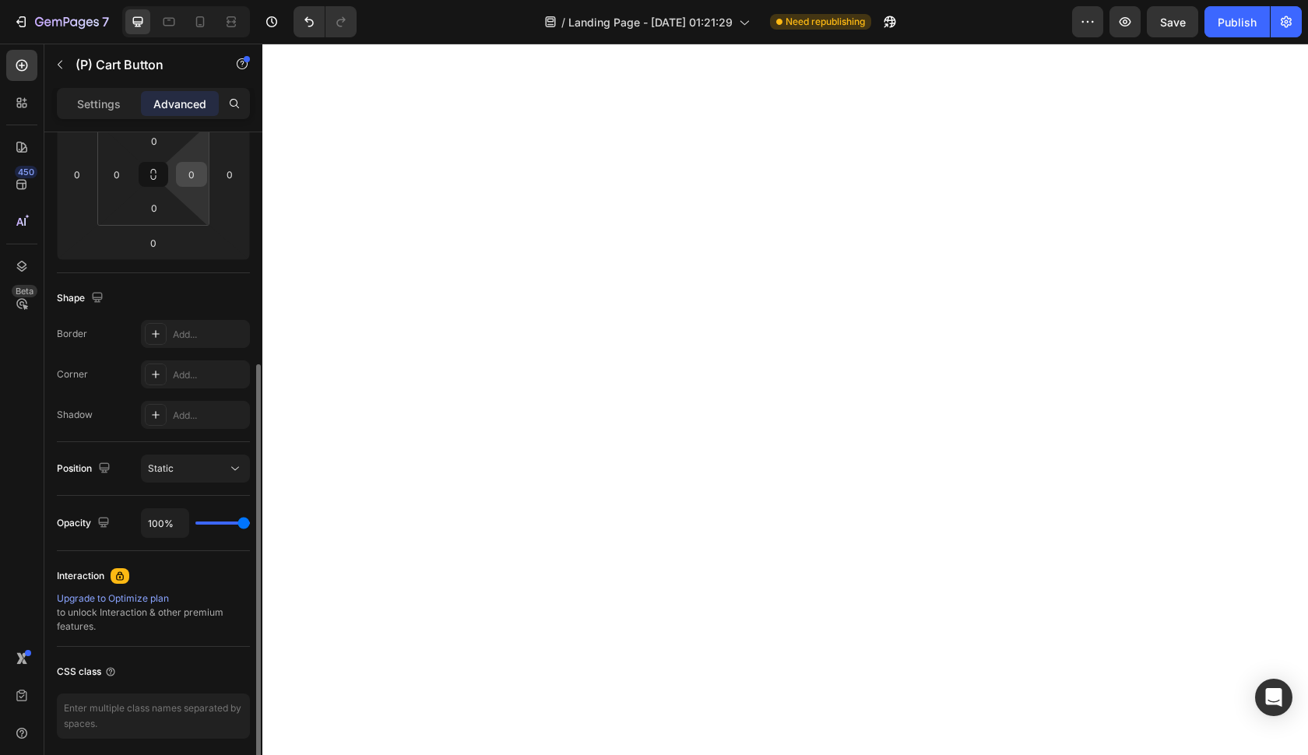
scroll to position [318, 0]
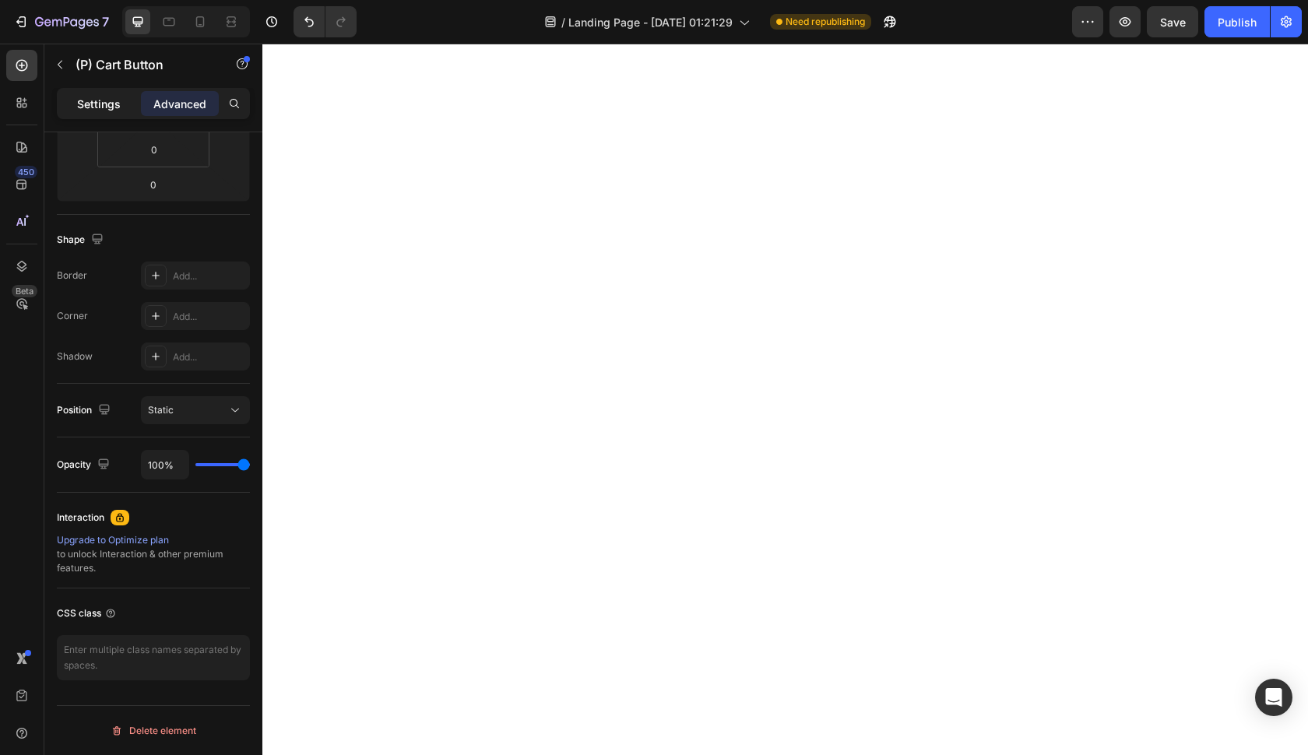
click at [132, 101] on div "Settings" at bounding box center [99, 103] width 78 height 25
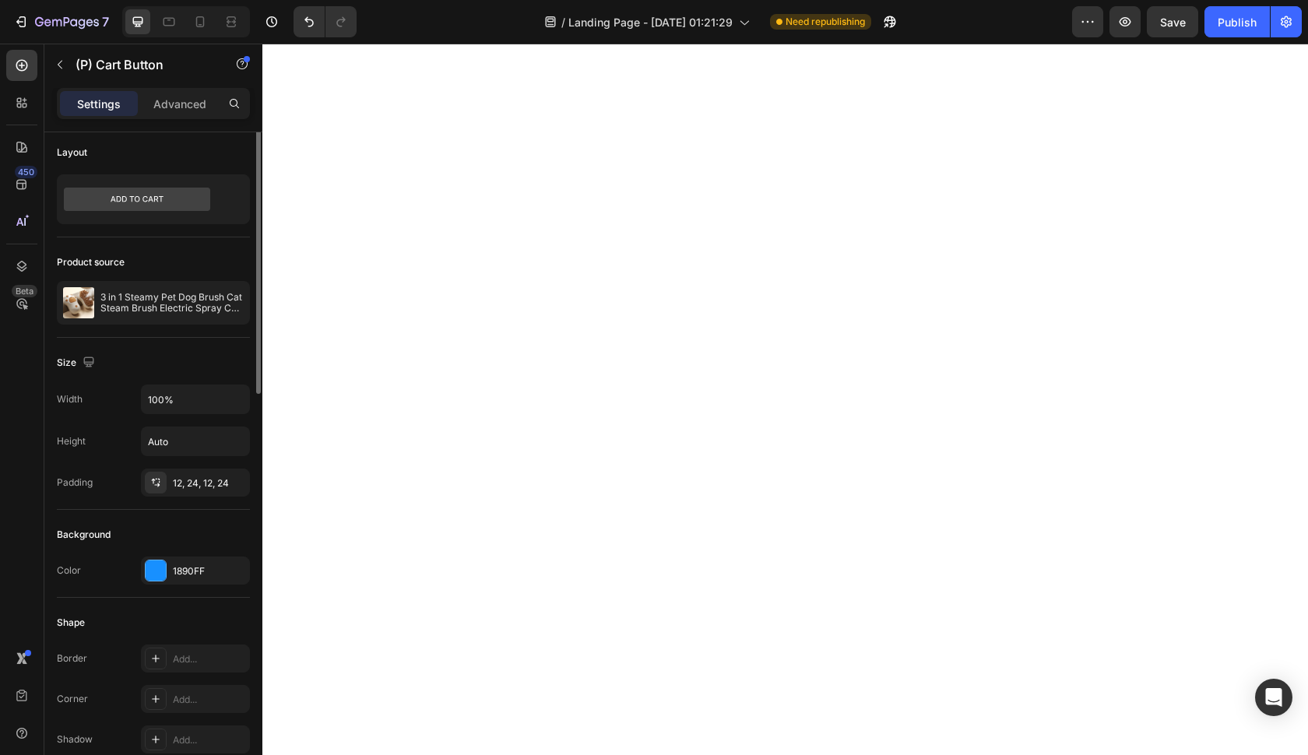
scroll to position [0, 0]
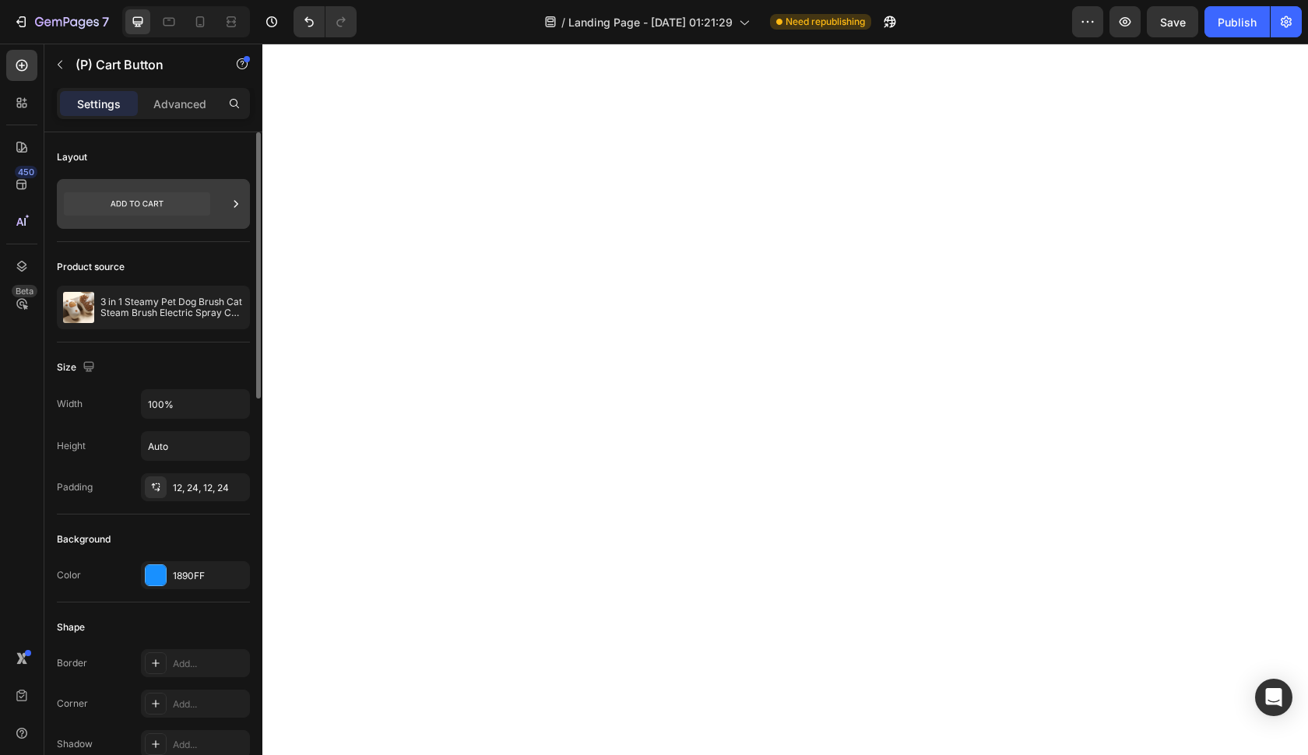
click at [171, 203] on icon at bounding box center [137, 203] width 146 height 23
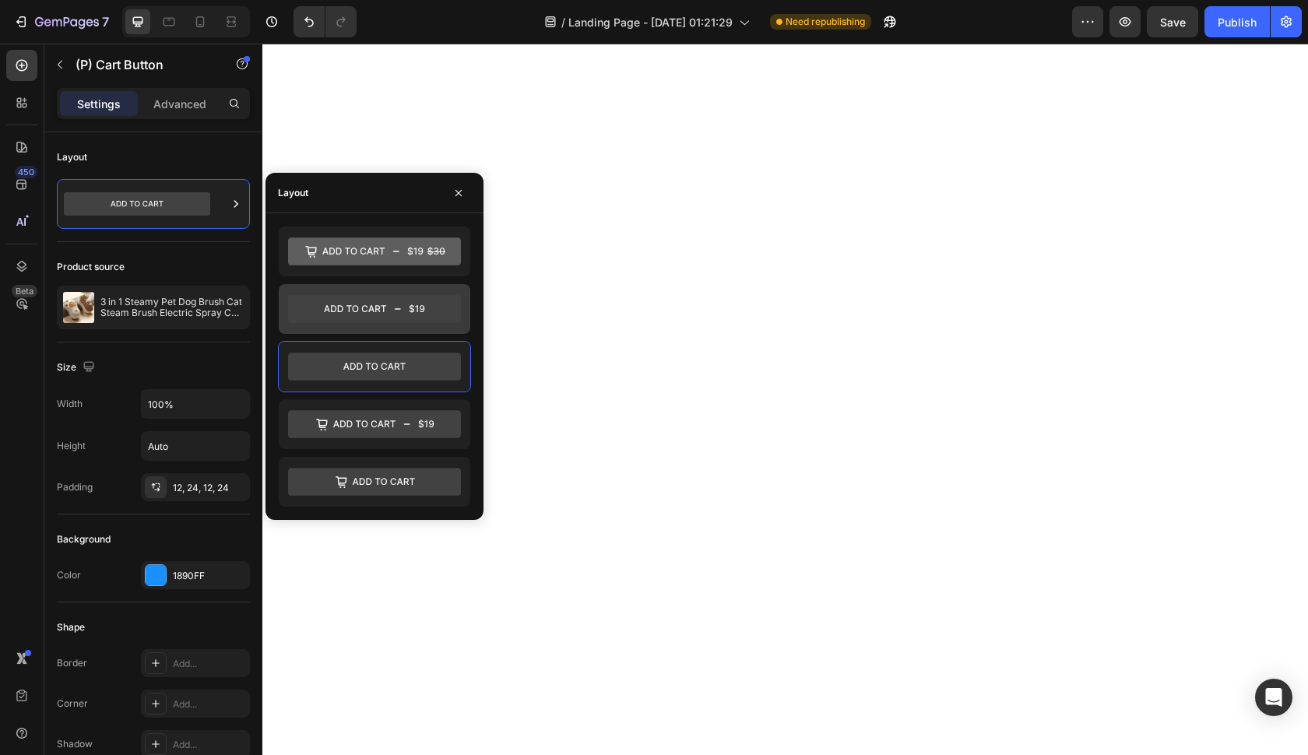
click at [406, 329] on div at bounding box center [374, 309] width 191 height 50
click at [327, 357] on icon at bounding box center [374, 367] width 173 height 28
click at [462, 196] on icon "button" at bounding box center [458, 193] width 12 height 12
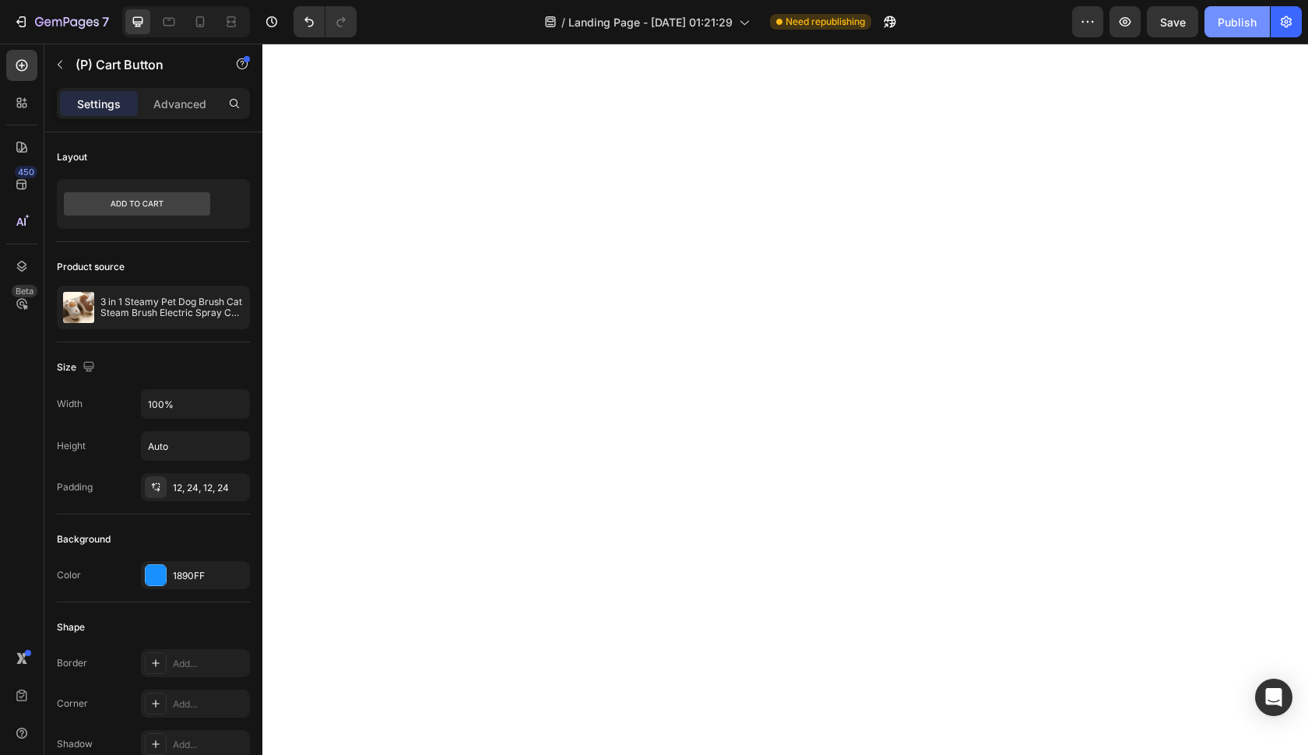
click at [1250, 14] on div "Publish" at bounding box center [1236, 22] width 39 height 16
click at [1122, 7] on button "button" at bounding box center [1124, 21] width 31 height 31
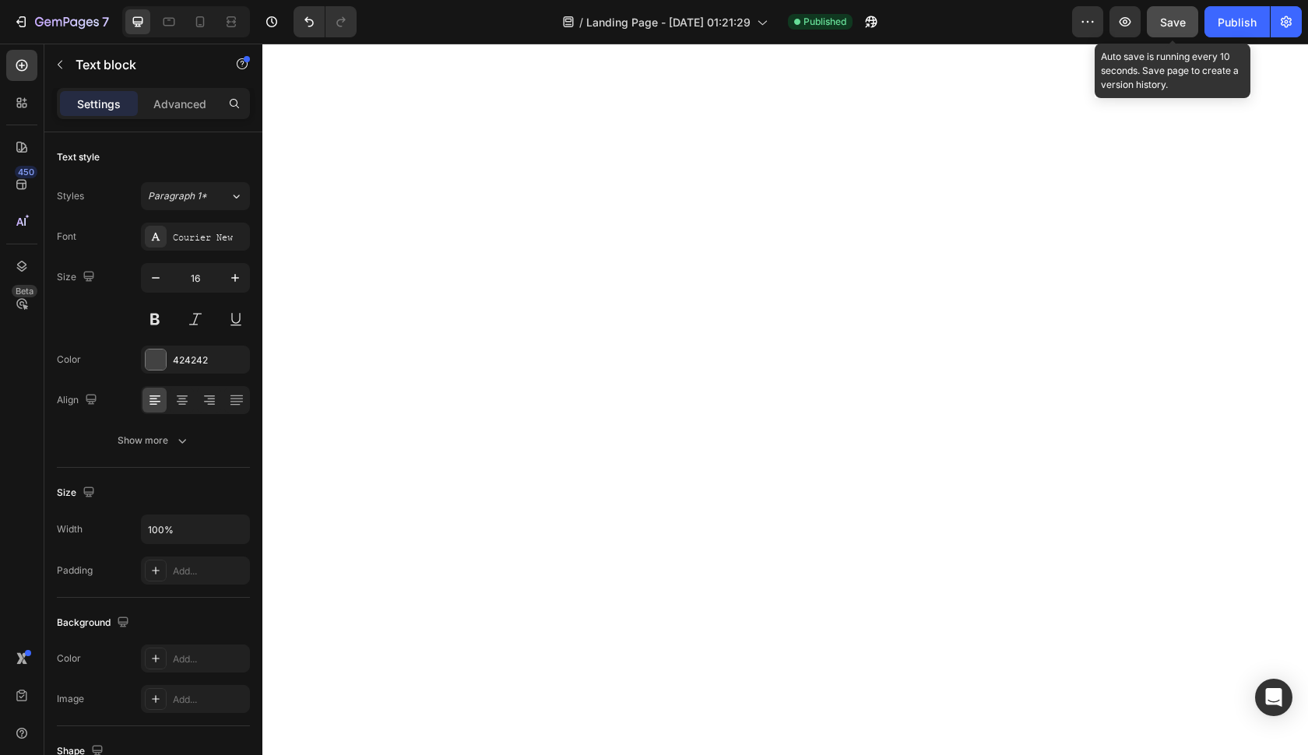
click at [1195, 26] on button "Save" at bounding box center [1172, 21] width 51 height 31
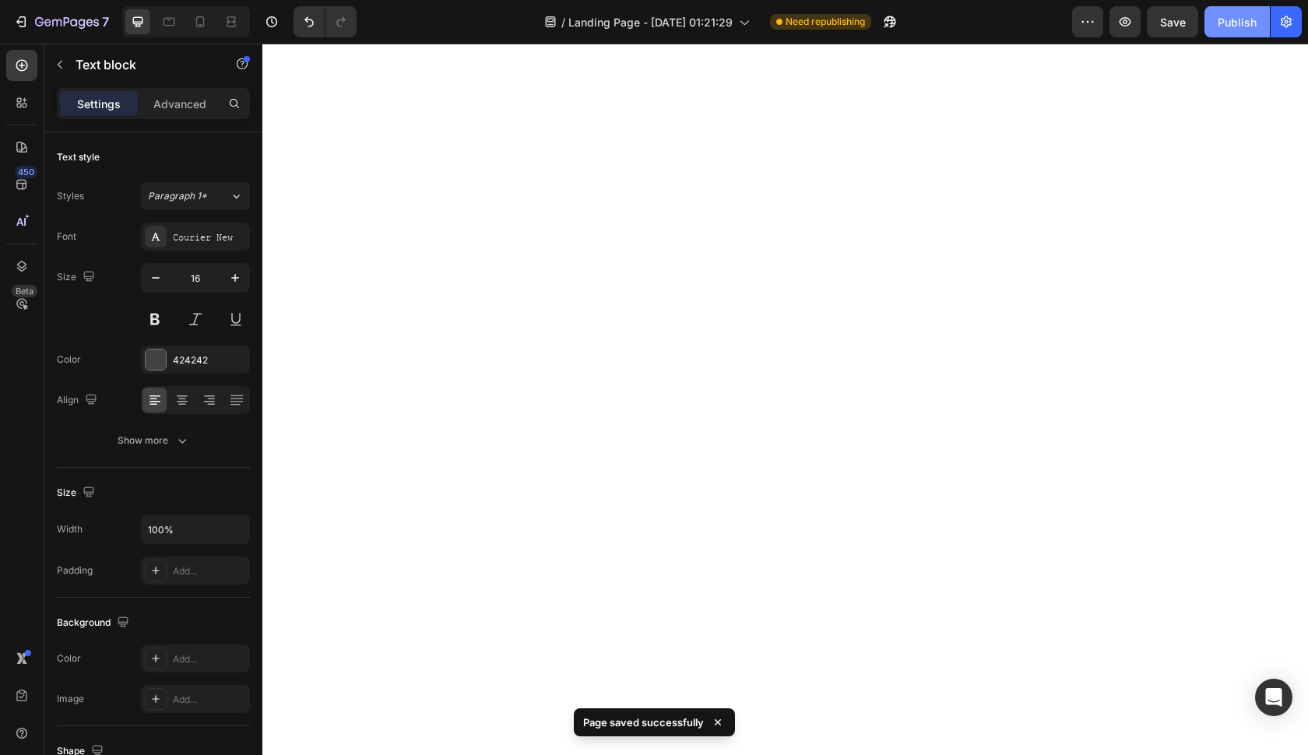
click at [1224, 19] on div "Publish" at bounding box center [1236, 22] width 39 height 16
